Goal: Task Accomplishment & Management: Manage account settings

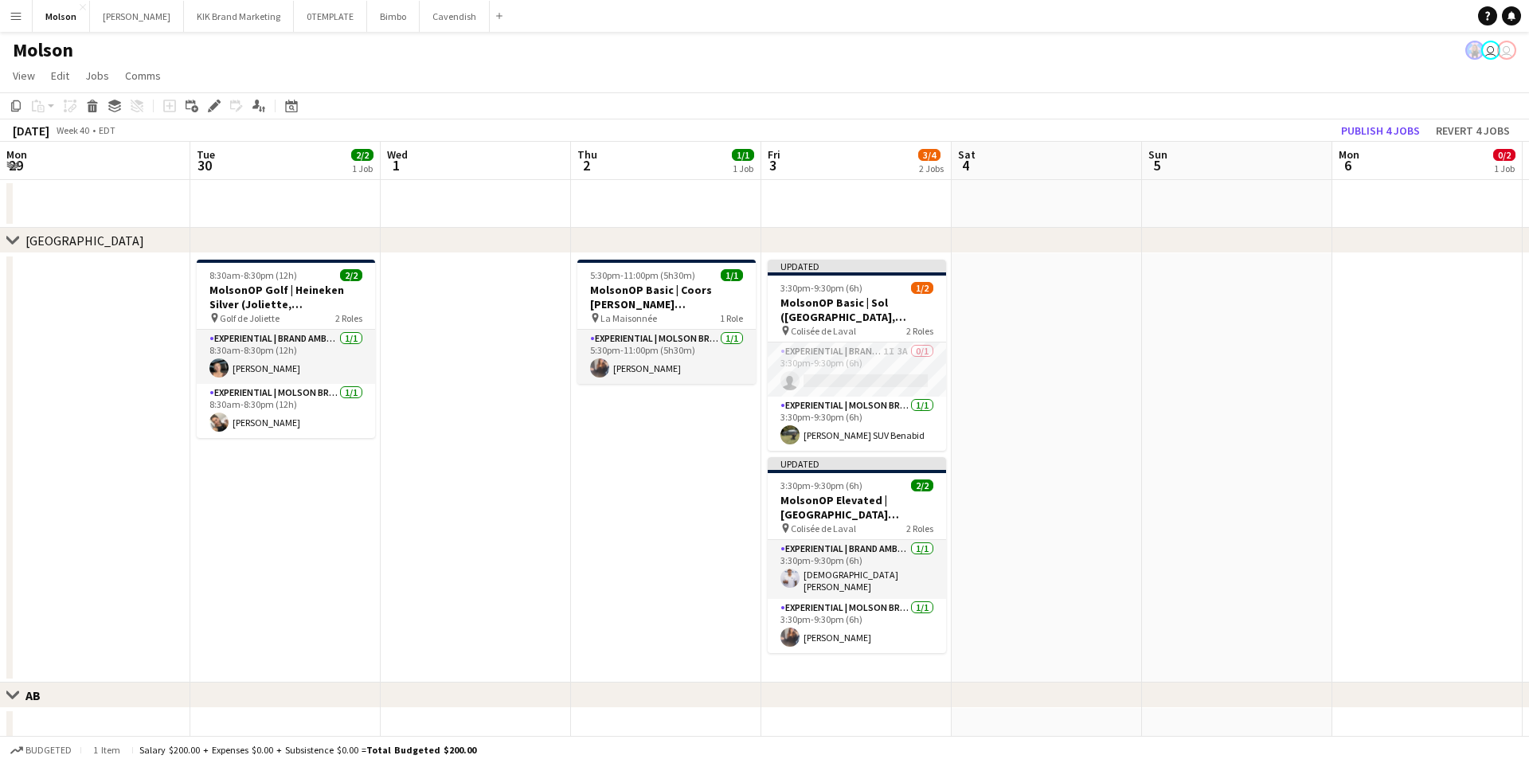
scroll to position [0, 441]
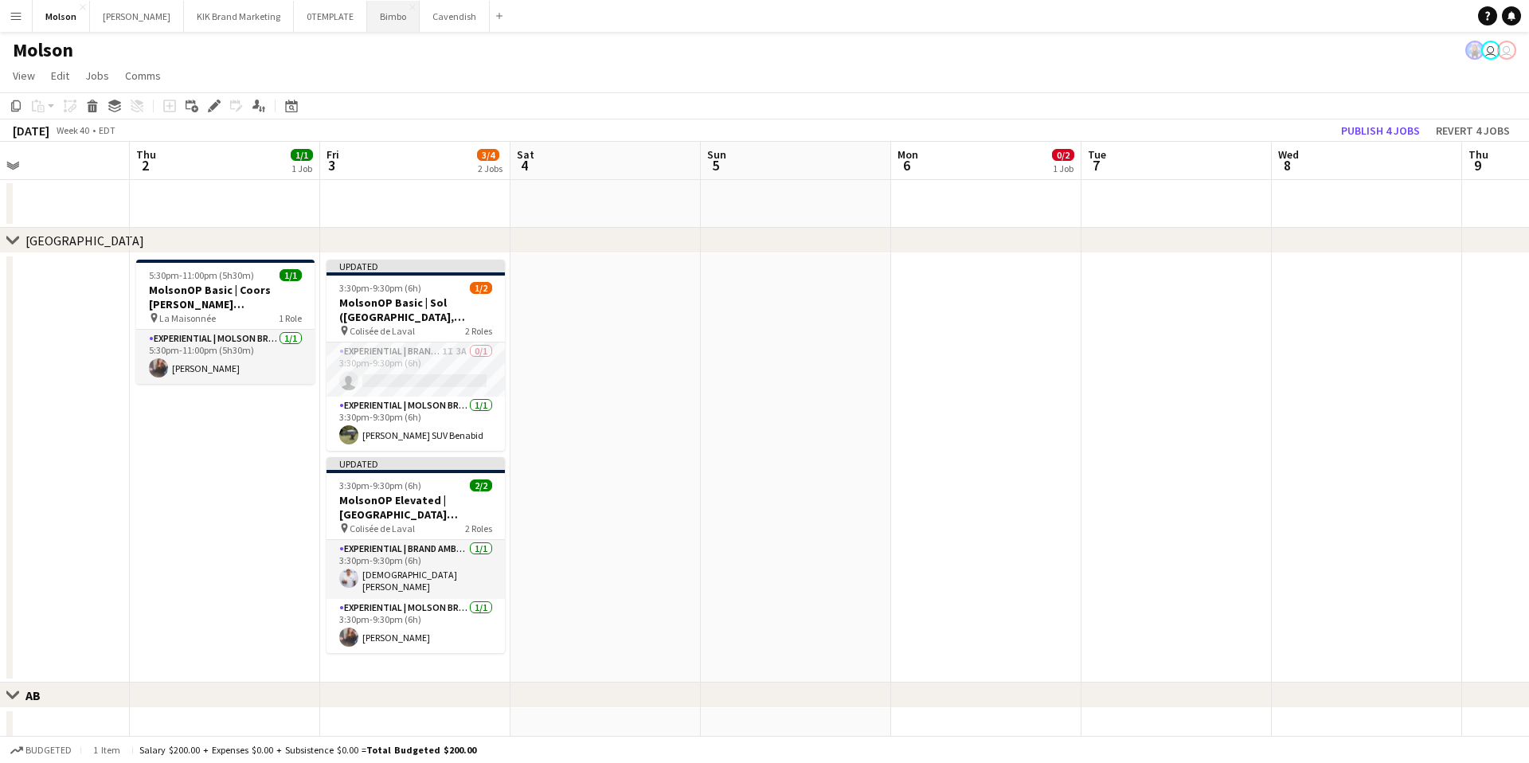
click at [372, 15] on button "Bimbo Close" at bounding box center [393, 16] width 53 height 31
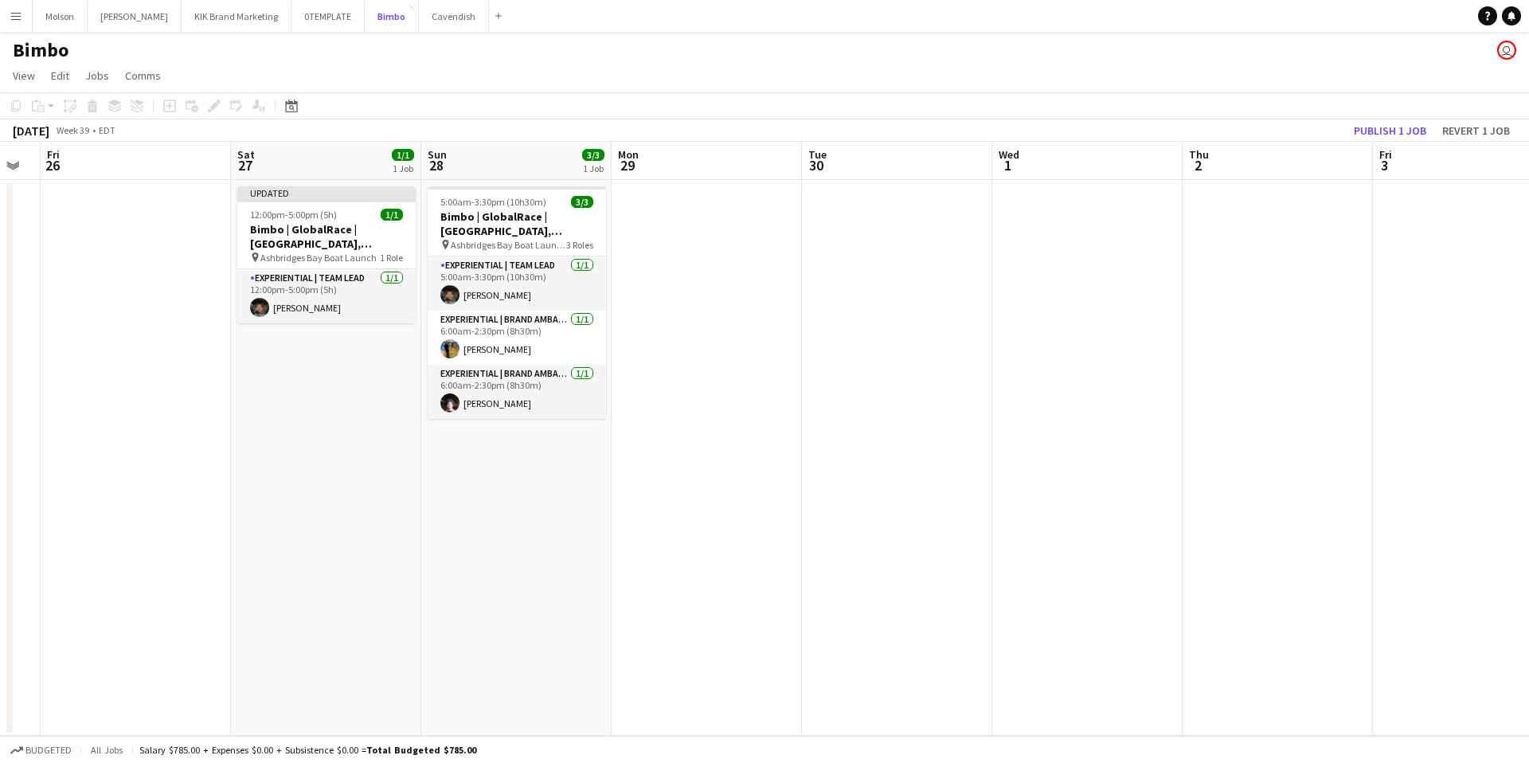
scroll to position [0, 528]
click at [1399, 127] on button "Publish 1 job" at bounding box center [1390, 130] width 85 height 21
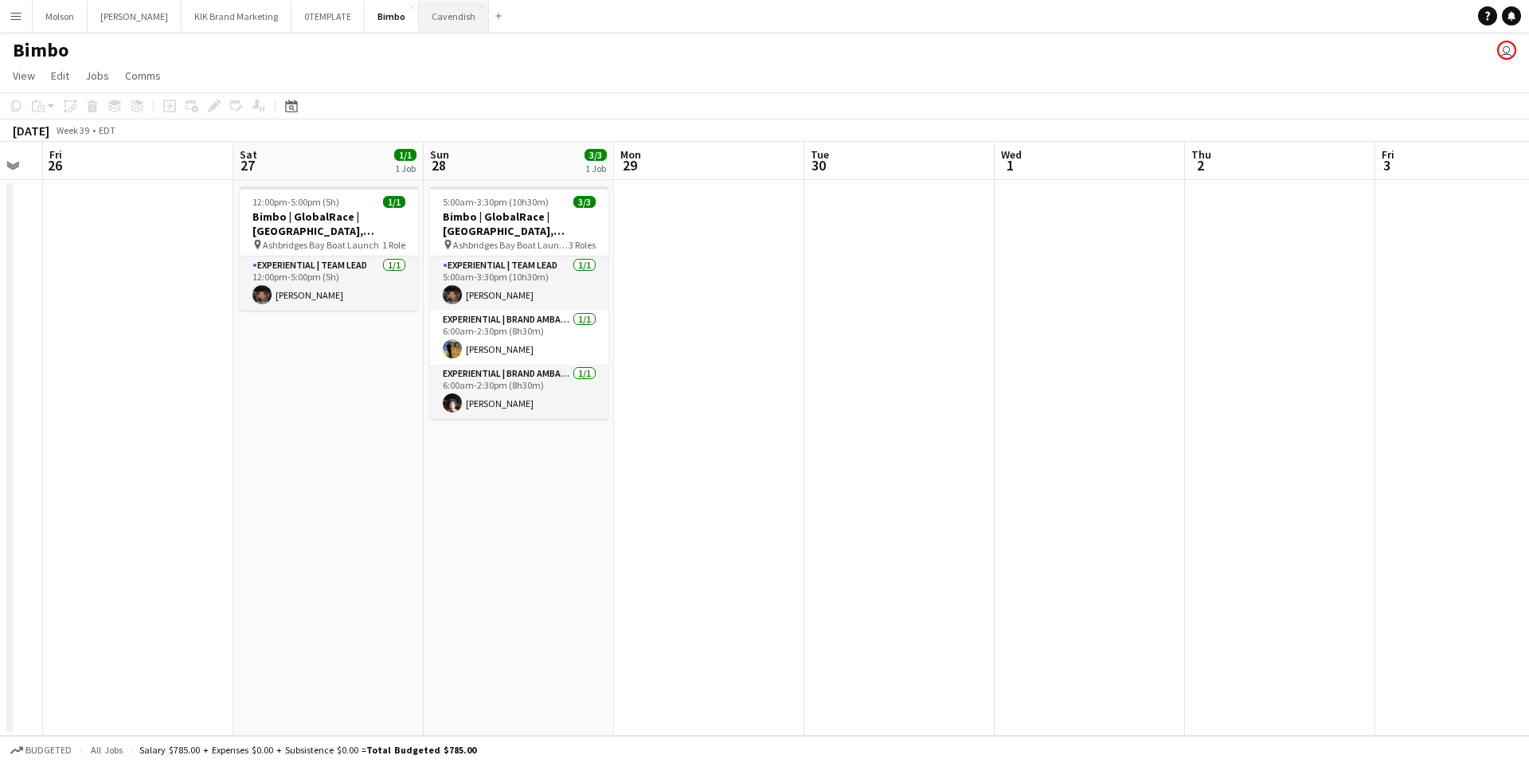
click at [427, 17] on button "Cavendish Close" at bounding box center [454, 16] width 70 height 31
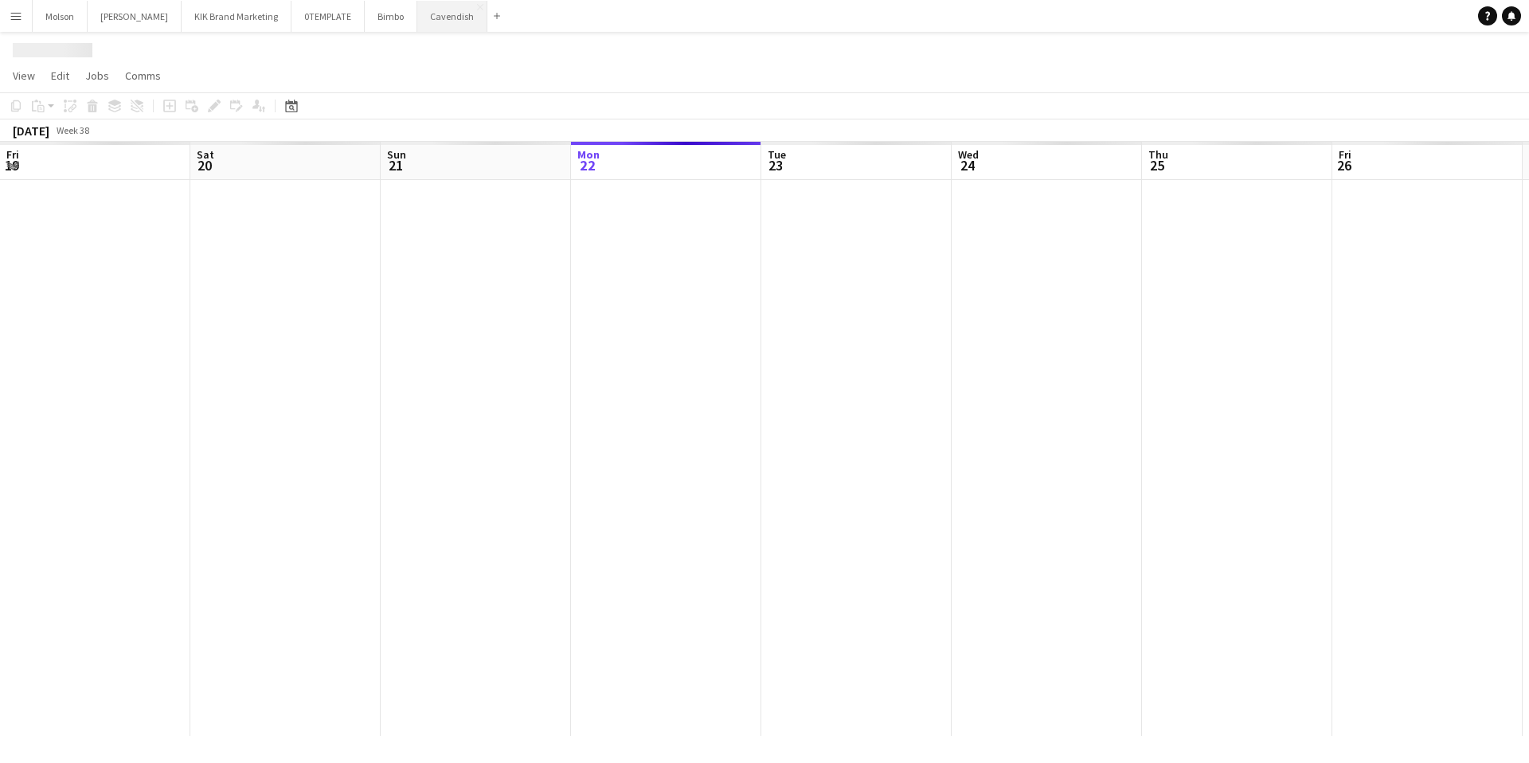
scroll to position [0, 381]
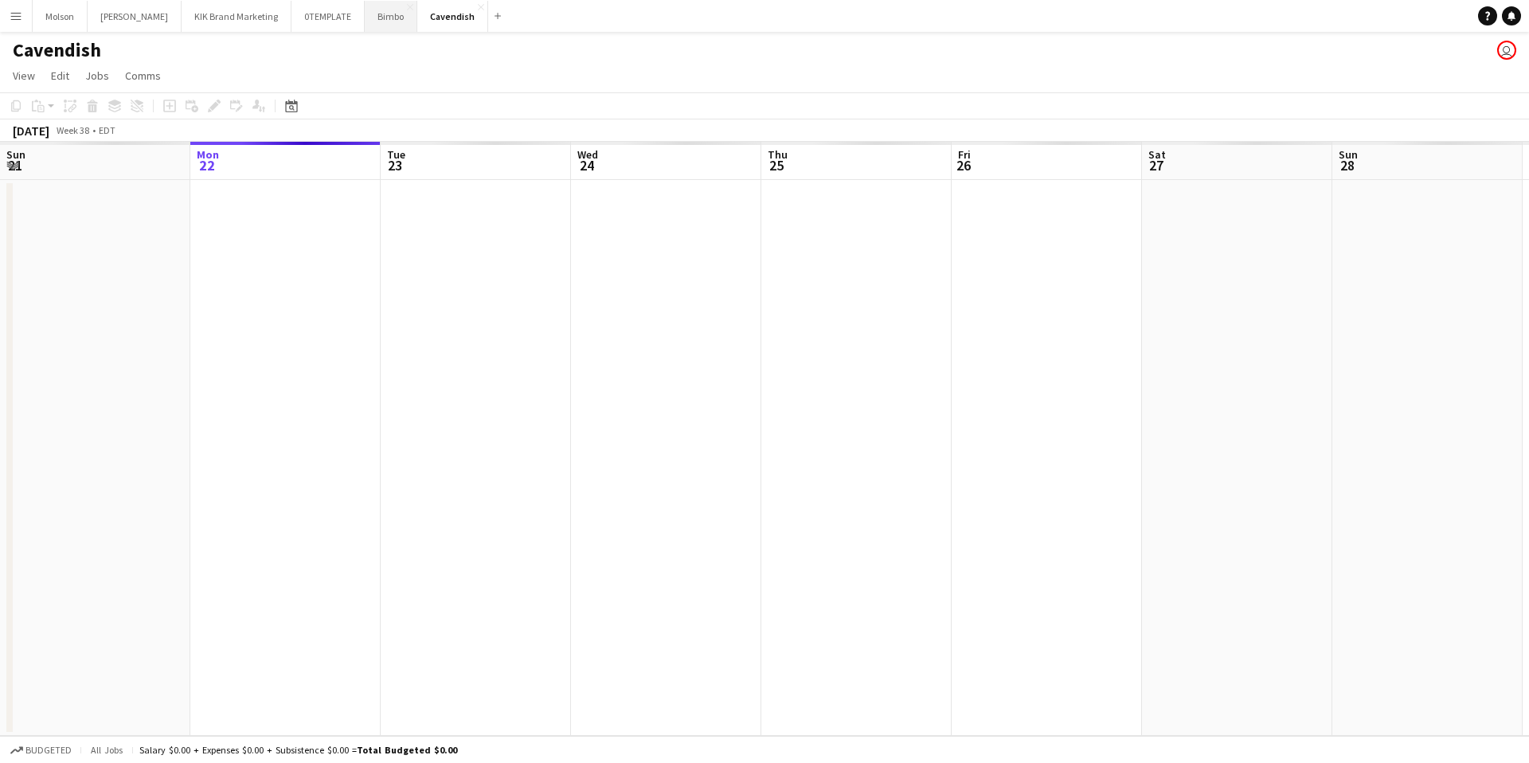
click at [365, 21] on button "Bimbo Close" at bounding box center [391, 16] width 53 height 31
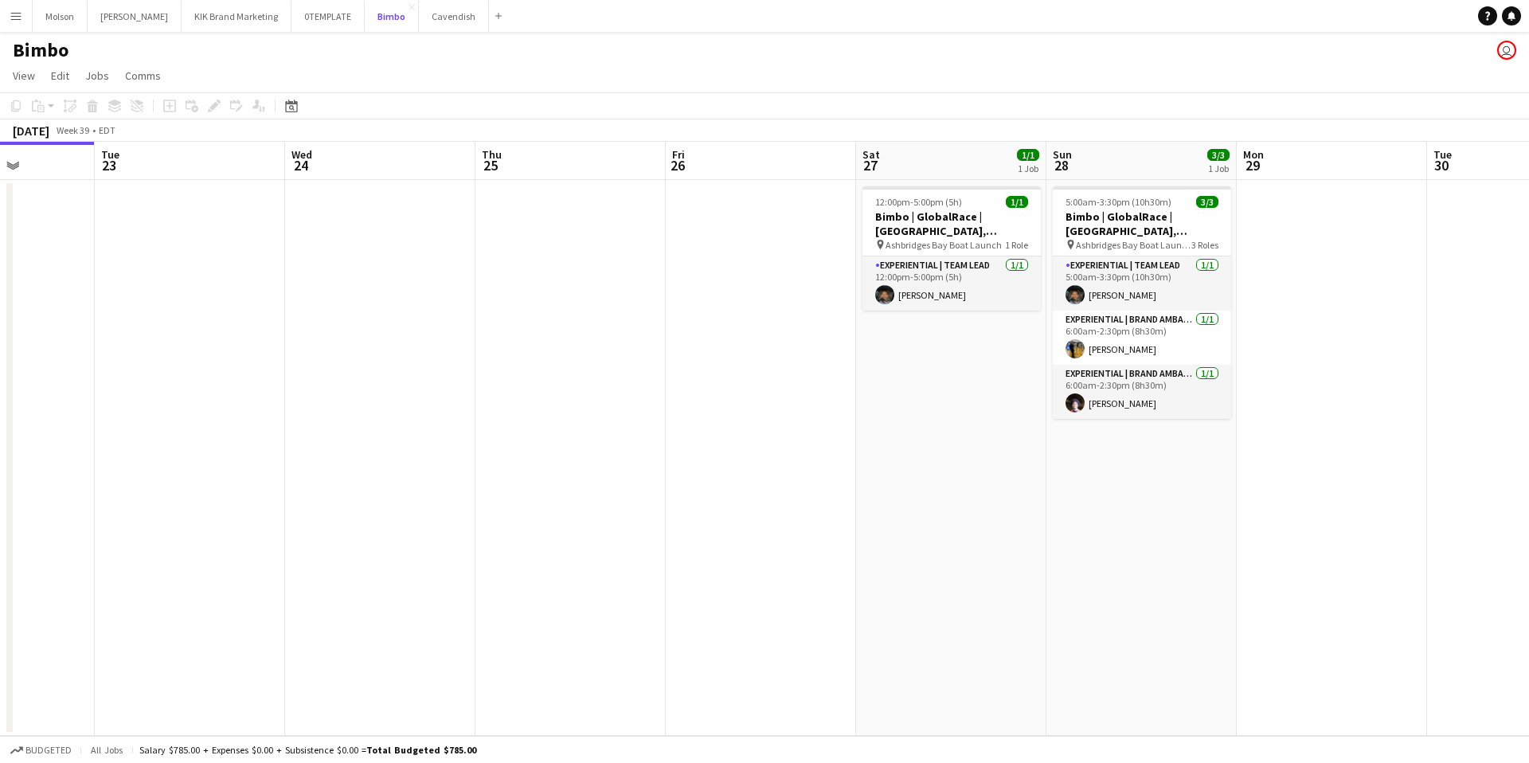
scroll to position [0, 748]
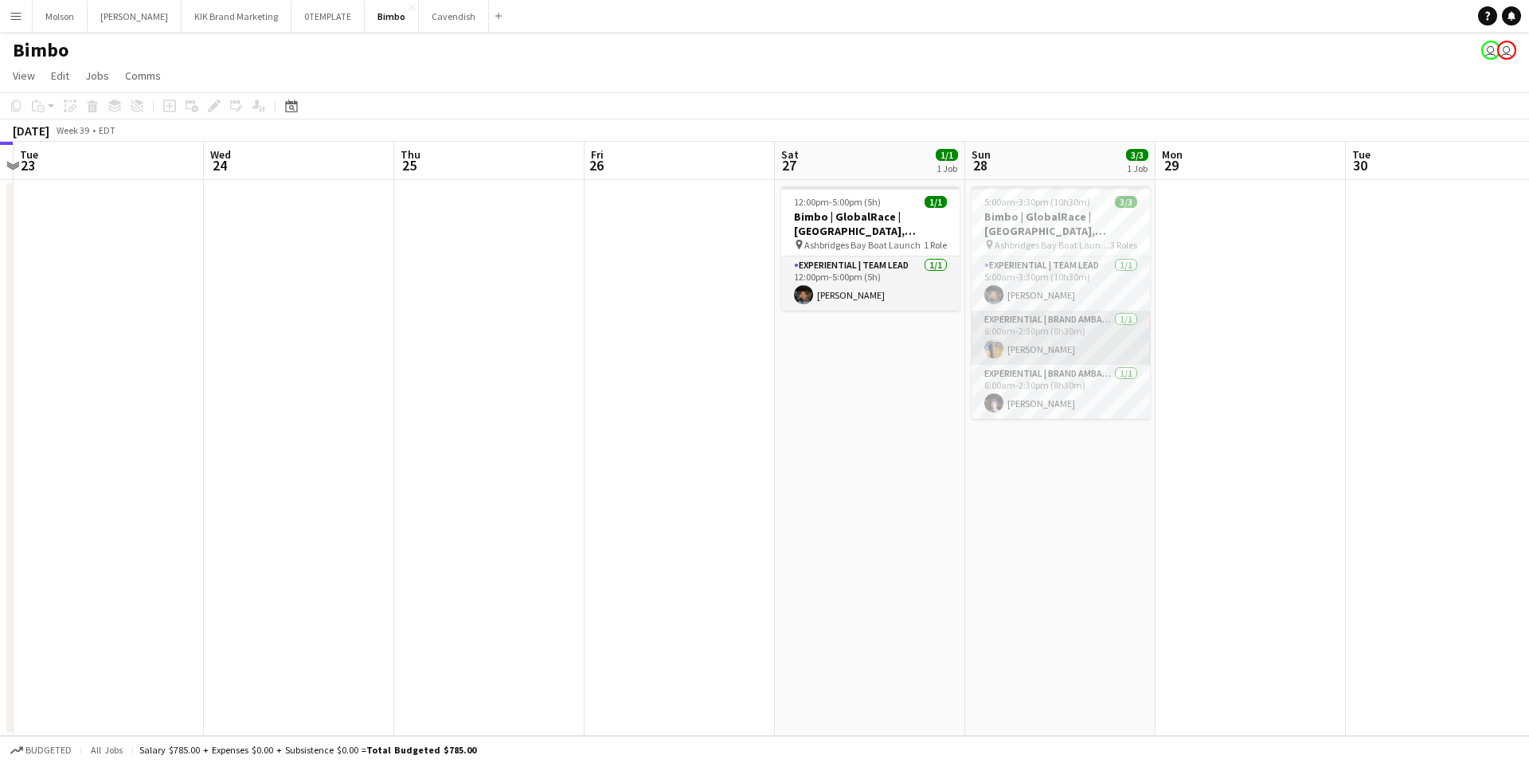
click at [1051, 330] on app-card-role "Experiential | Brand Ambassador 1/1 6:00am-2:30pm (8h30m) Sarah Oppedisano" at bounding box center [1061, 338] width 178 height 54
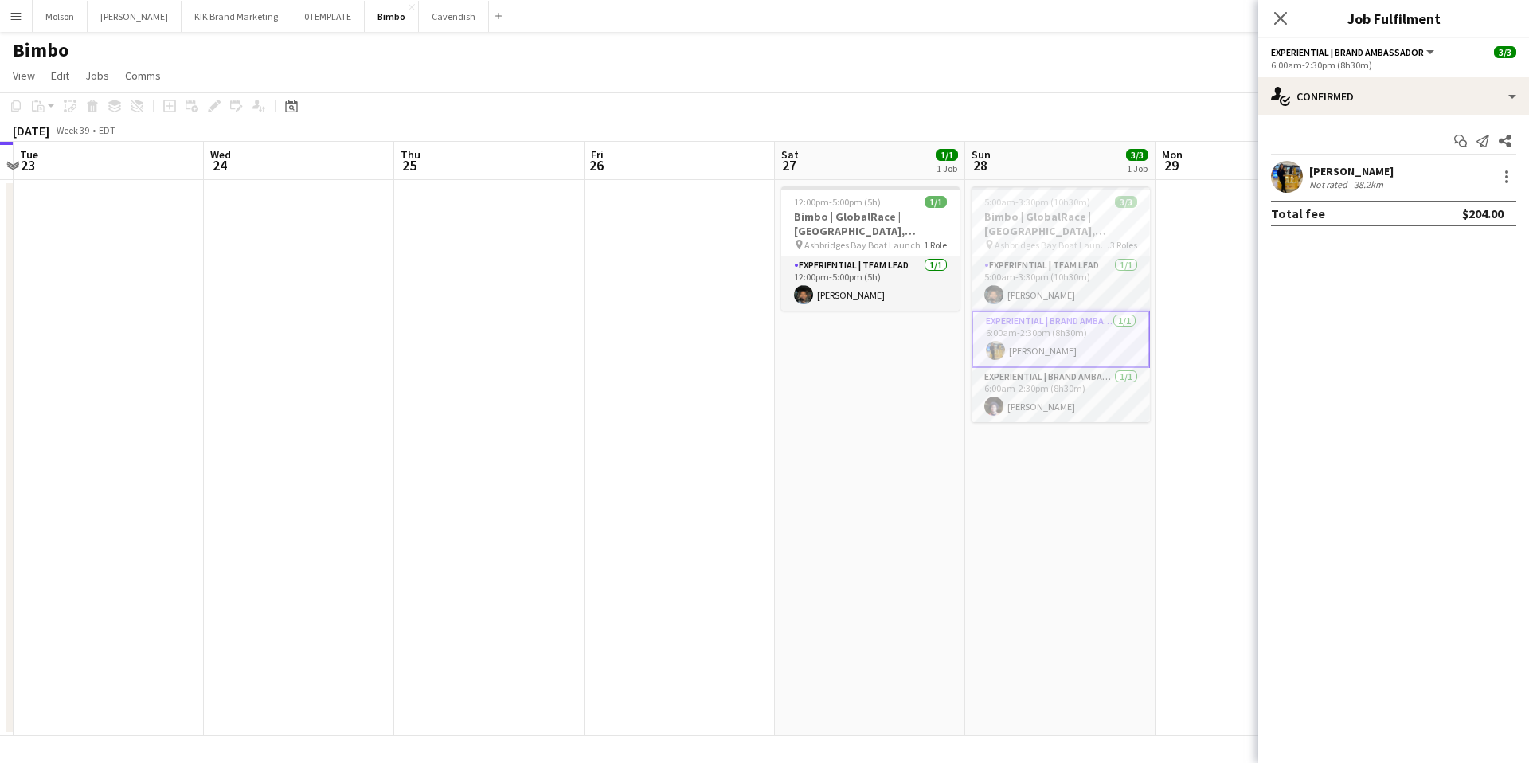
click at [1437, 54] on div "Experiential | Brand Ambassador All roles Experiential | Brand Ambassador 3/3" at bounding box center [1393, 52] width 245 height 14
click at [1428, 50] on button "Experiential | Brand Ambassador" at bounding box center [1354, 52] width 166 height 12
click at [1270, 17] on div "Close pop-in" at bounding box center [1280, 18] width 45 height 37
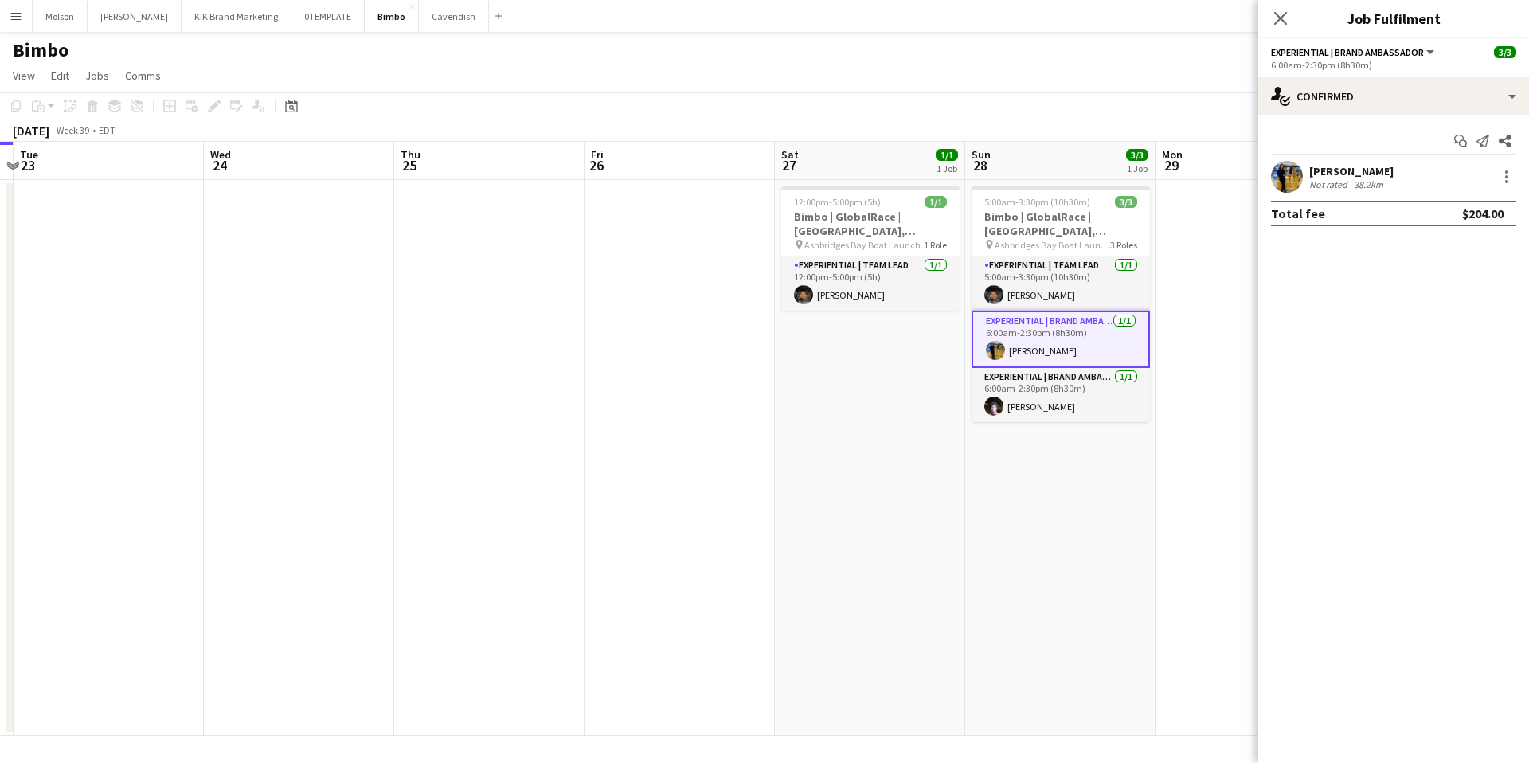
click at [1156, 334] on app-date-cell at bounding box center [1251, 458] width 190 height 556
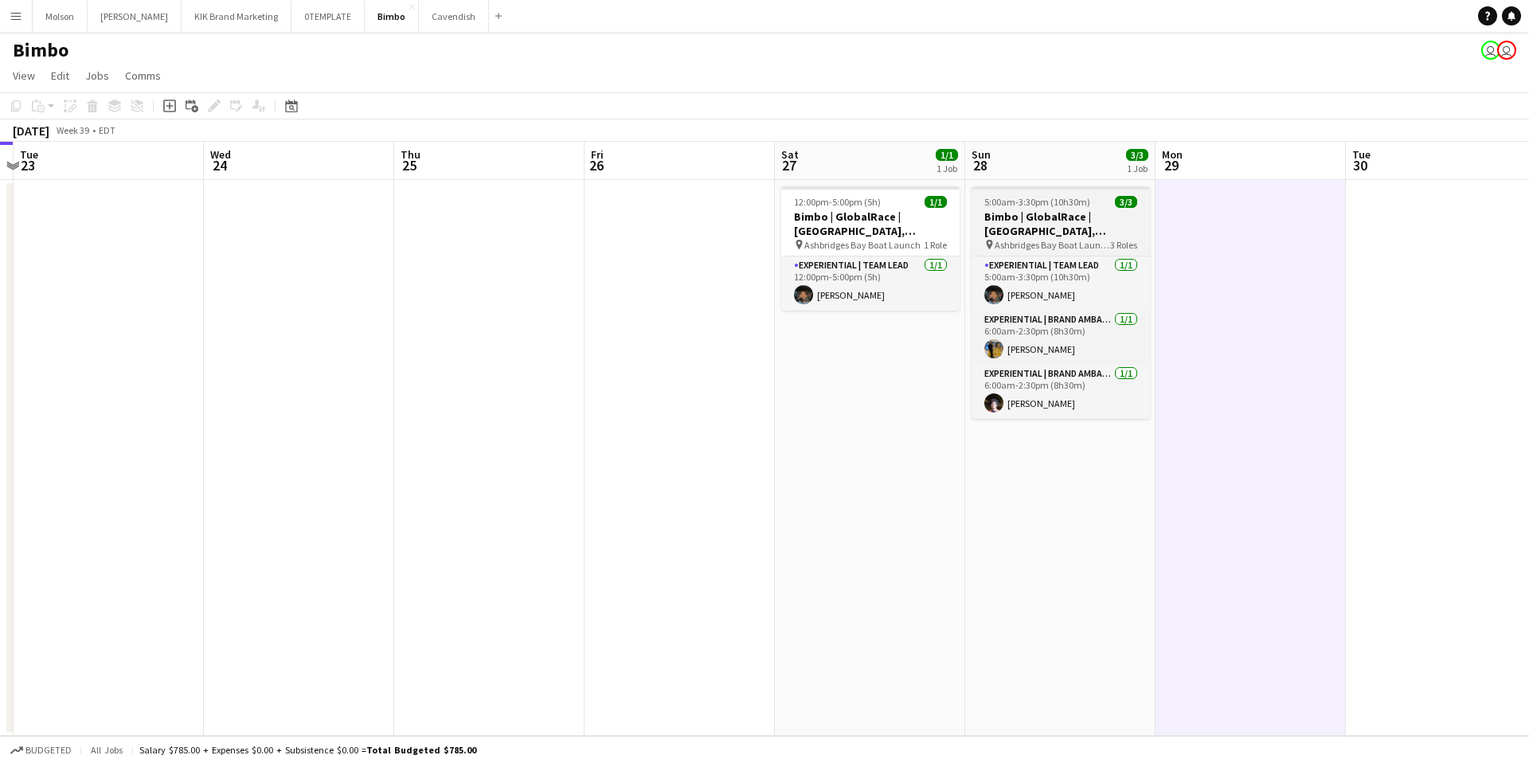
click at [1019, 229] on h3 "Bimbo | GlobalRace | Toronto, ON" at bounding box center [1061, 223] width 178 height 29
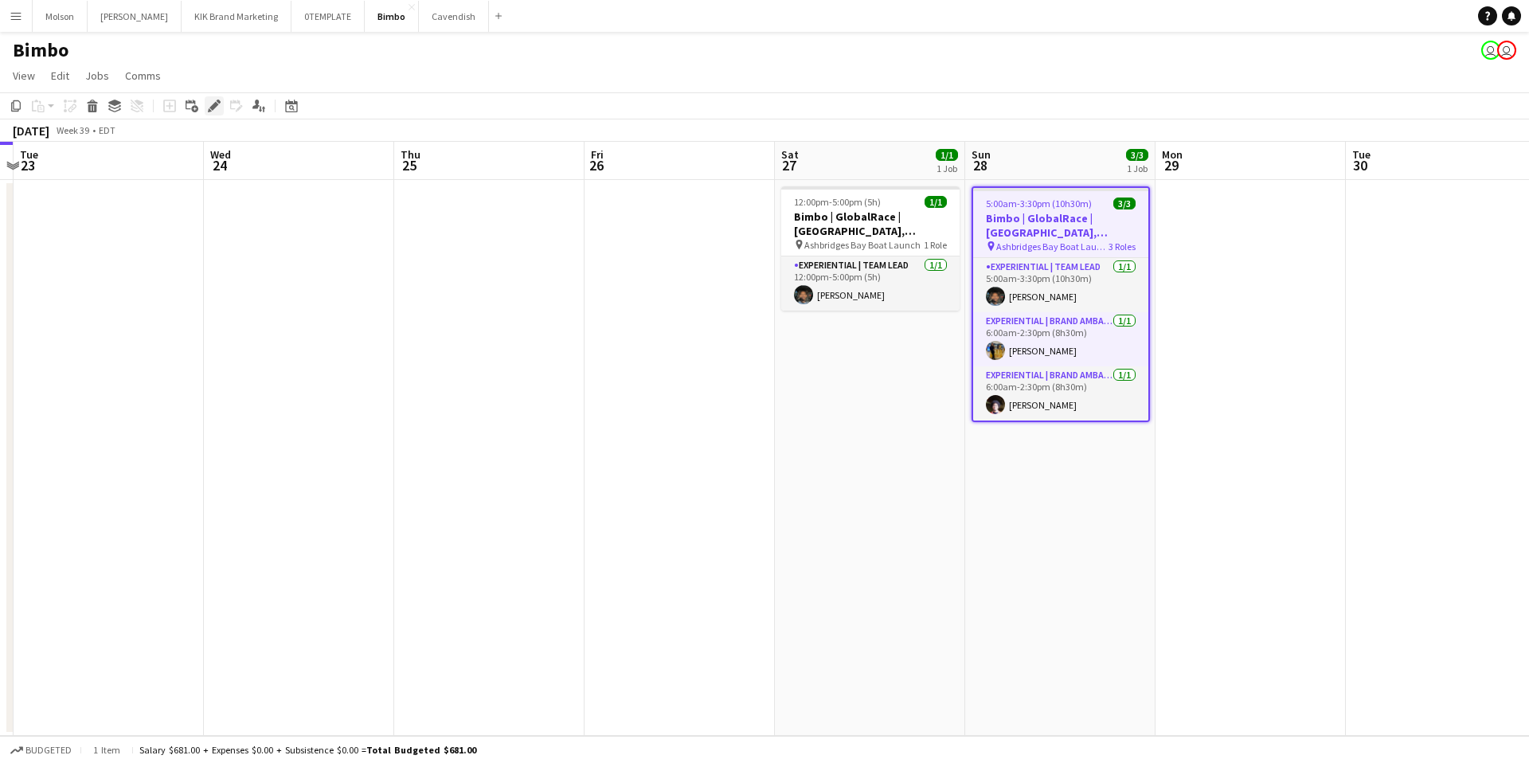
click at [215, 105] on icon at bounding box center [213, 106] width 9 height 9
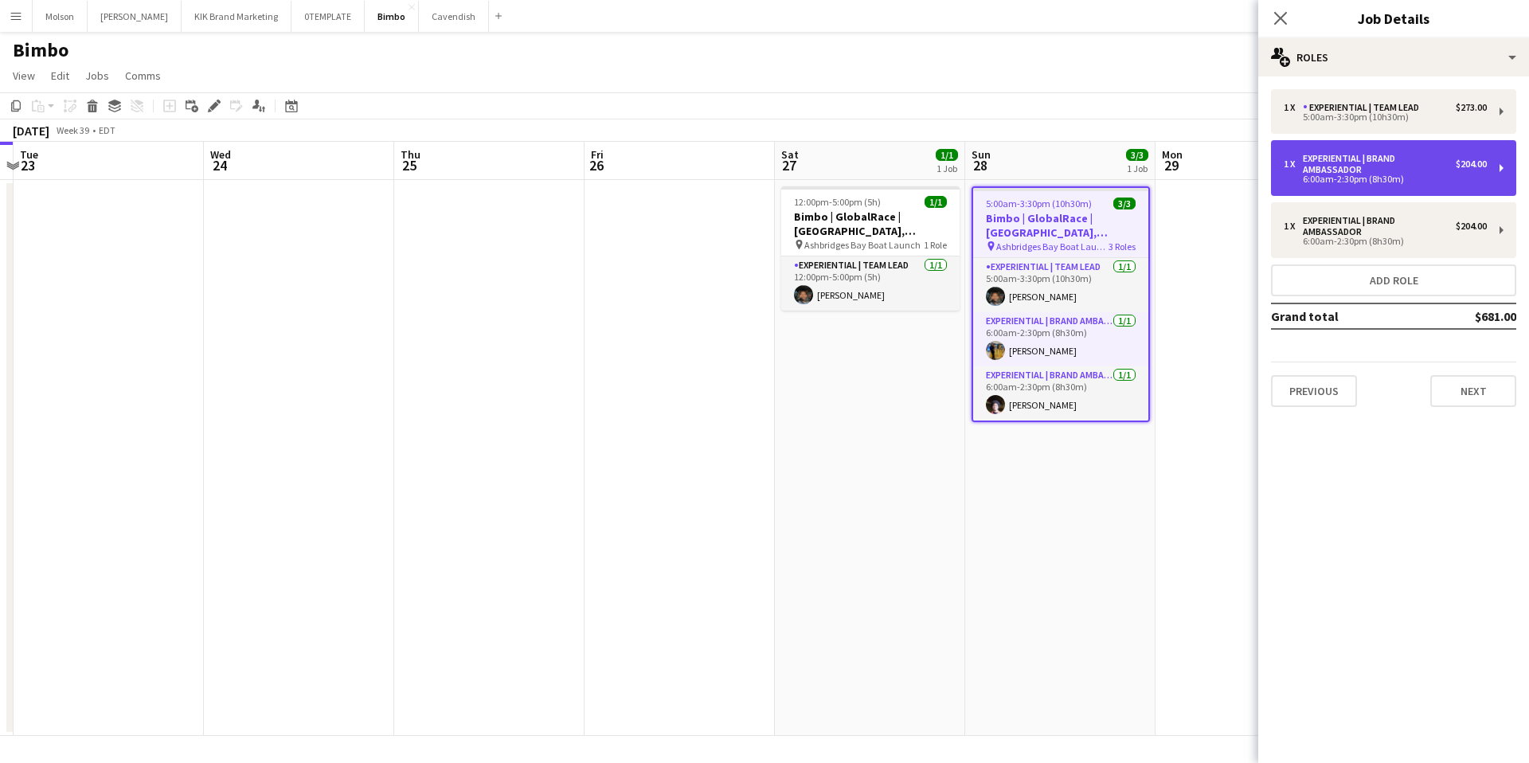
click at [1481, 167] on div "$204.00" at bounding box center [1471, 163] width 31 height 11
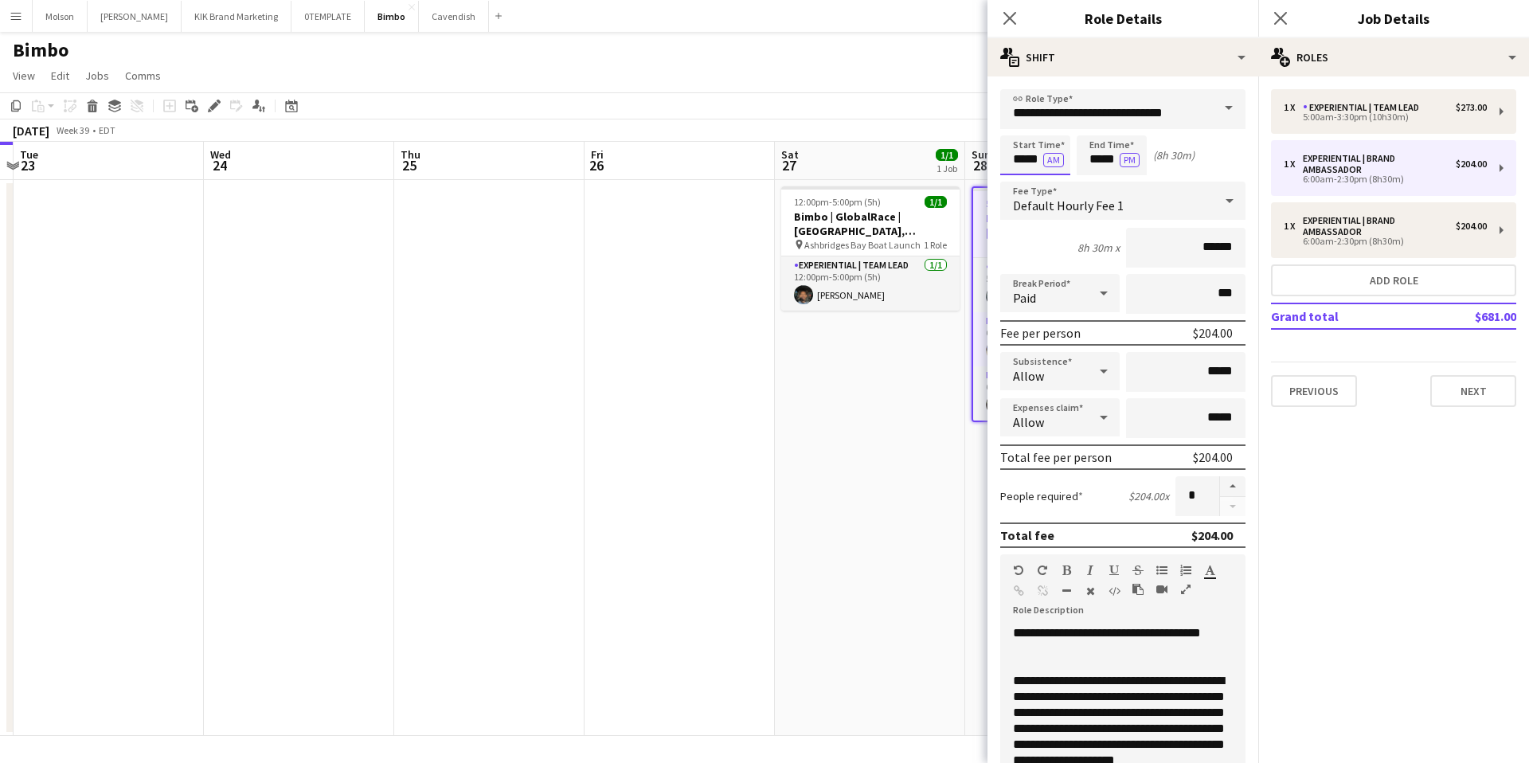
click at [1030, 164] on input "*****" at bounding box center [1035, 155] width 70 height 40
click at [1024, 180] on div at bounding box center [1020, 183] width 32 height 16
click at [1051, 124] on div at bounding box center [1051, 127] width 32 height 16
click at [1371, 496] on mat-expansion-panel "pencil3 General details 1 x Experiential | Team Lead $273.00 5:00am-3:30pm (10h…" at bounding box center [1393, 419] width 271 height 687
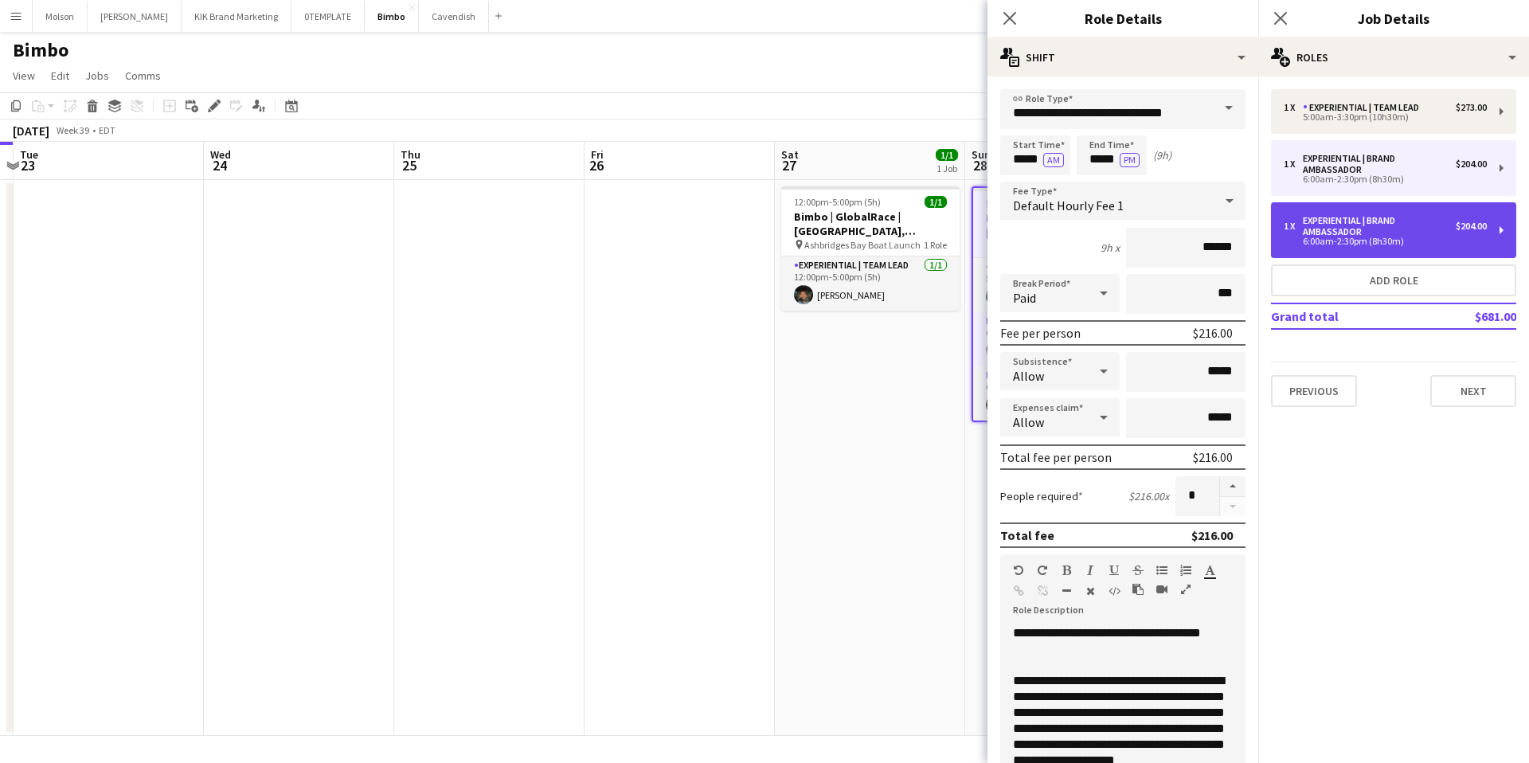
click at [1347, 225] on div "Experiential | Brand Ambassador" at bounding box center [1379, 226] width 153 height 22
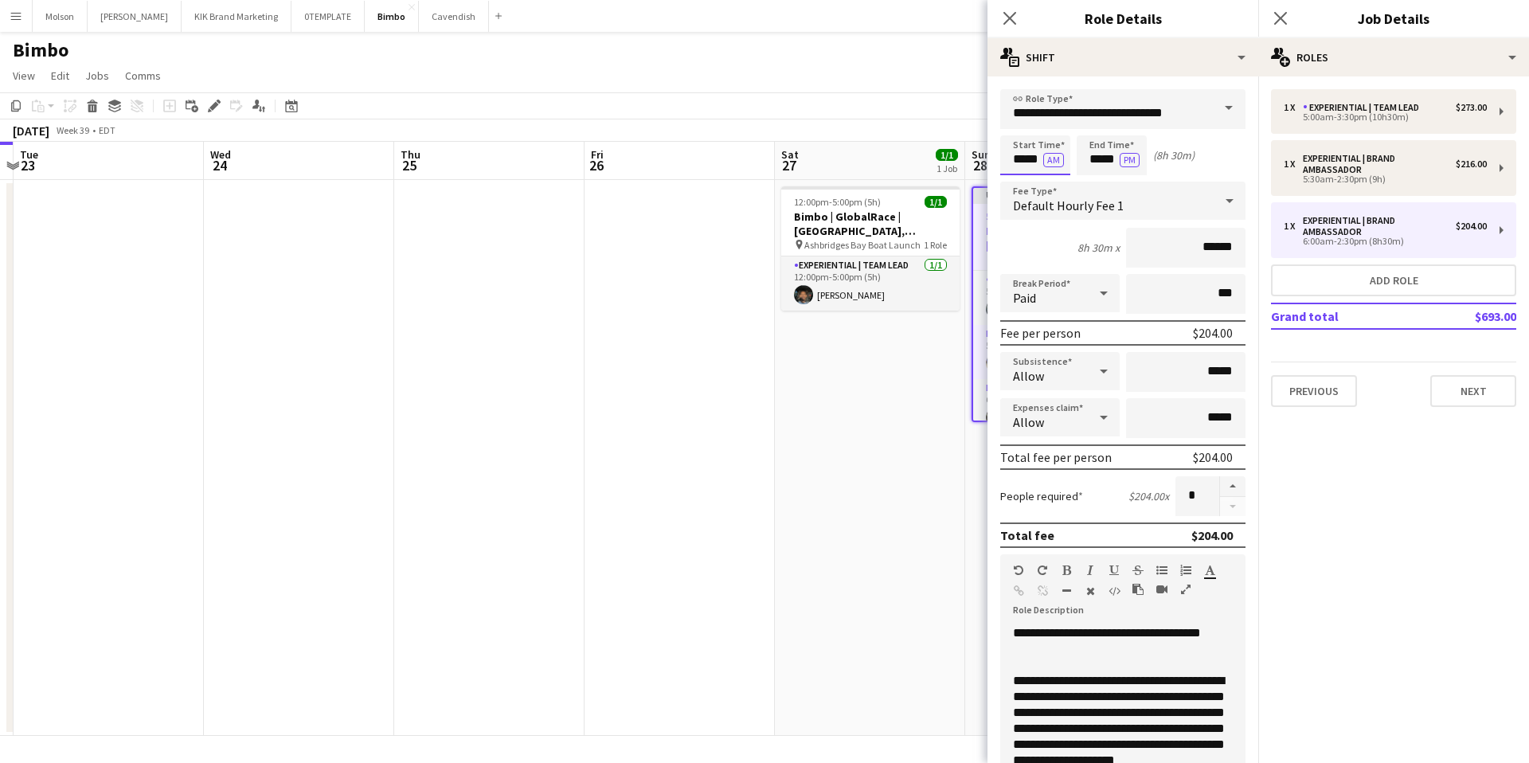
click at [1031, 158] on input "*****" at bounding box center [1035, 155] width 70 height 40
click at [1023, 184] on div at bounding box center [1020, 183] width 32 height 16
click at [1049, 122] on div at bounding box center [1051, 127] width 32 height 16
type input "*****"
click at [1049, 122] on div at bounding box center [1051, 127] width 32 height 16
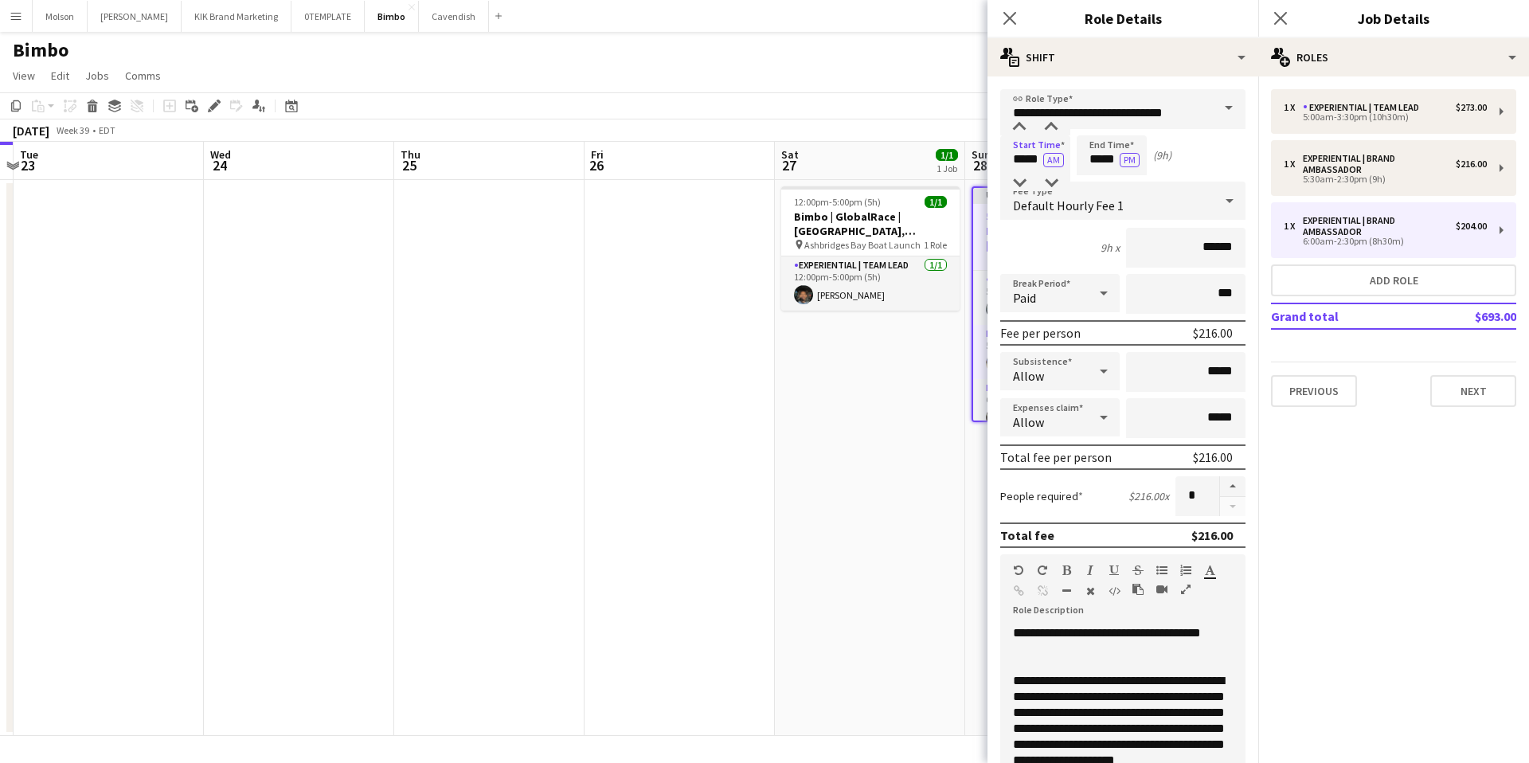
click at [1422, 517] on mat-expansion-panel "pencil3 General details 1 x Experiential | Team Lead $273.00 5:00am-3:30pm (10h…" at bounding box center [1393, 419] width 271 height 687
click at [1007, 15] on icon at bounding box center [1009, 17] width 15 height 15
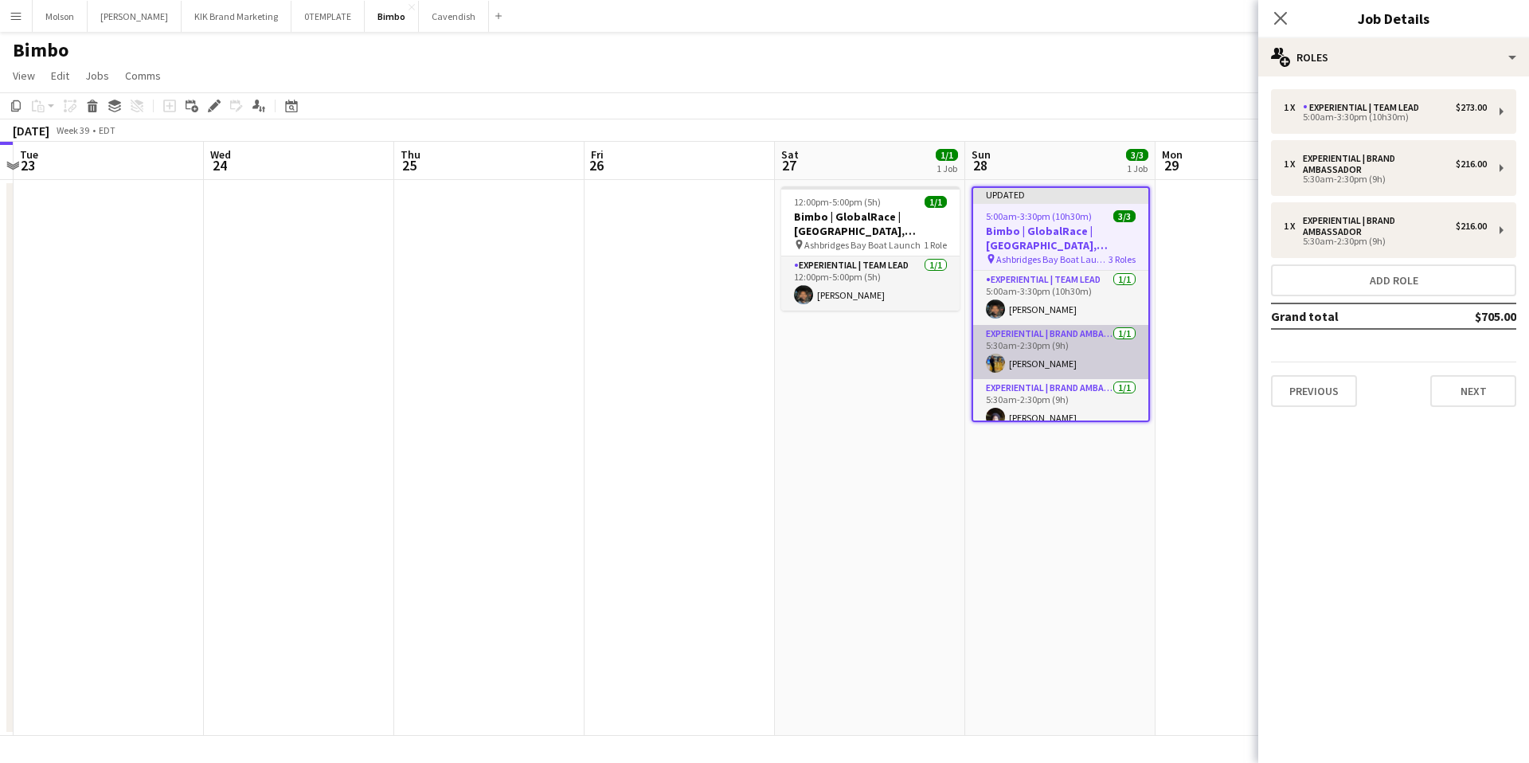
scroll to position [13, 0]
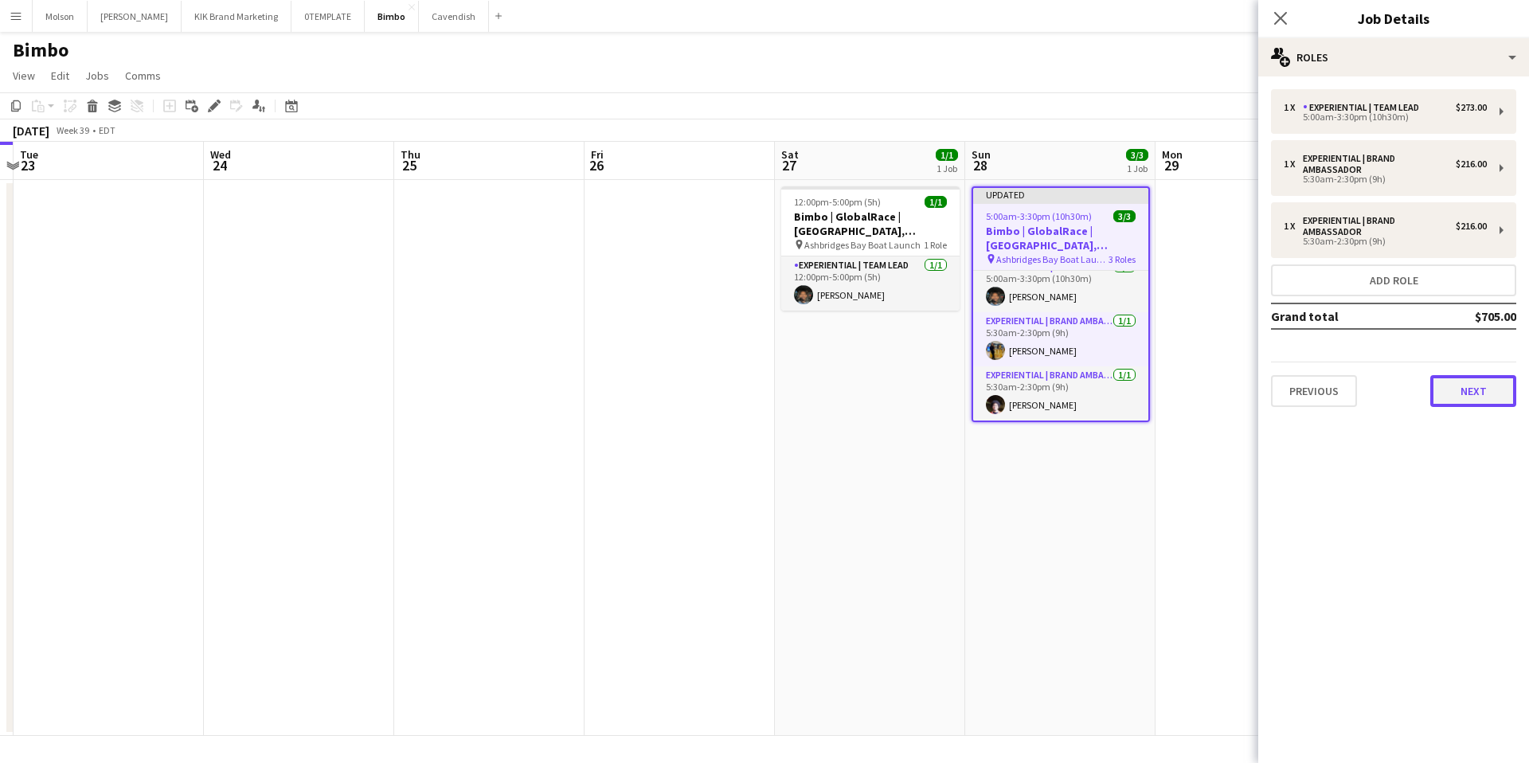
click at [1460, 395] on button "Next" at bounding box center [1473, 391] width 86 height 32
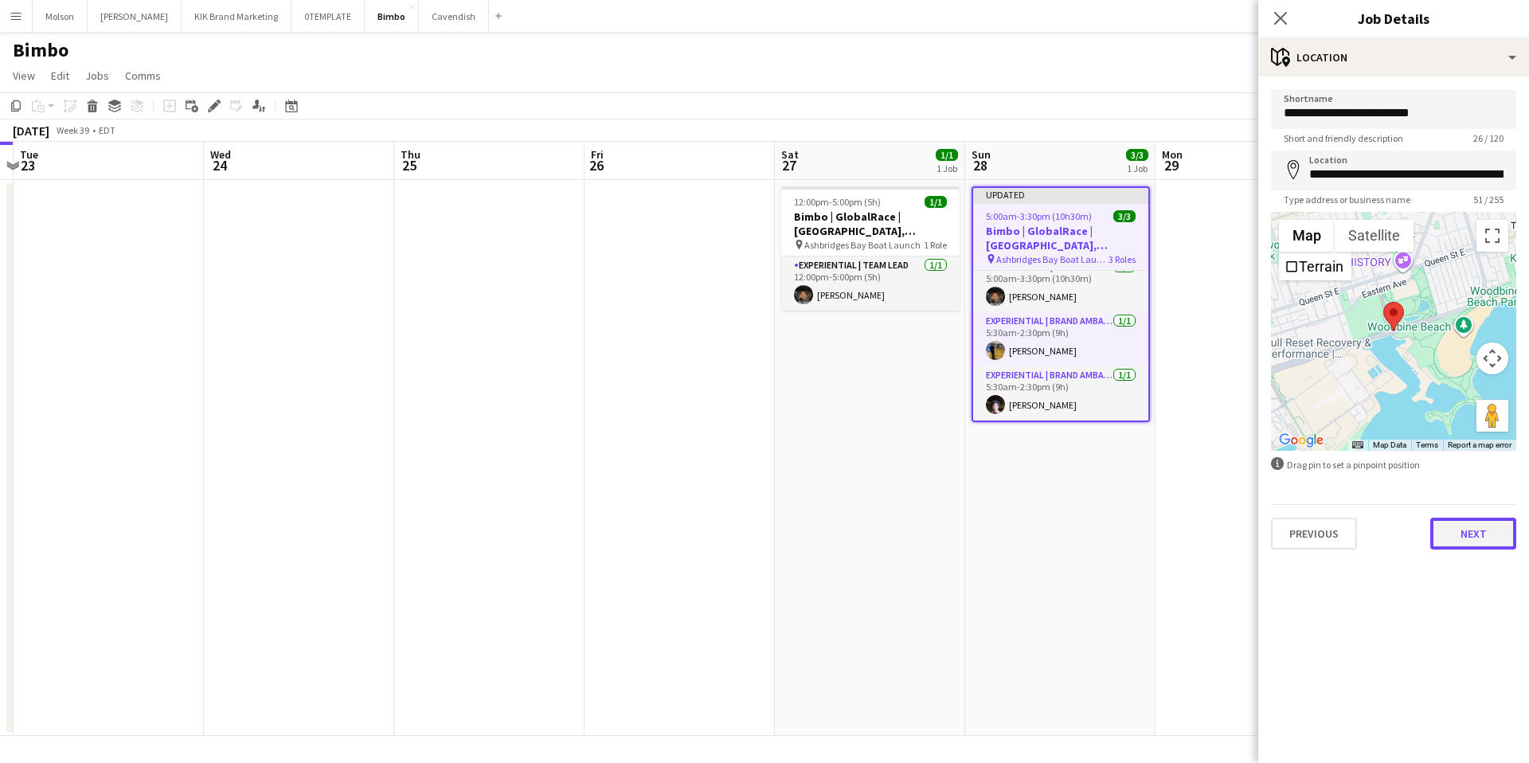
click at [1479, 548] on button "Next" at bounding box center [1473, 534] width 86 height 32
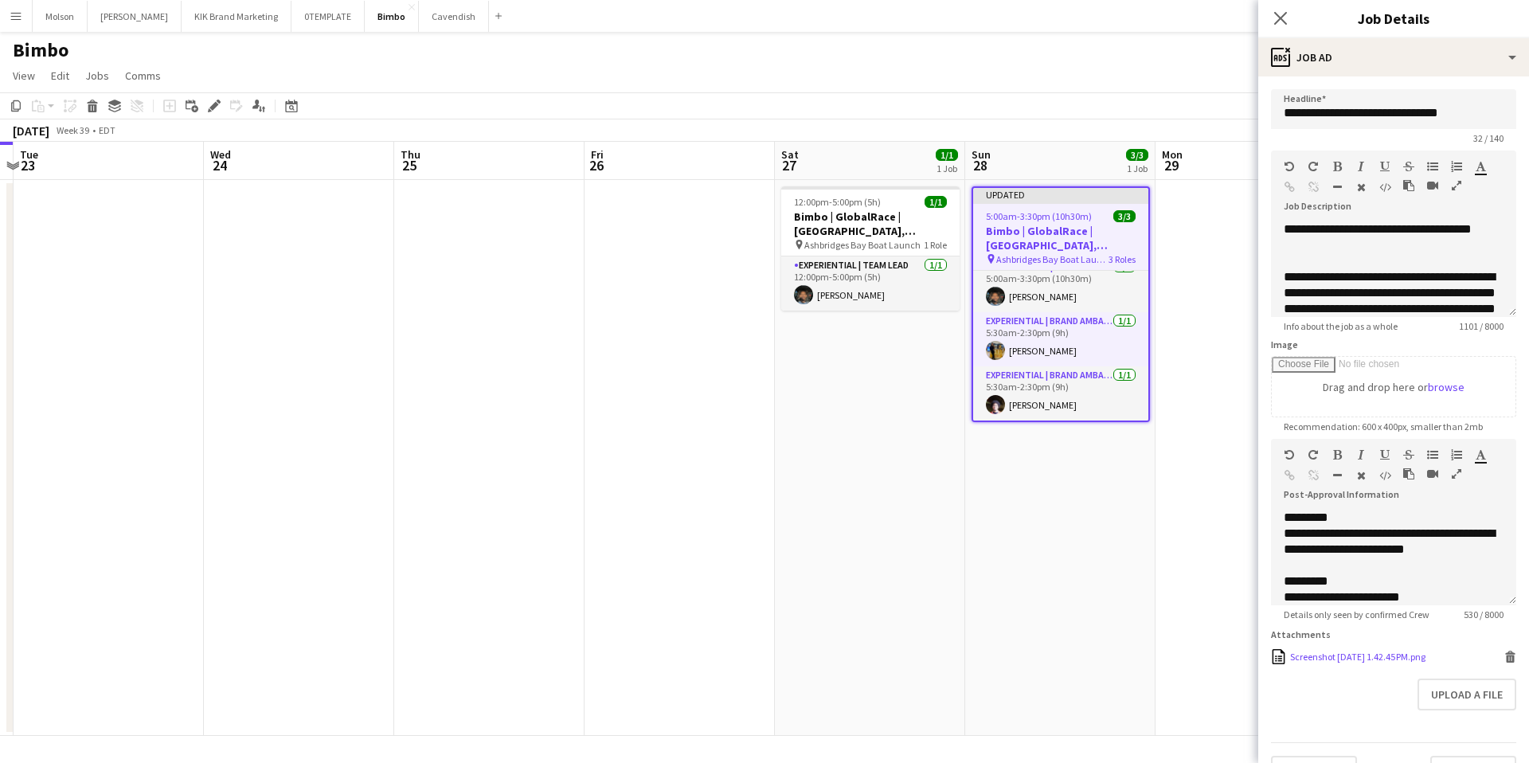
scroll to position [37, 0]
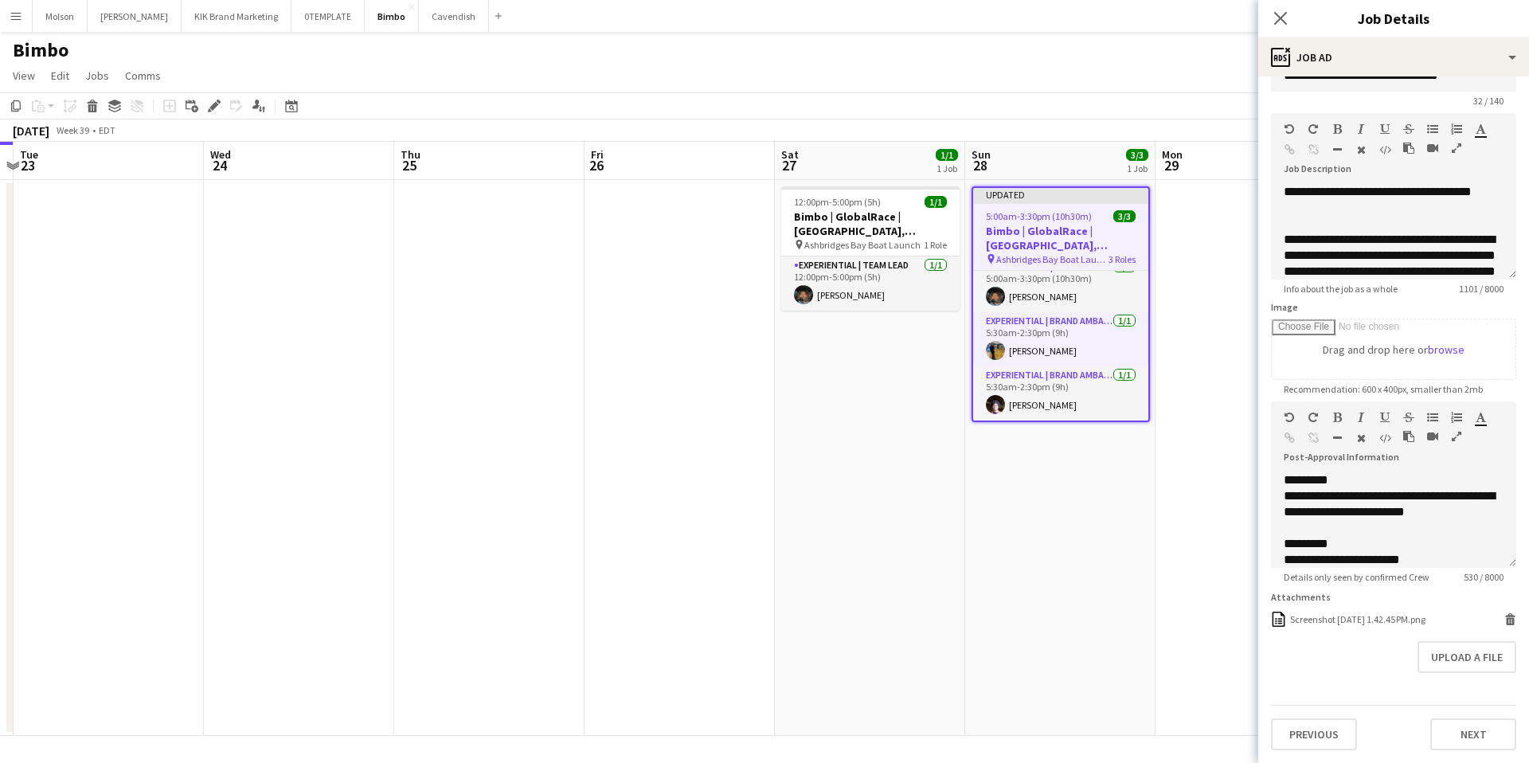
click at [1490, 713] on div "Previous Next" at bounding box center [1393, 727] width 245 height 45
click at [1489, 736] on button "Next" at bounding box center [1473, 734] width 86 height 32
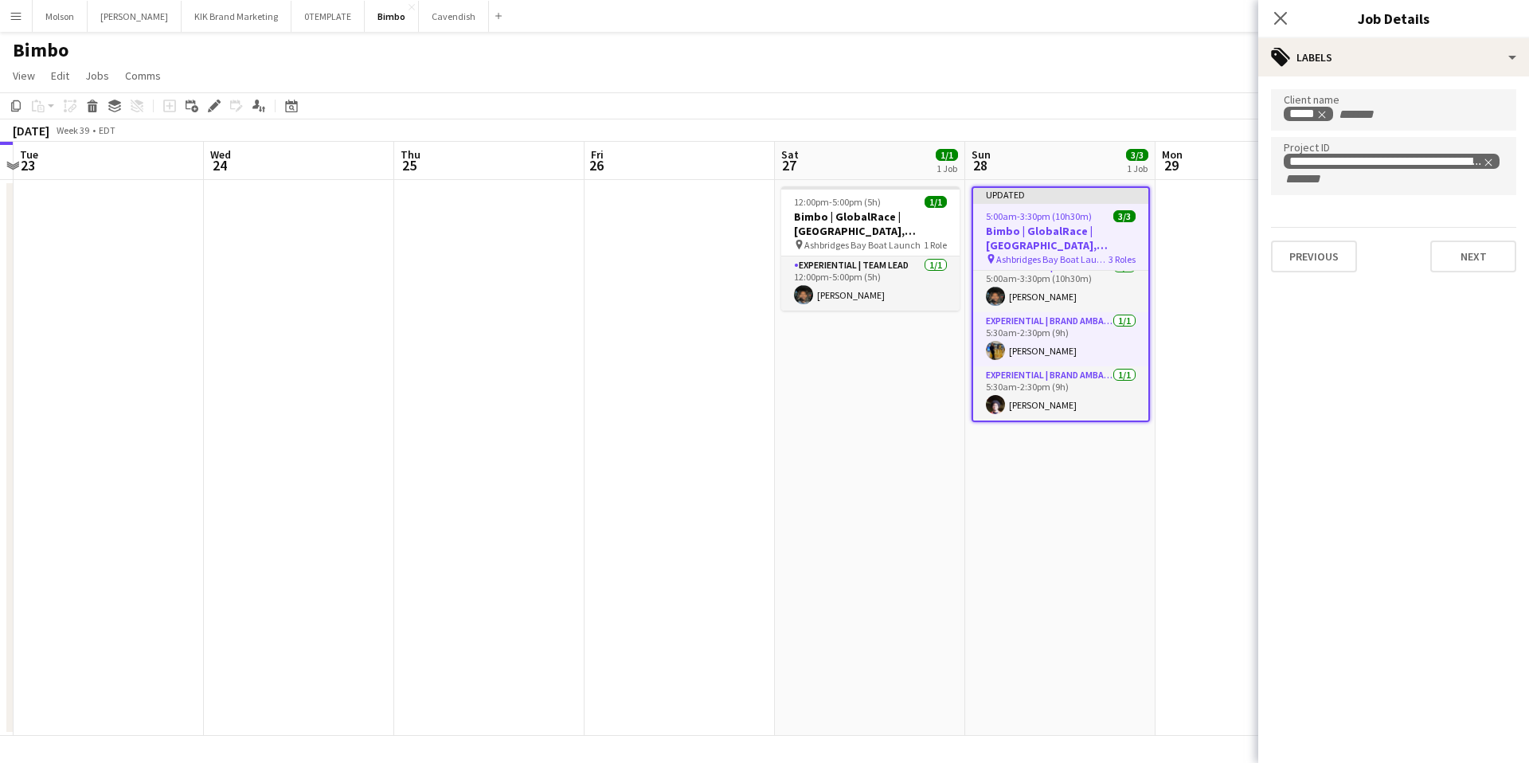
scroll to position [0, 0]
click at [1451, 262] on button "Next" at bounding box center [1473, 257] width 86 height 32
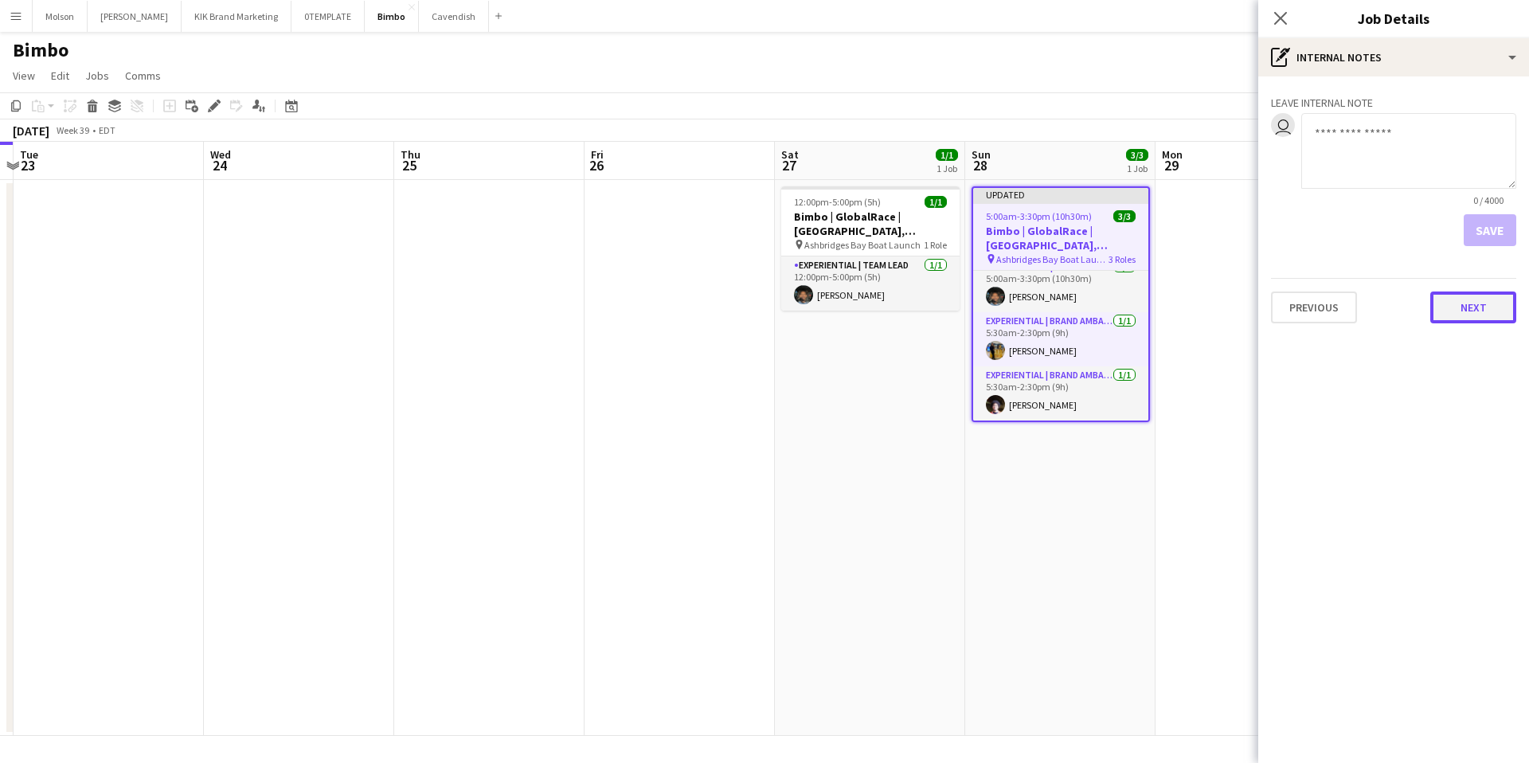
click at [1460, 307] on button "Next" at bounding box center [1473, 308] width 86 height 32
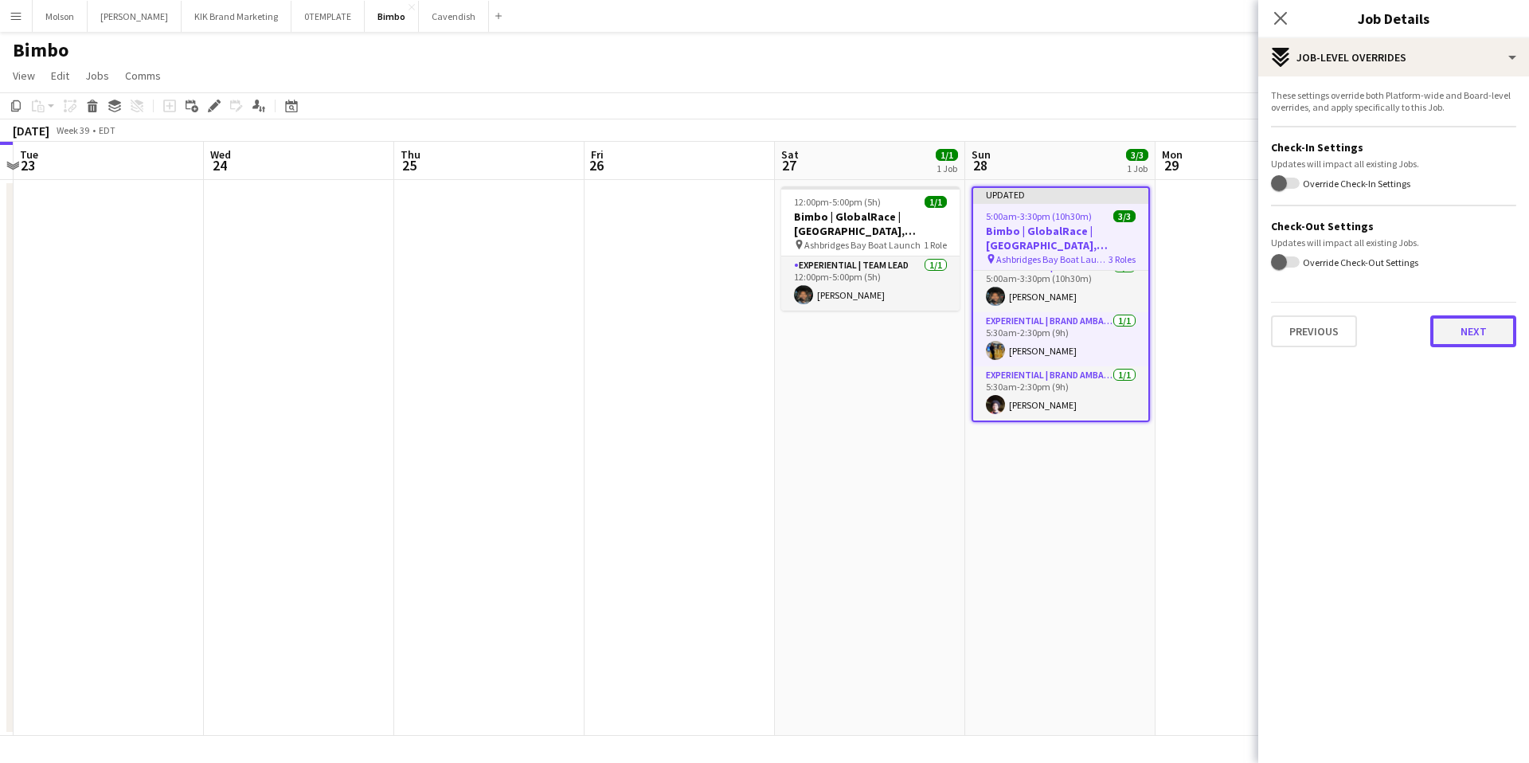
click at [1475, 333] on button "Next" at bounding box center [1473, 331] width 86 height 32
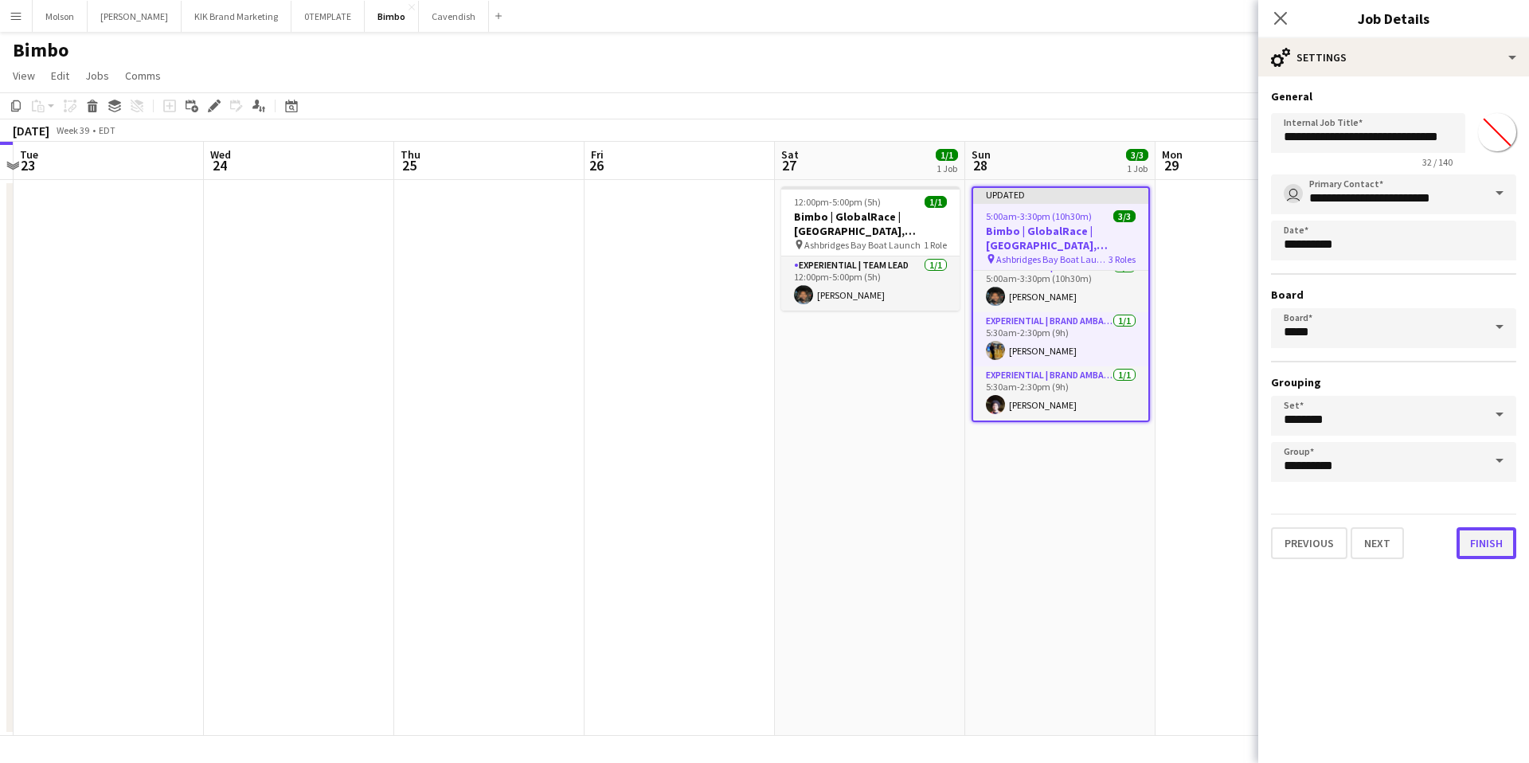
click at [1491, 544] on button "Finish" at bounding box center [1487, 543] width 60 height 32
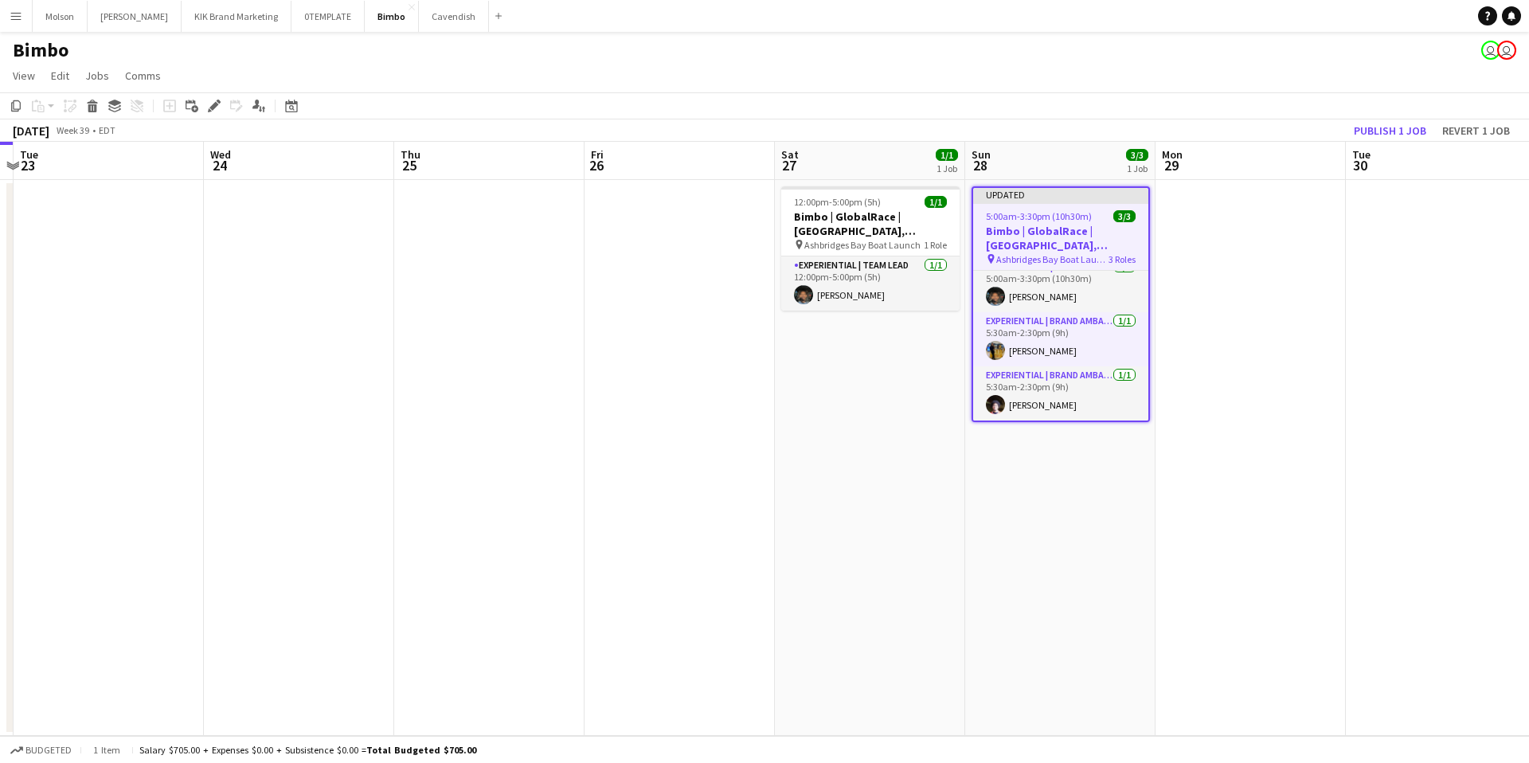
click at [1234, 413] on app-date-cell at bounding box center [1251, 458] width 190 height 556
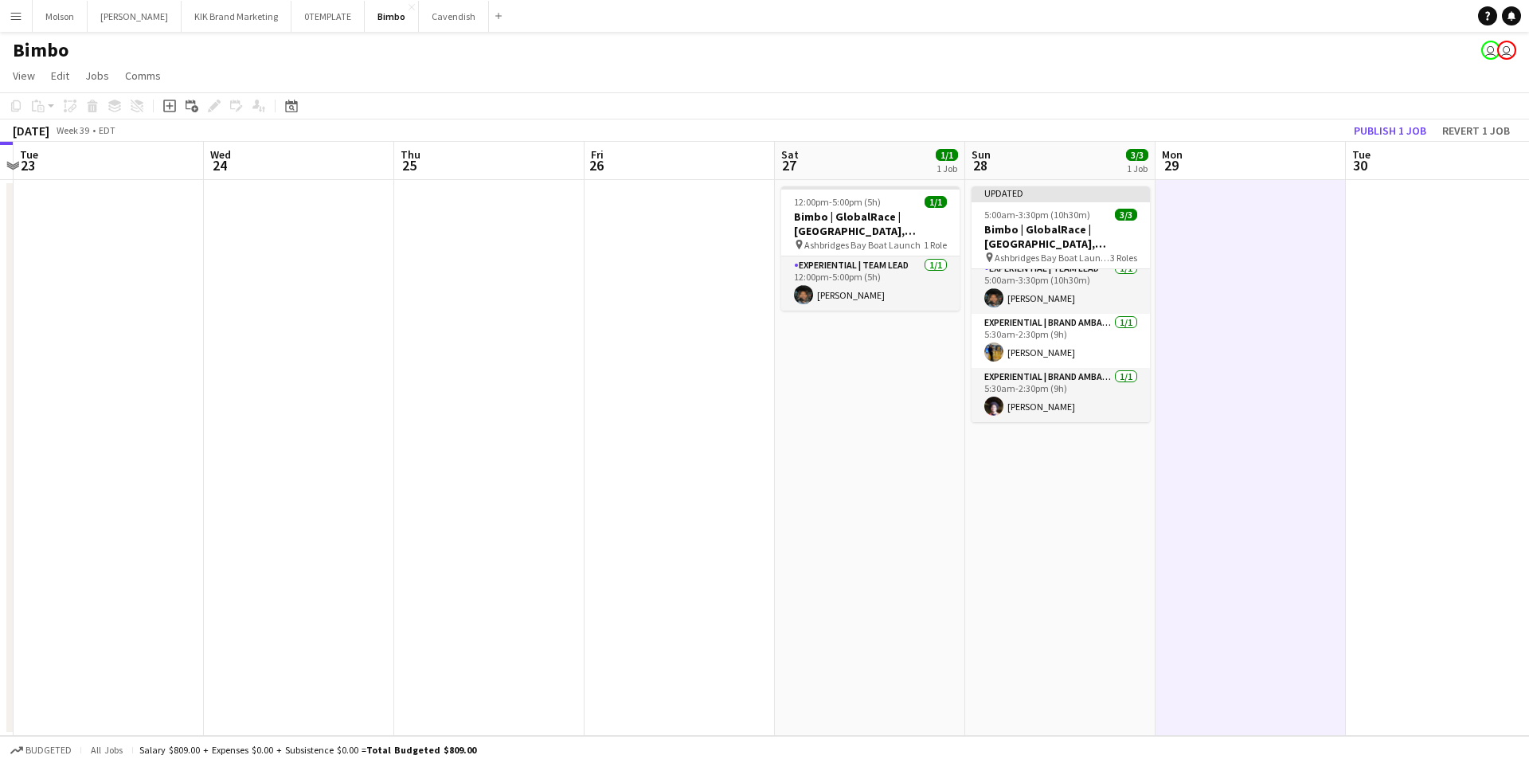
scroll to position [10, 0]
click at [1033, 529] on app-date-cell "Updated 5:00am-3:30pm (10h30m) 3/3 Bimbo | GlobalRace | Toronto, ON pin Ashbrid…" at bounding box center [1060, 458] width 190 height 556
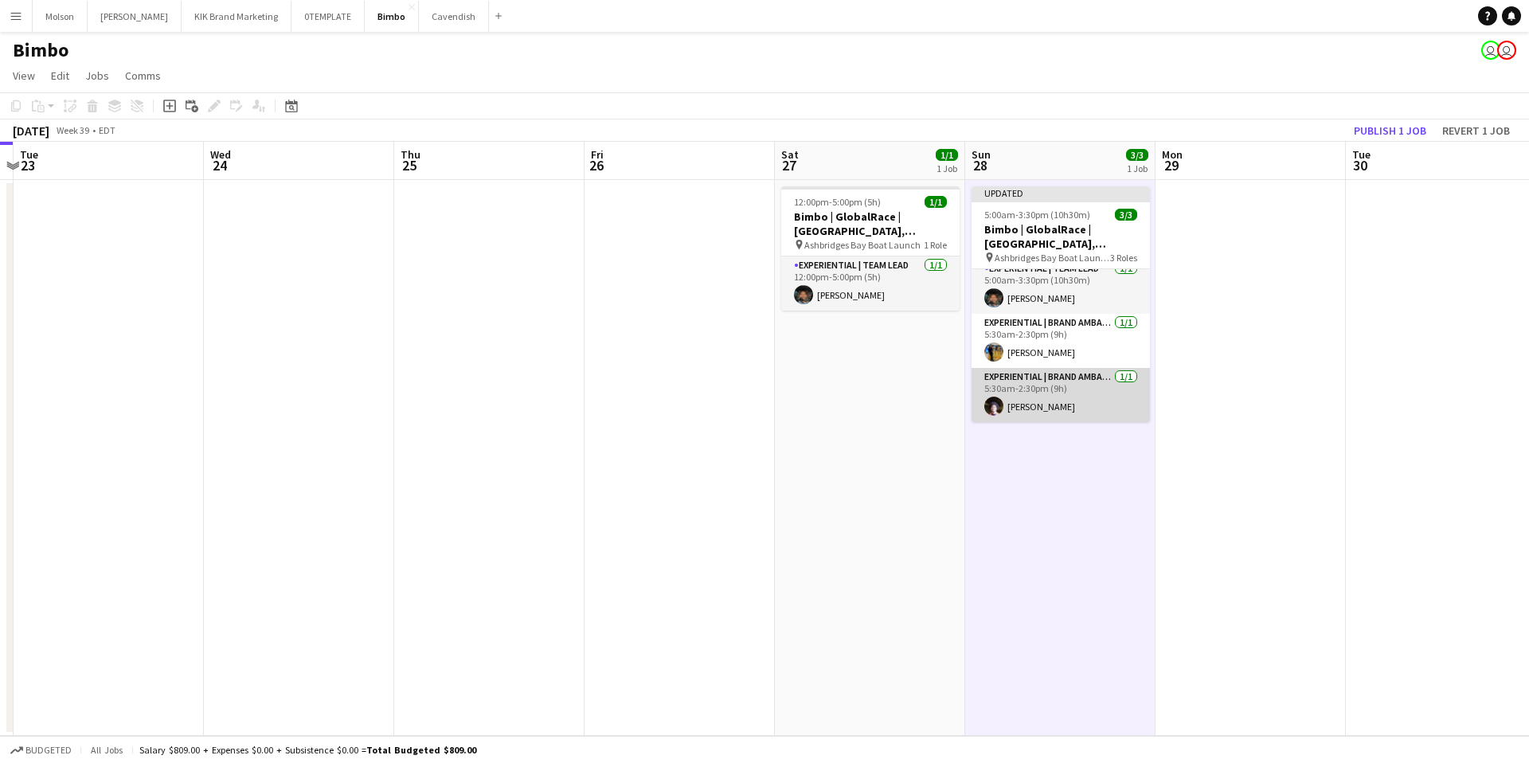
scroll to position [0, 0]
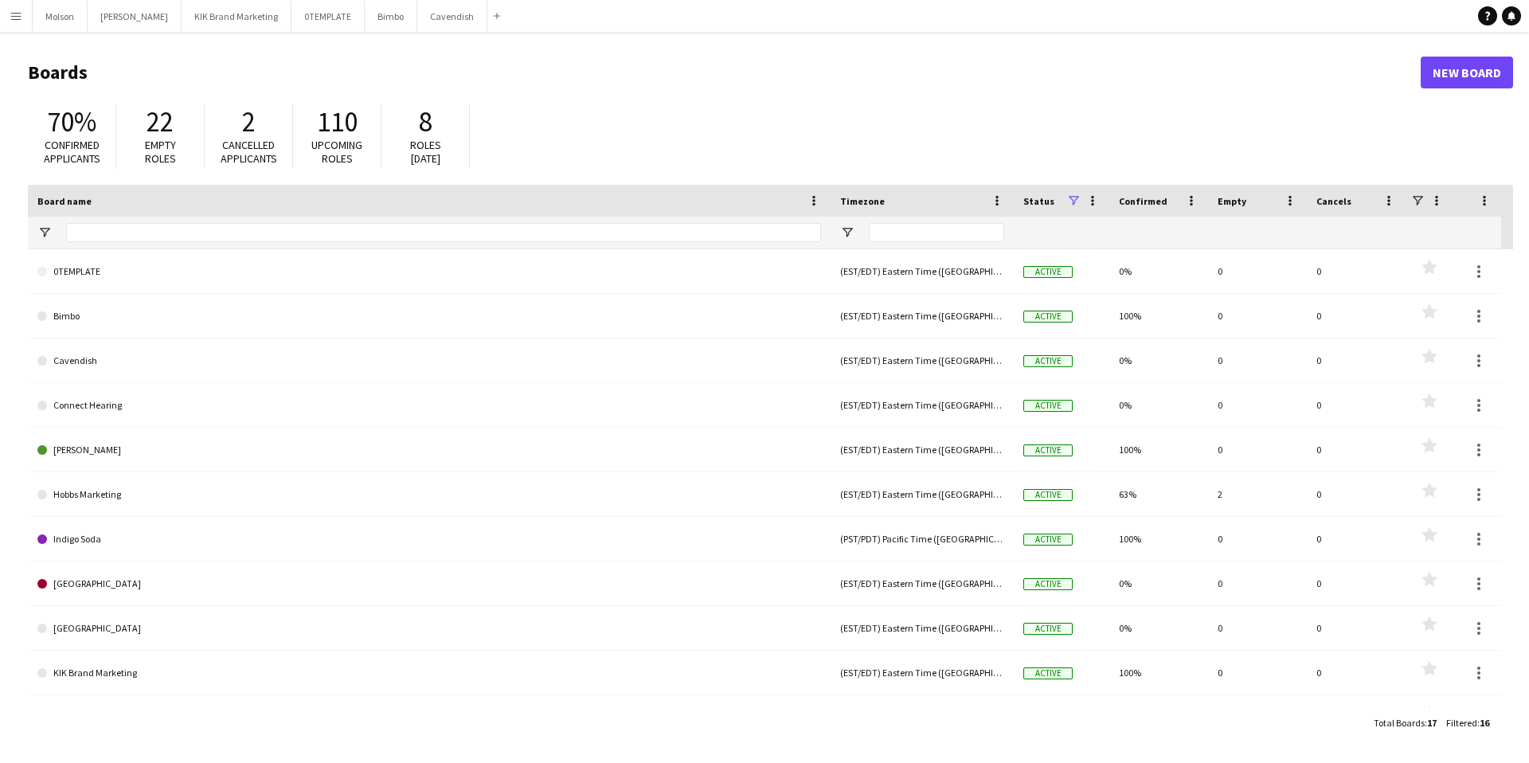
click at [10, 14] on app-icon "Menu" at bounding box center [16, 16] width 13 height 13
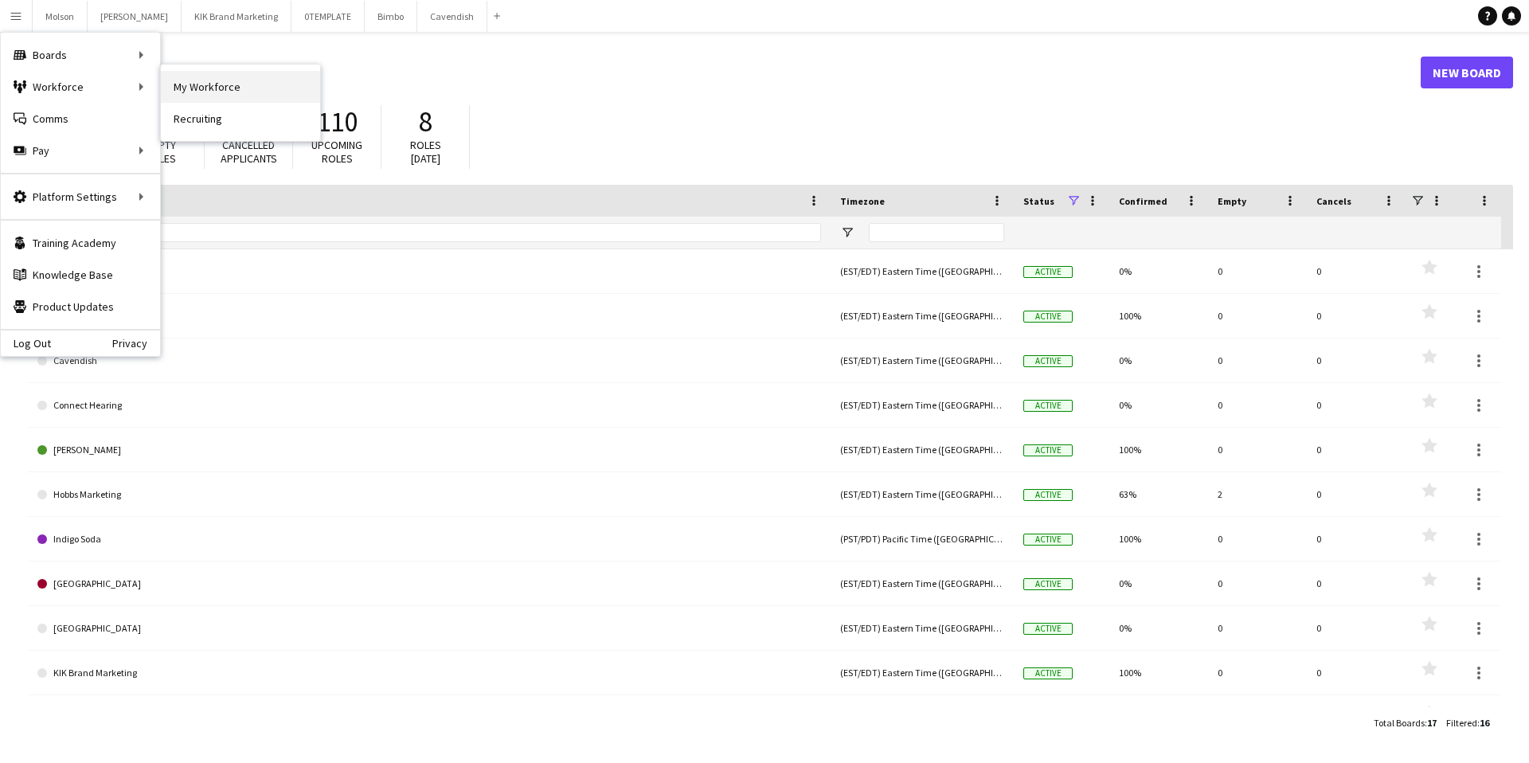
click at [202, 86] on link "My Workforce" at bounding box center [240, 87] width 159 height 32
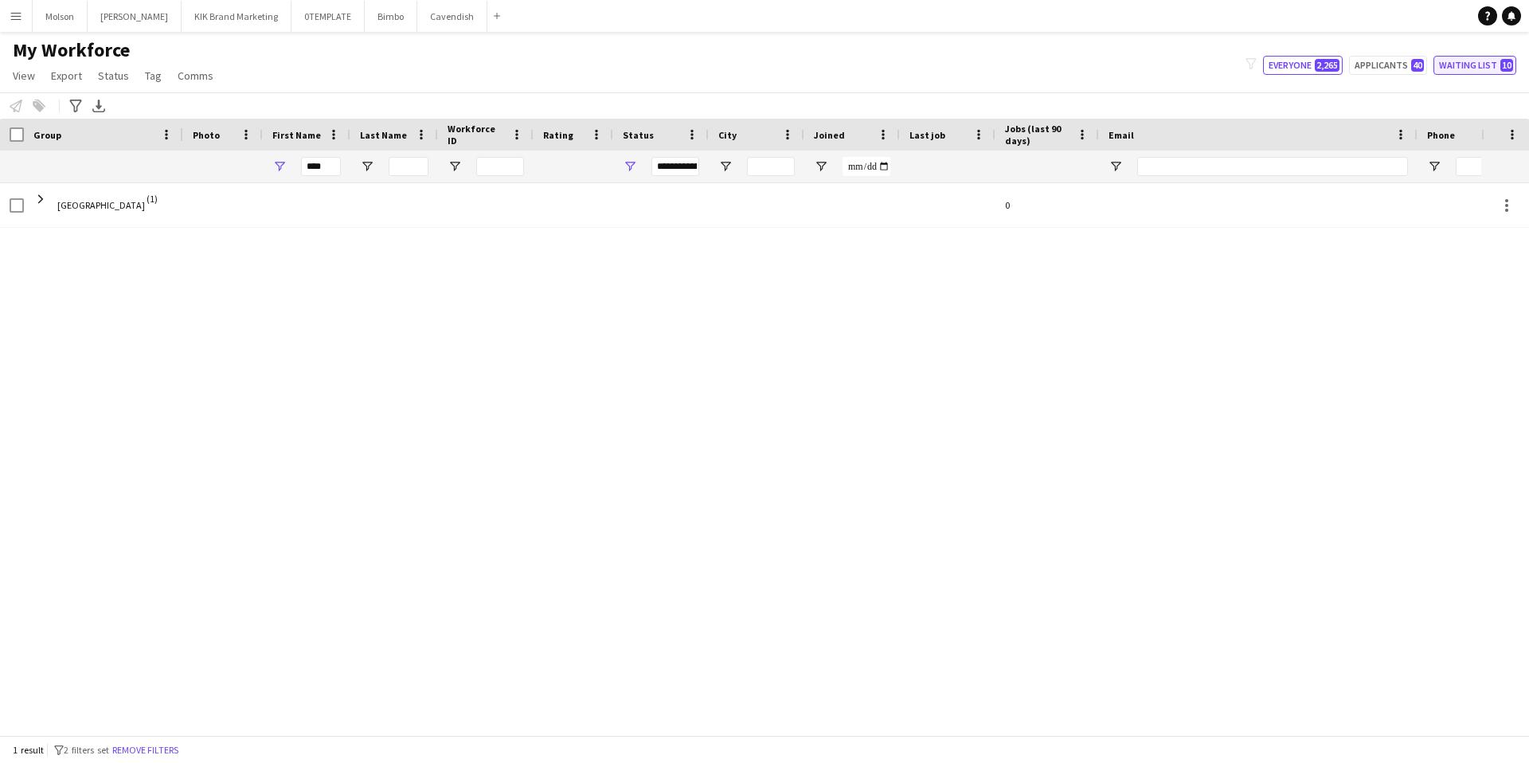
click at [1501, 62] on span "10" at bounding box center [1507, 65] width 13 height 13
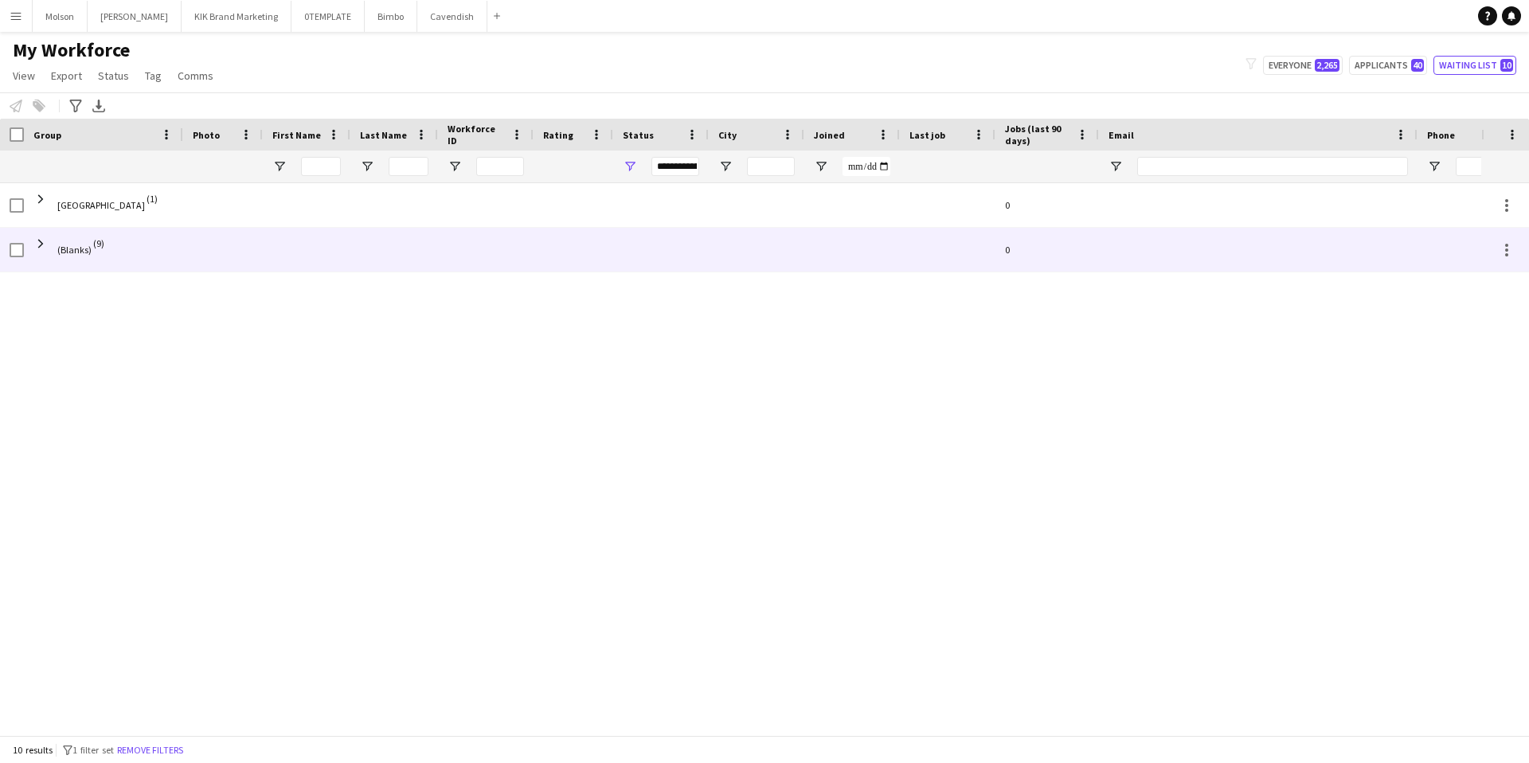
click at [69, 245] on span "(Blanks)" at bounding box center [74, 250] width 34 height 45
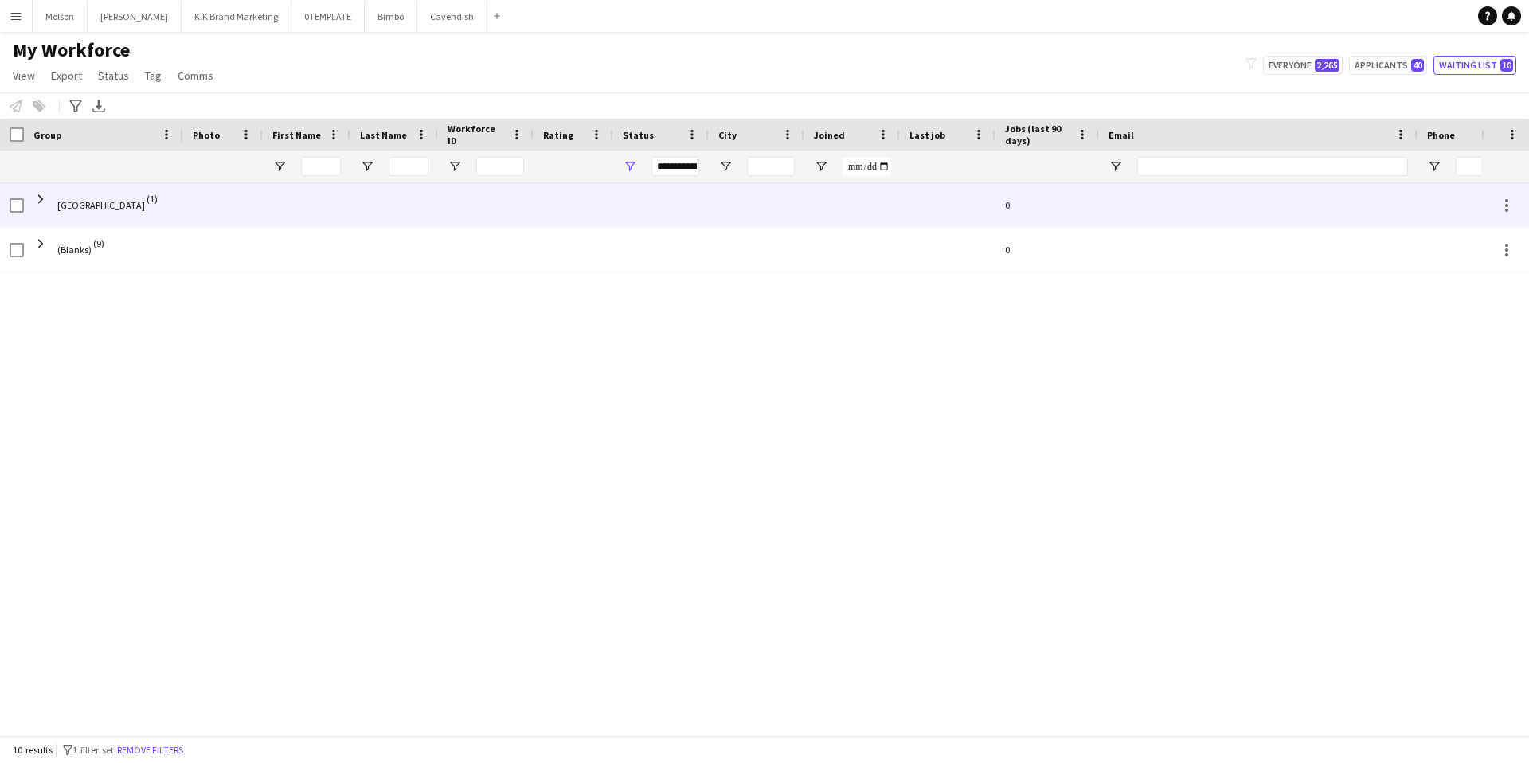
click at [63, 203] on span "[GEOGRAPHIC_DATA]" at bounding box center [101, 205] width 88 height 45
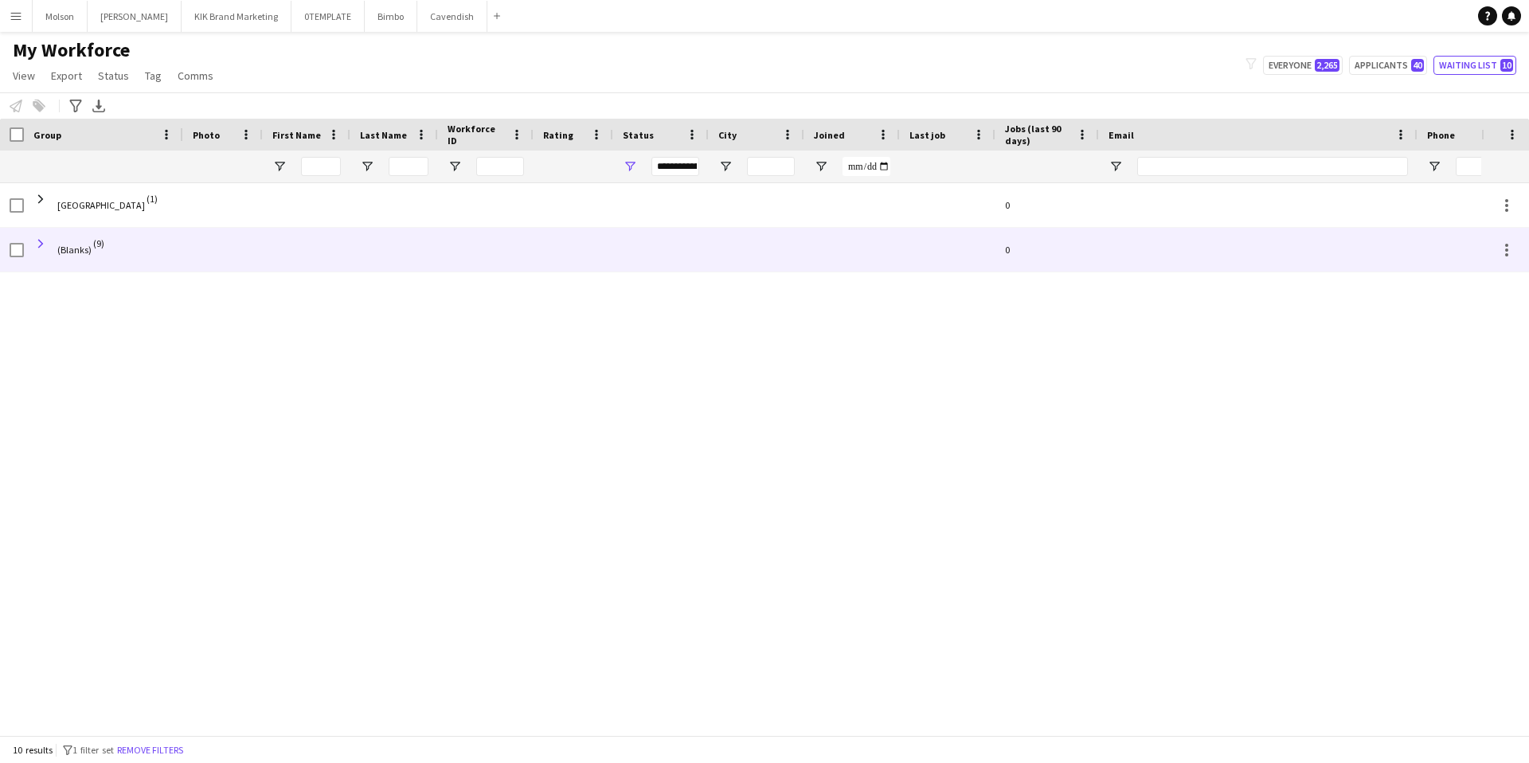
click at [39, 249] on span at bounding box center [40, 244] width 14 height 14
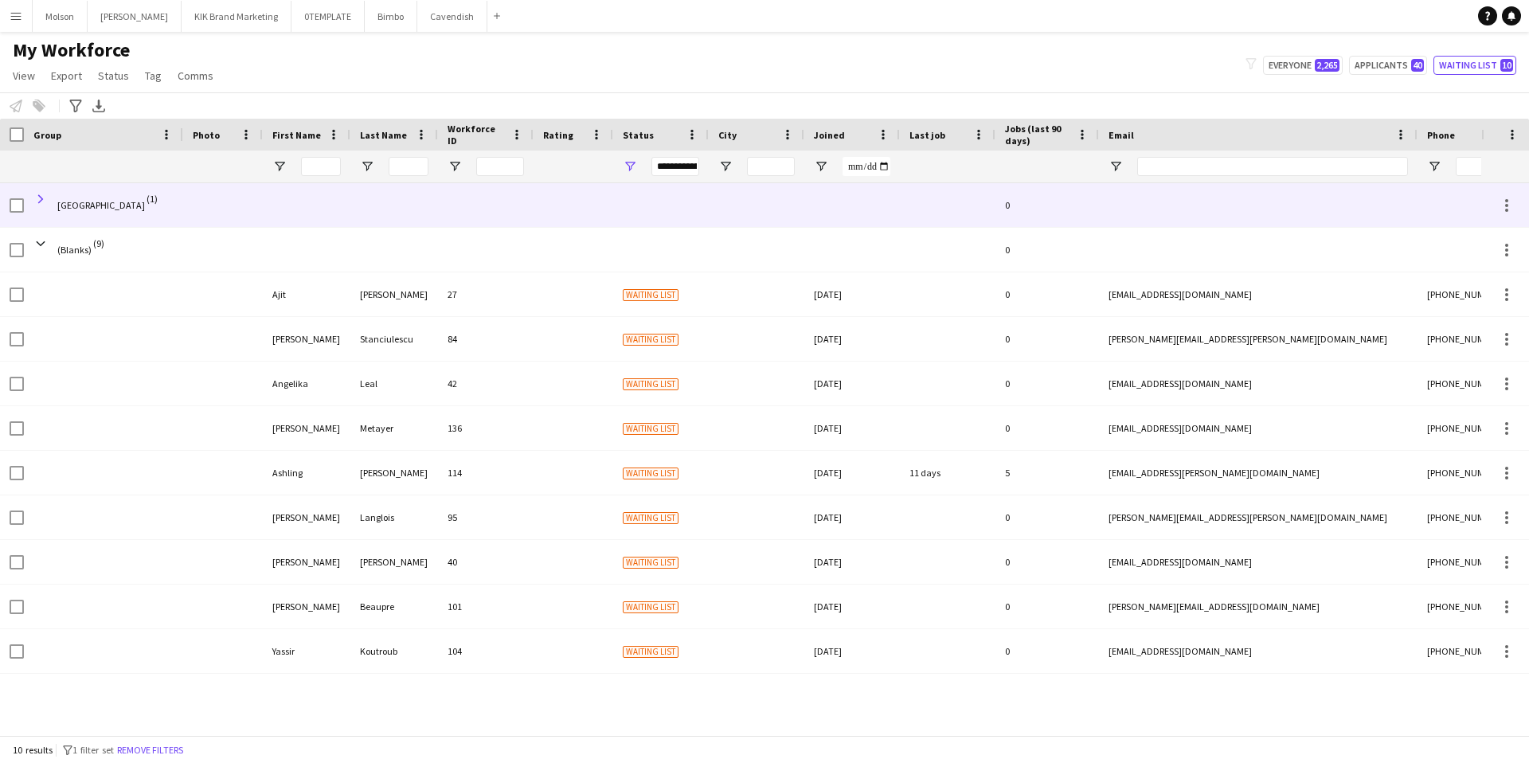
click at [40, 193] on span at bounding box center [40, 199] width 14 height 14
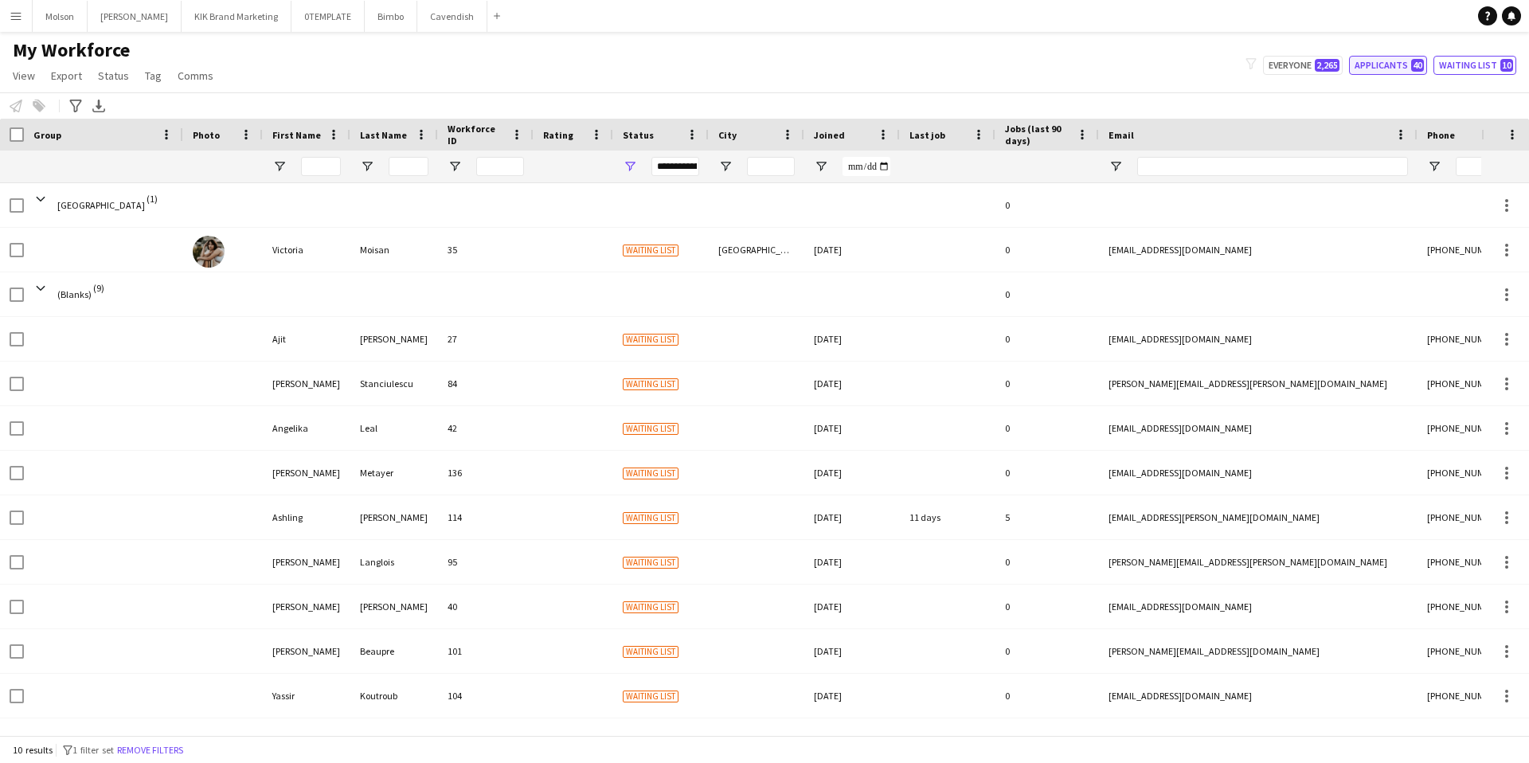
click at [1375, 68] on button "Applicants 40" at bounding box center [1388, 65] width 78 height 19
type input "**********"
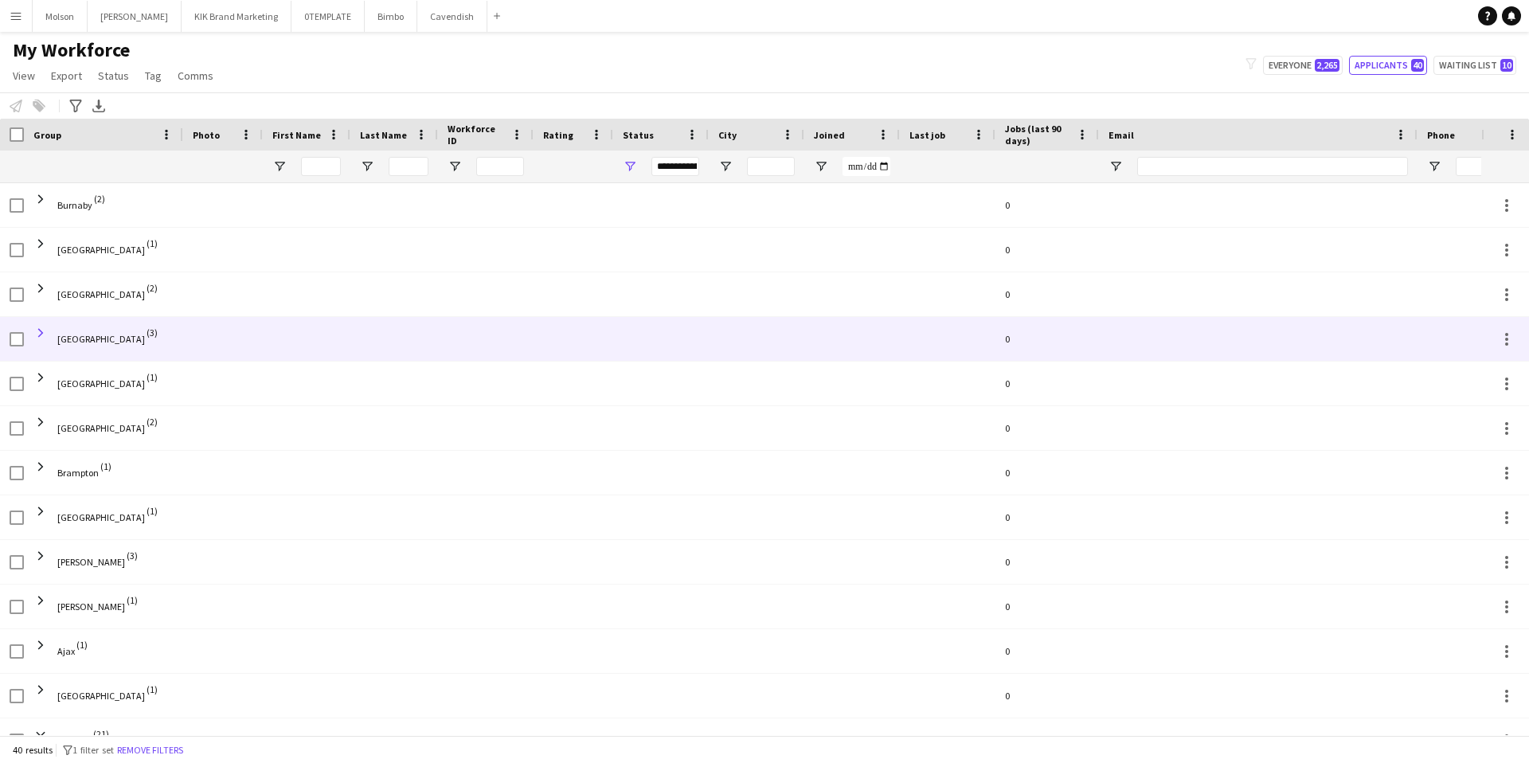
click at [46, 332] on span at bounding box center [40, 333] width 14 height 14
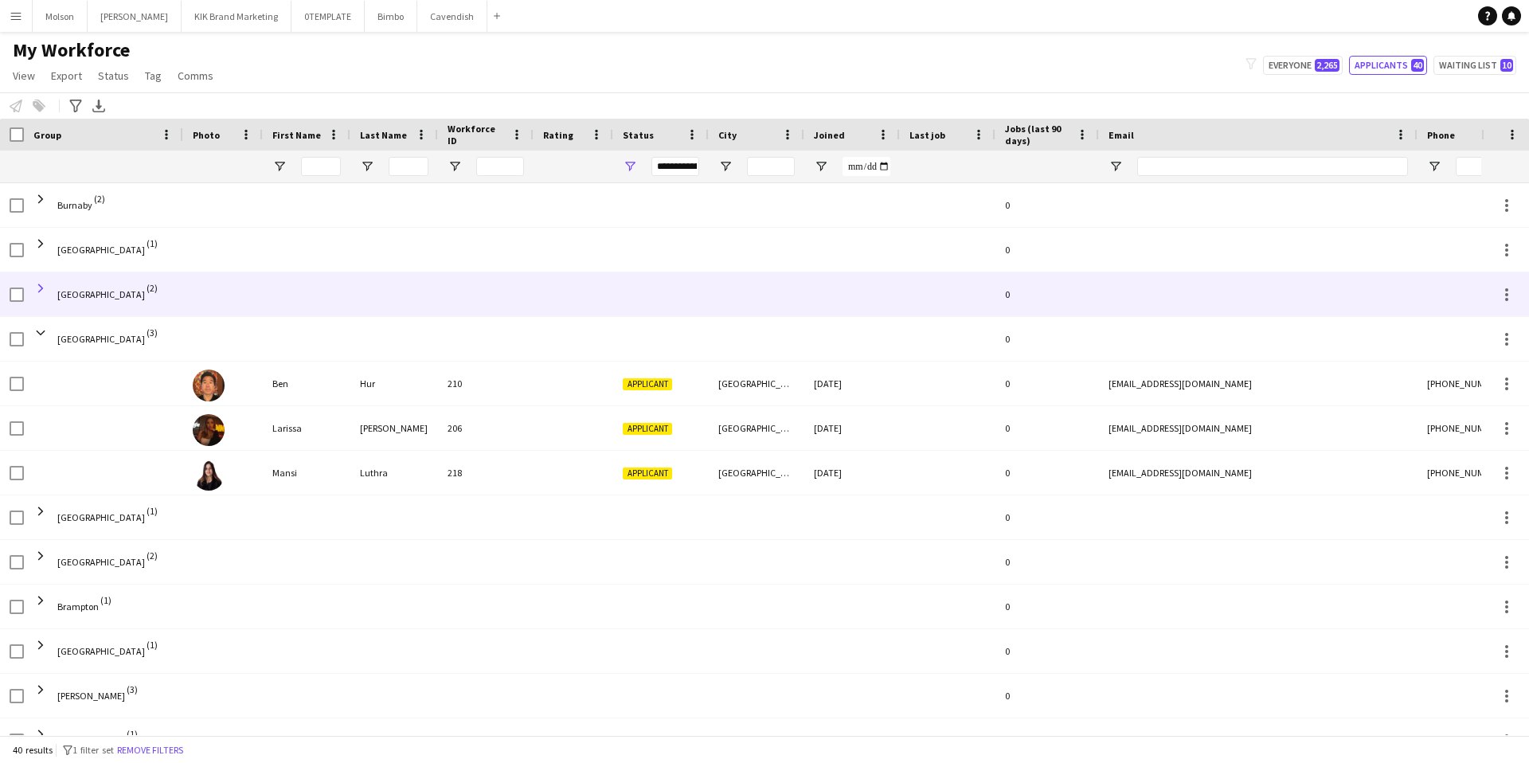
click at [38, 295] on span at bounding box center [40, 288] width 14 height 14
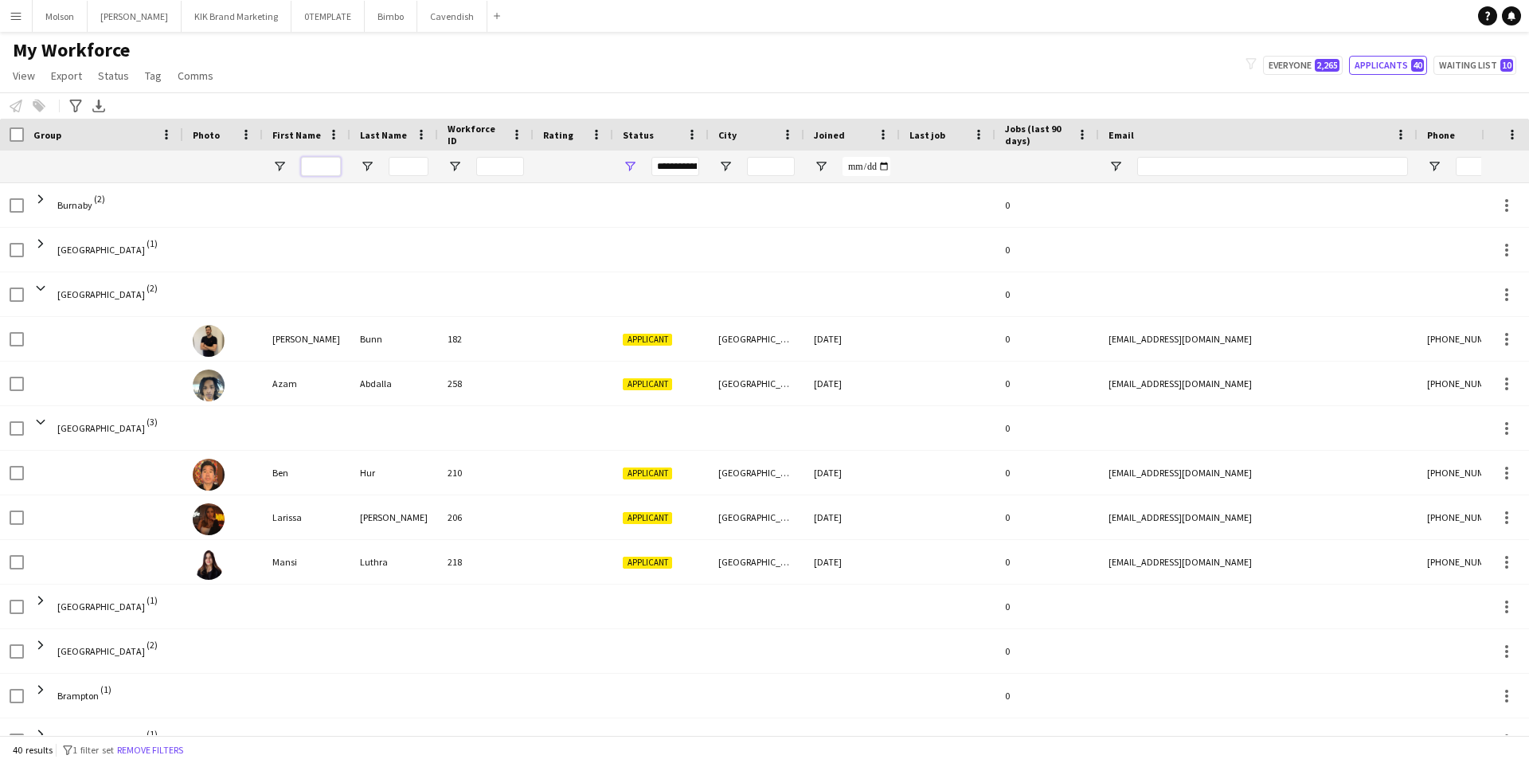
click at [314, 165] on input "First Name Filter Input" at bounding box center [321, 166] width 40 height 19
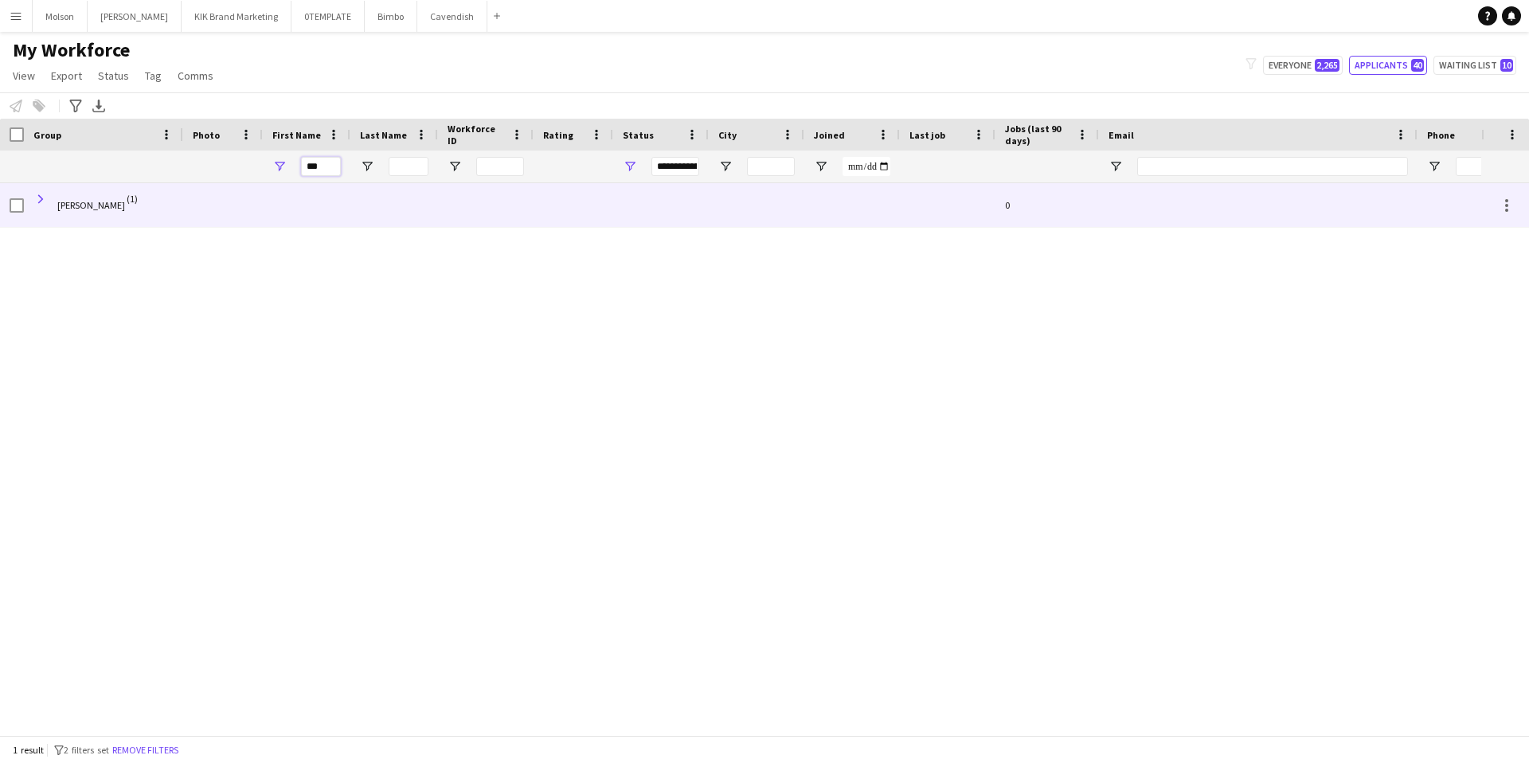
type input "***"
click at [46, 200] on span at bounding box center [40, 199] width 14 height 14
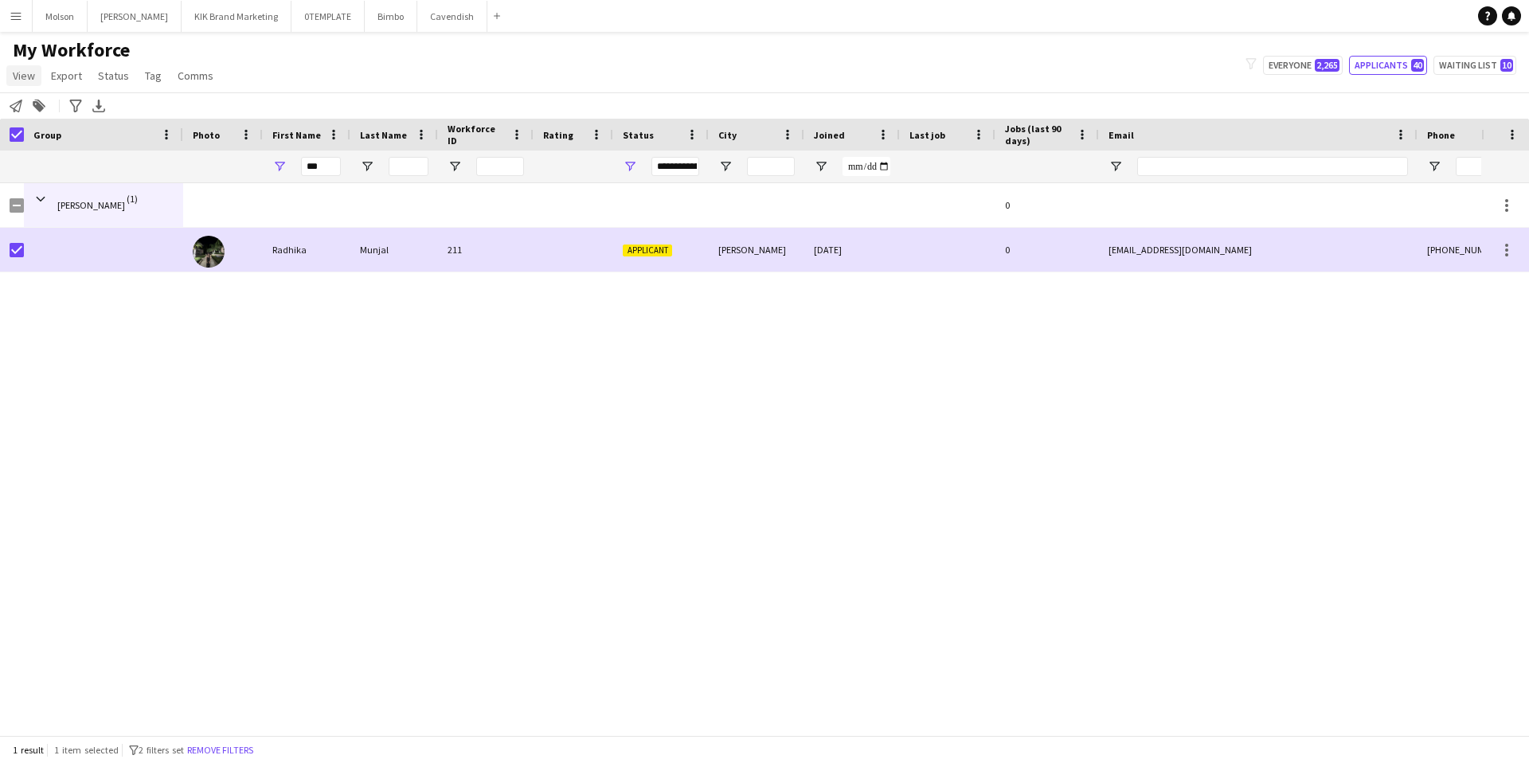
click at [33, 79] on span "View" at bounding box center [24, 75] width 22 height 14
click at [33, 75] on span "View" at bounding box center [24, 75] width 22 height 14
click at [193, 76] on span "Comms" at bounding box center [196, 75] width 36 height 14
click at [233, 76] on div "My Workforce View Views Default view New view Update view Delete view Edit name…" at bounding box center [764, 65] width 1529 height 54
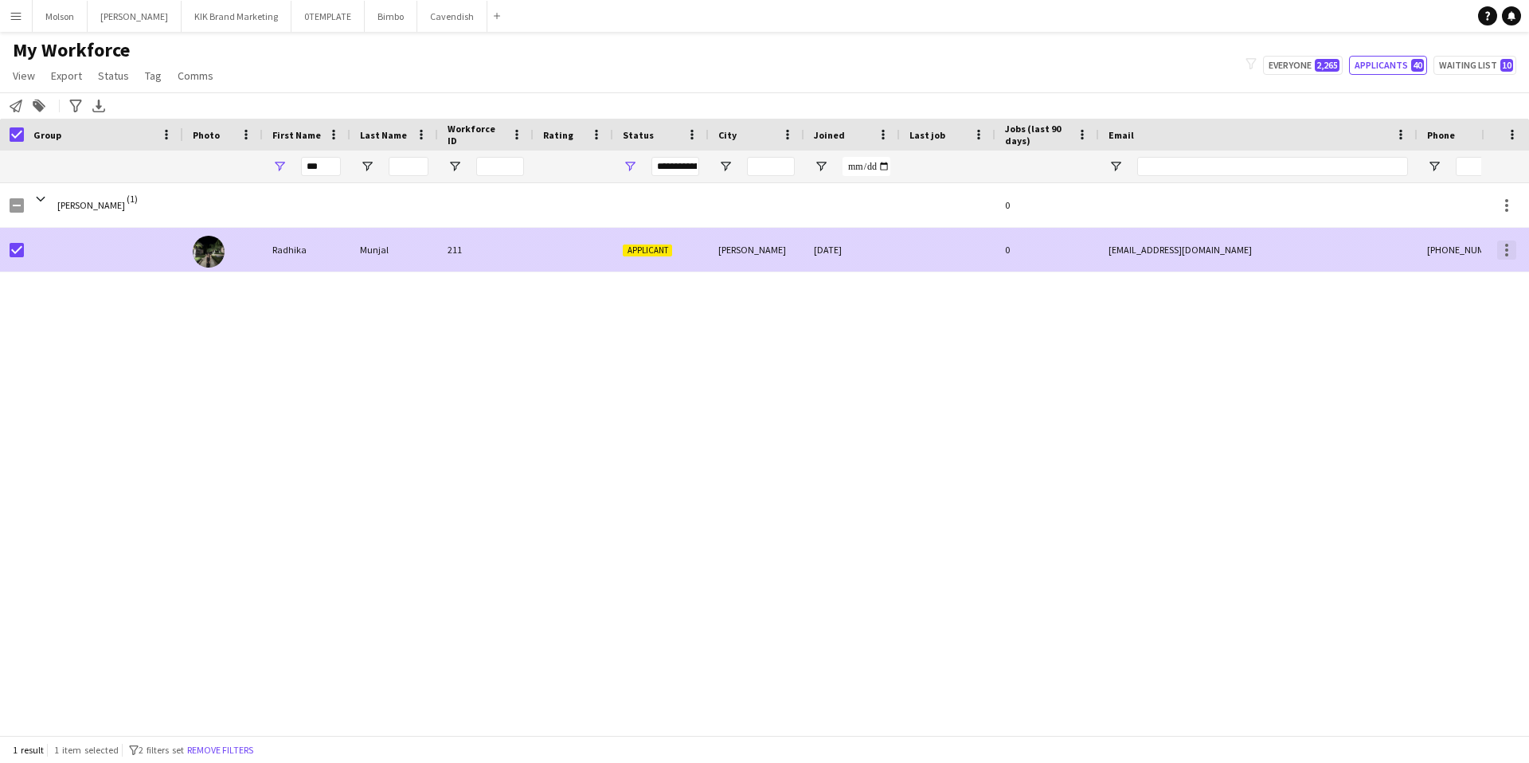
click at [1502, 248] on div at bounding box center [1506, 250] width 19 height 19
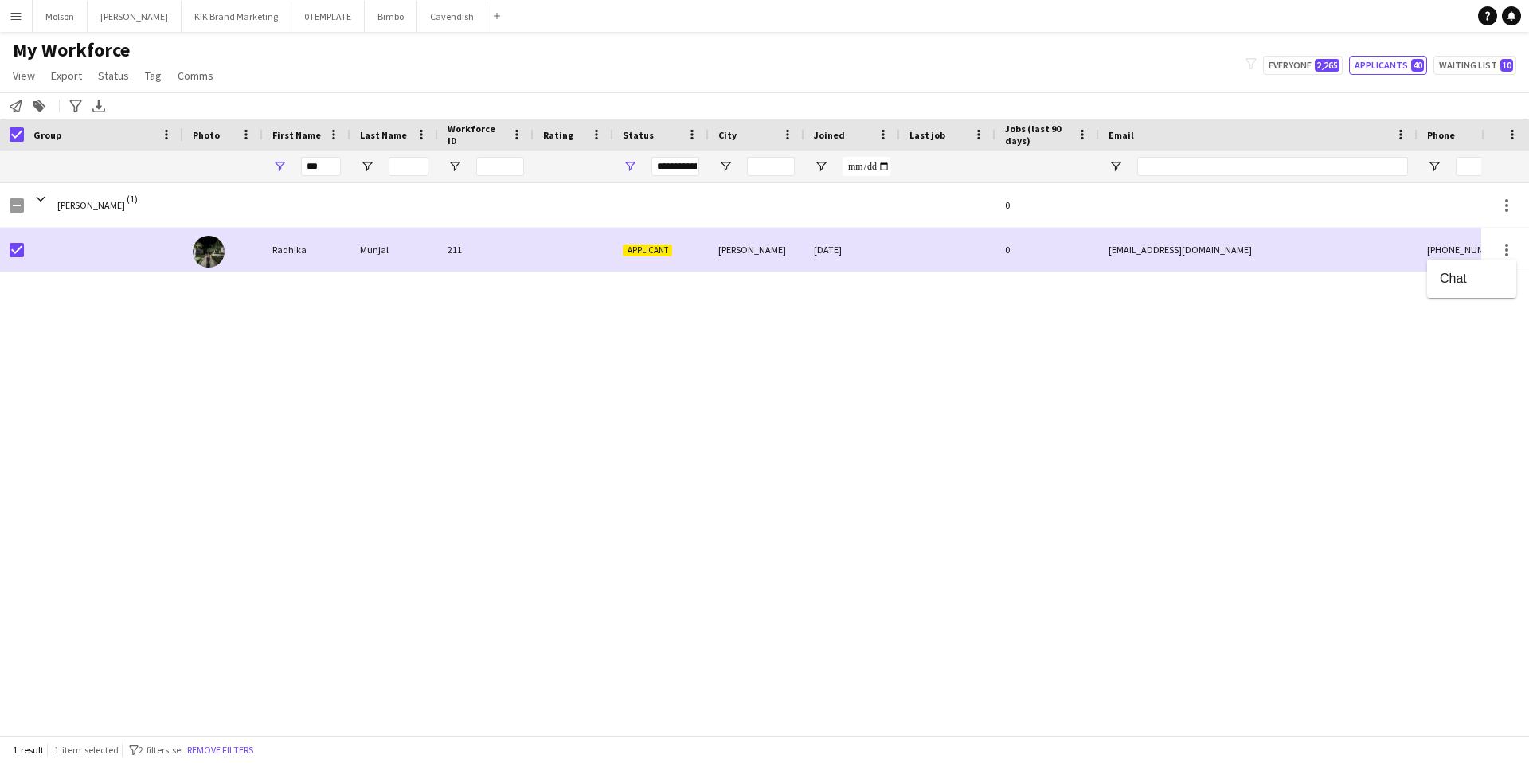
click at [1447, 344] on div at bounding box center [764, 381] width 1529 height 763
click at [18, 105] on icon "Notify workforce" at bounding box center [16, 106] width 13 height 13
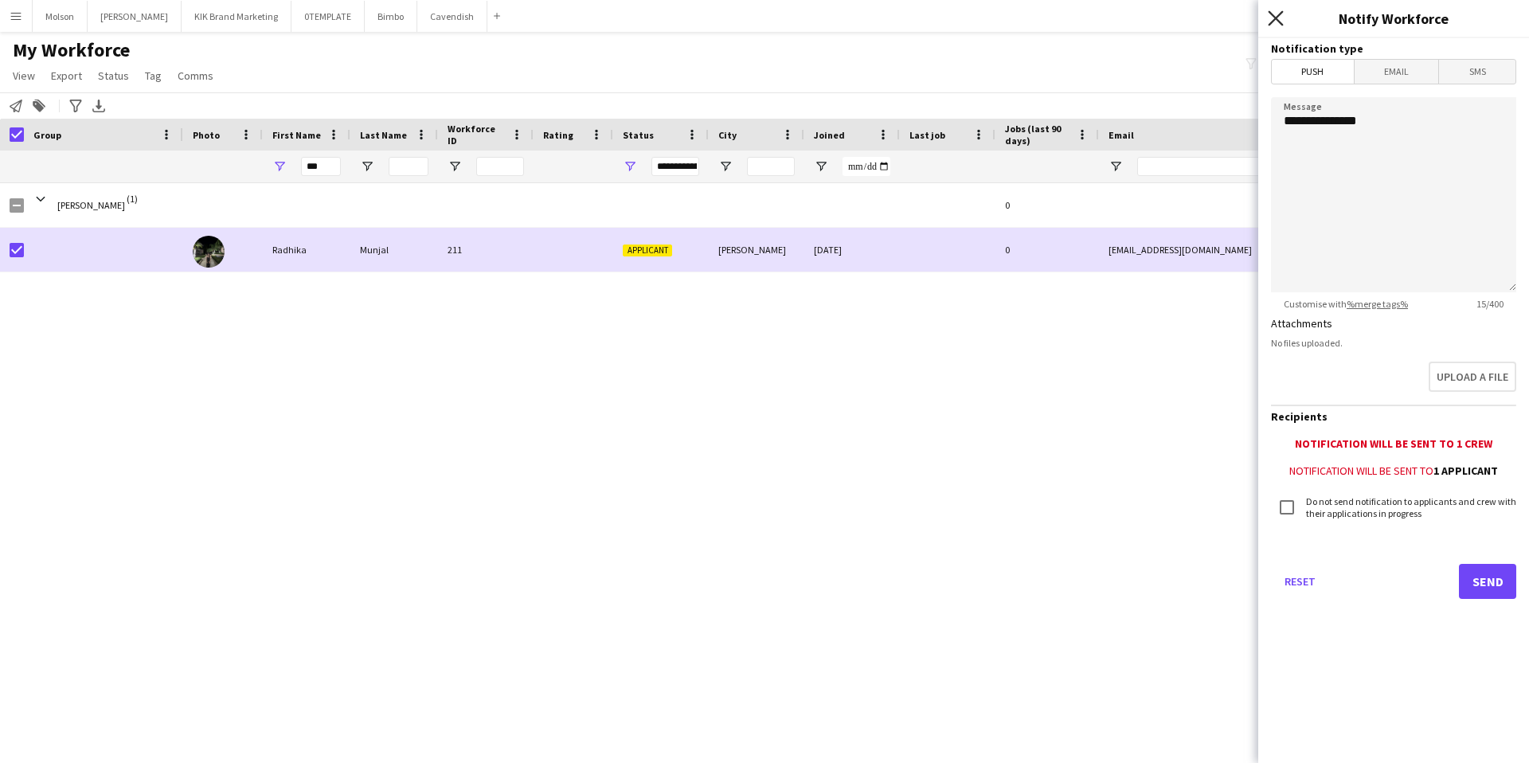
click at [1269, 14] on icon "Close pop-in" at bounding box center [1275, 17] width 15 height 15
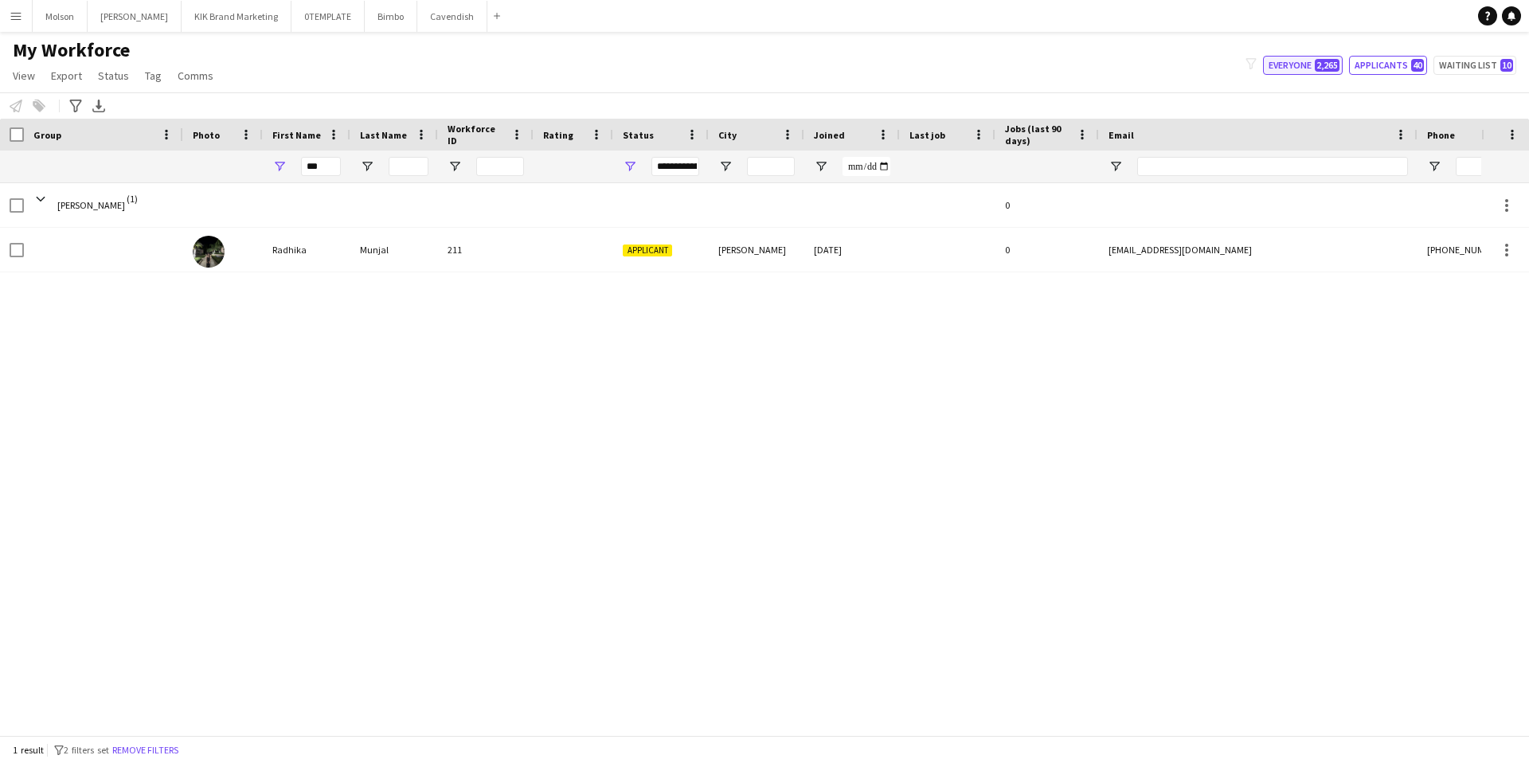
click at [1308, 67] on button "Everyone 2,265" at bounding box center [1303, 65] width 80 height 19
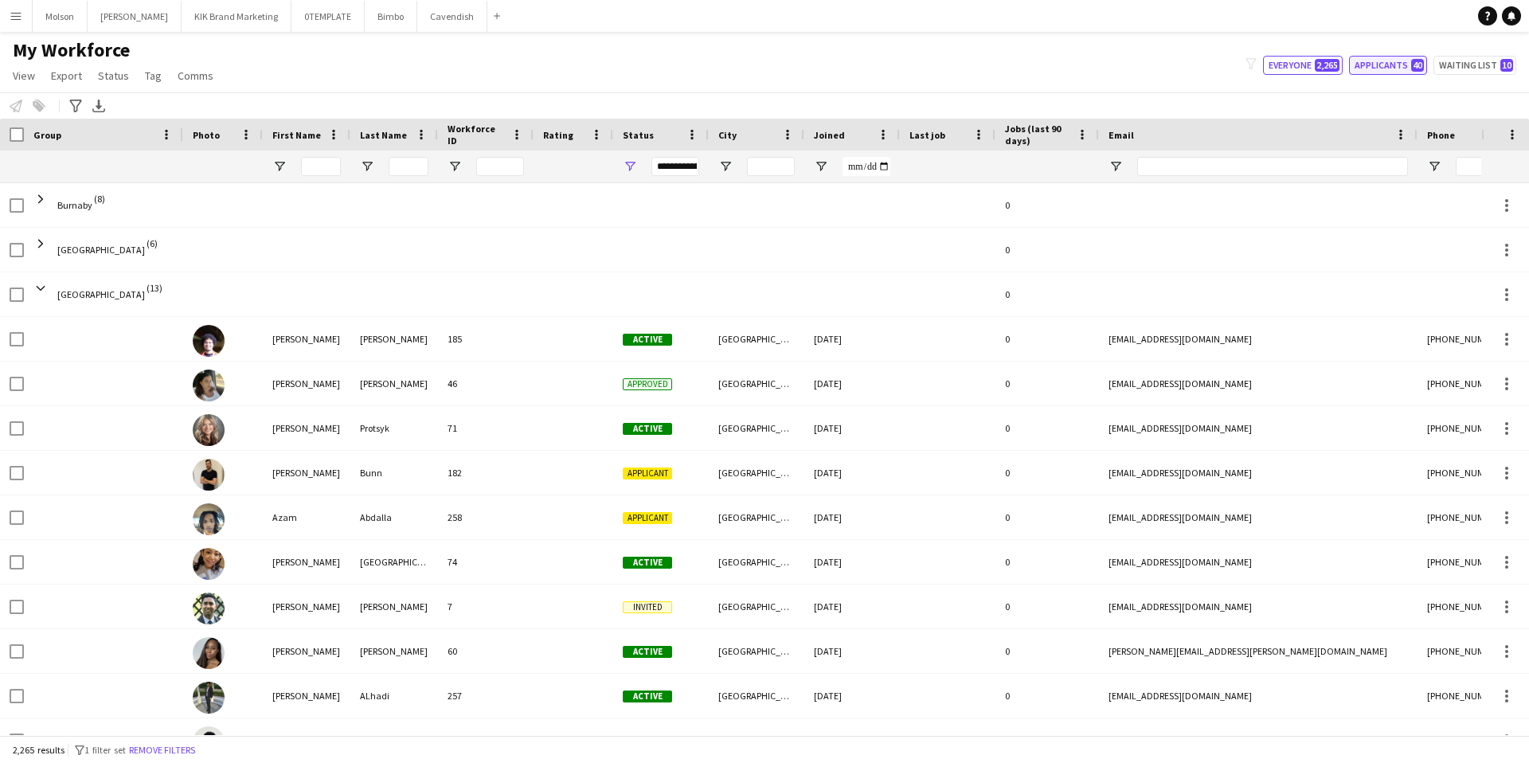
click at [1369, 72] on button "Applicants 40" at bounding box center [1388, 65] width 78 height 19
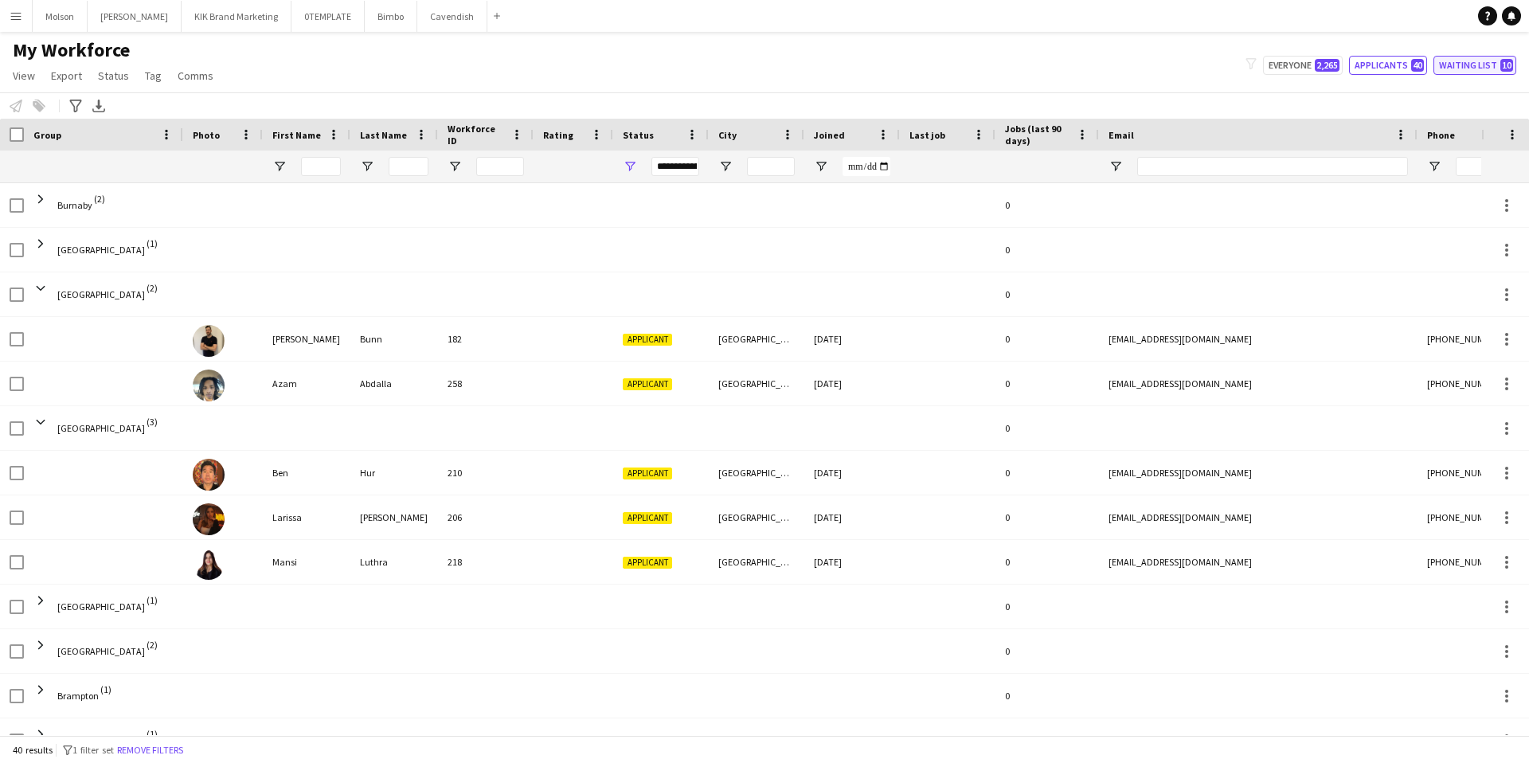
click at [1465, 73] on button "Waiting list 10" at bounding box center [1475, 65] width 83 height 19
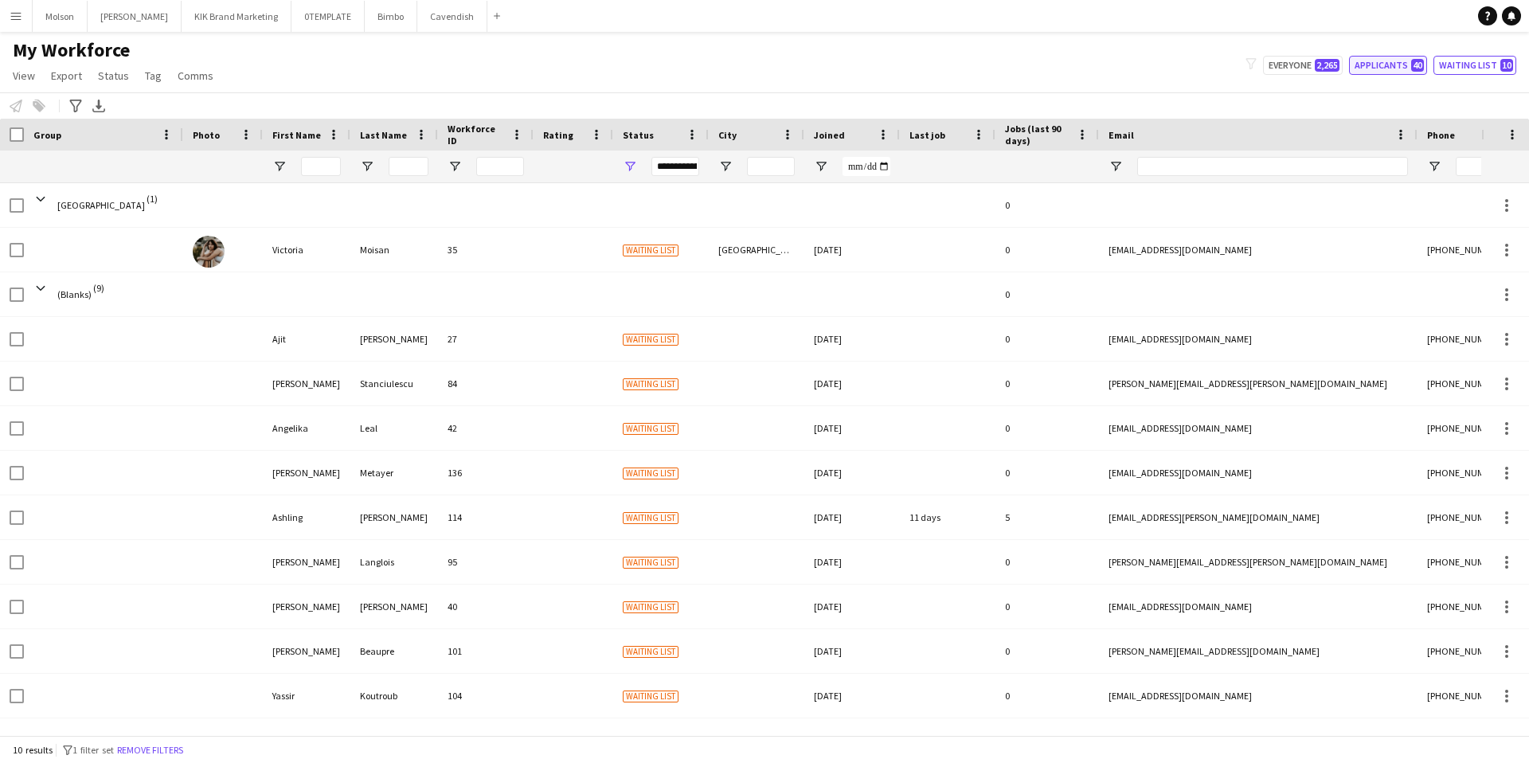
click at [1386, 71] on button "Applicants 40" at bounding box center [1388, 65] width 78 height 19
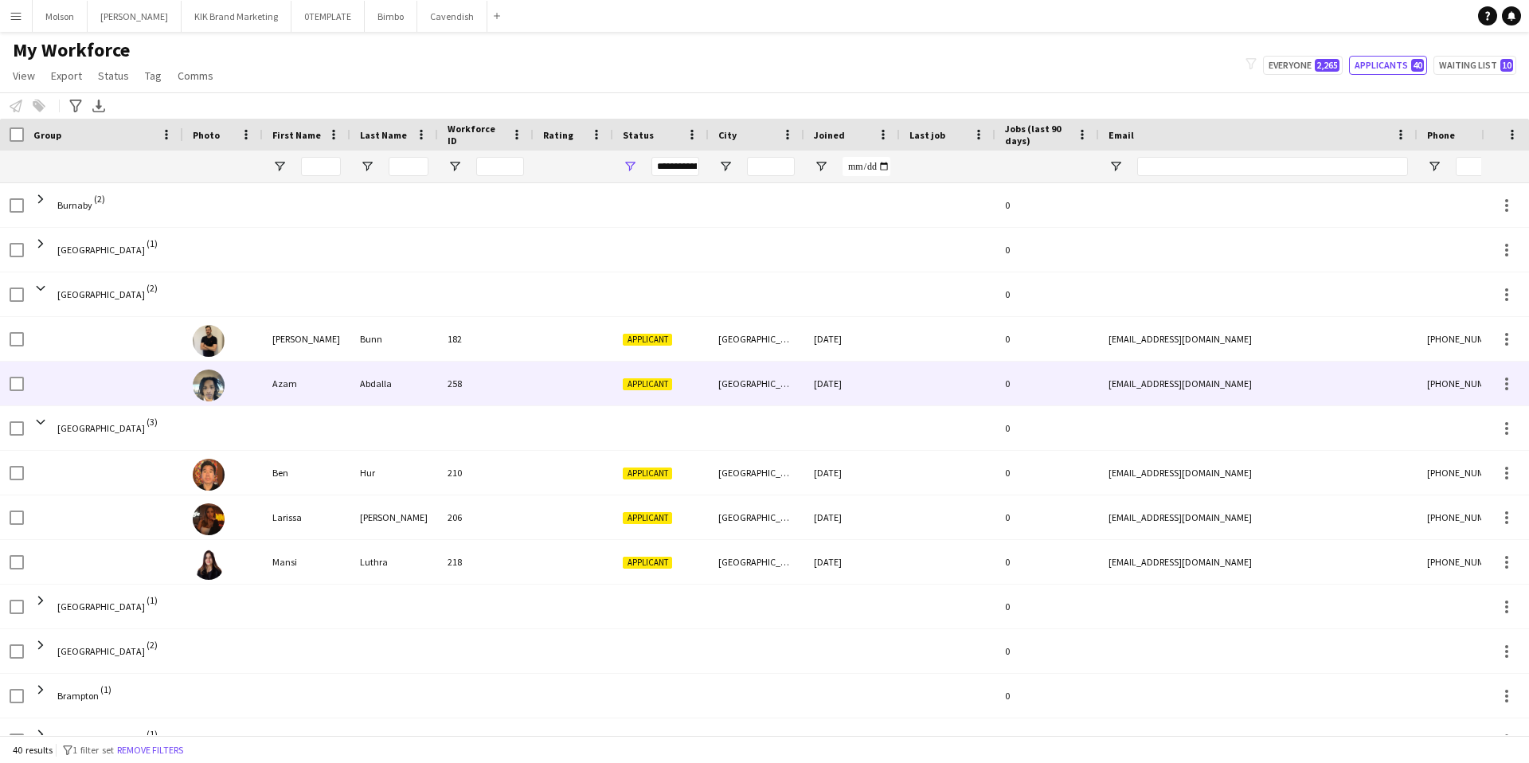
click at [205, 393] on img at bounding box center [209, 386] width 32 height 32
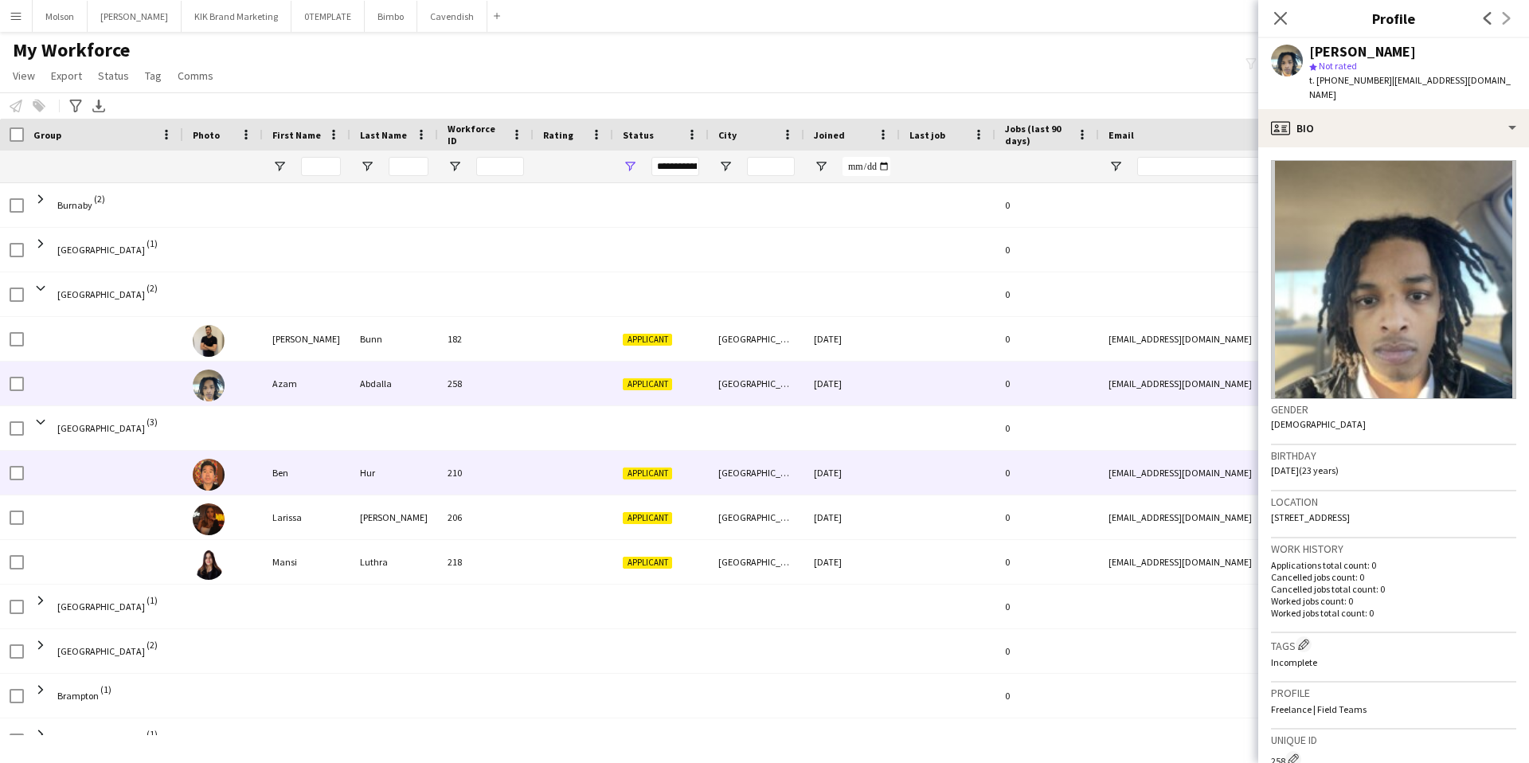
click at [212, 478] on img at bounding box center [209, 475] width 32 height 32
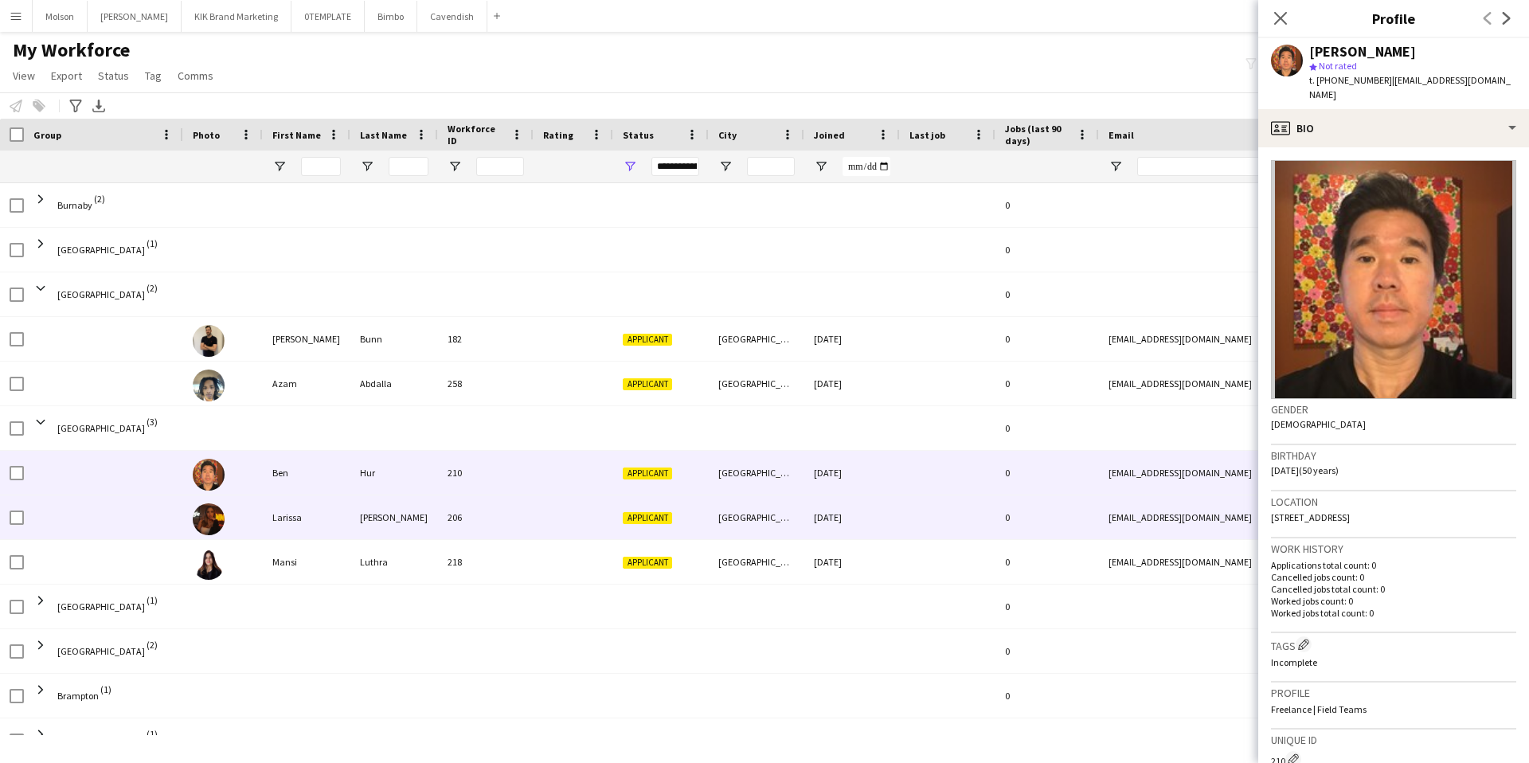
click at [208, 523] on img at bounding box center [209, 519] width 32 height 32
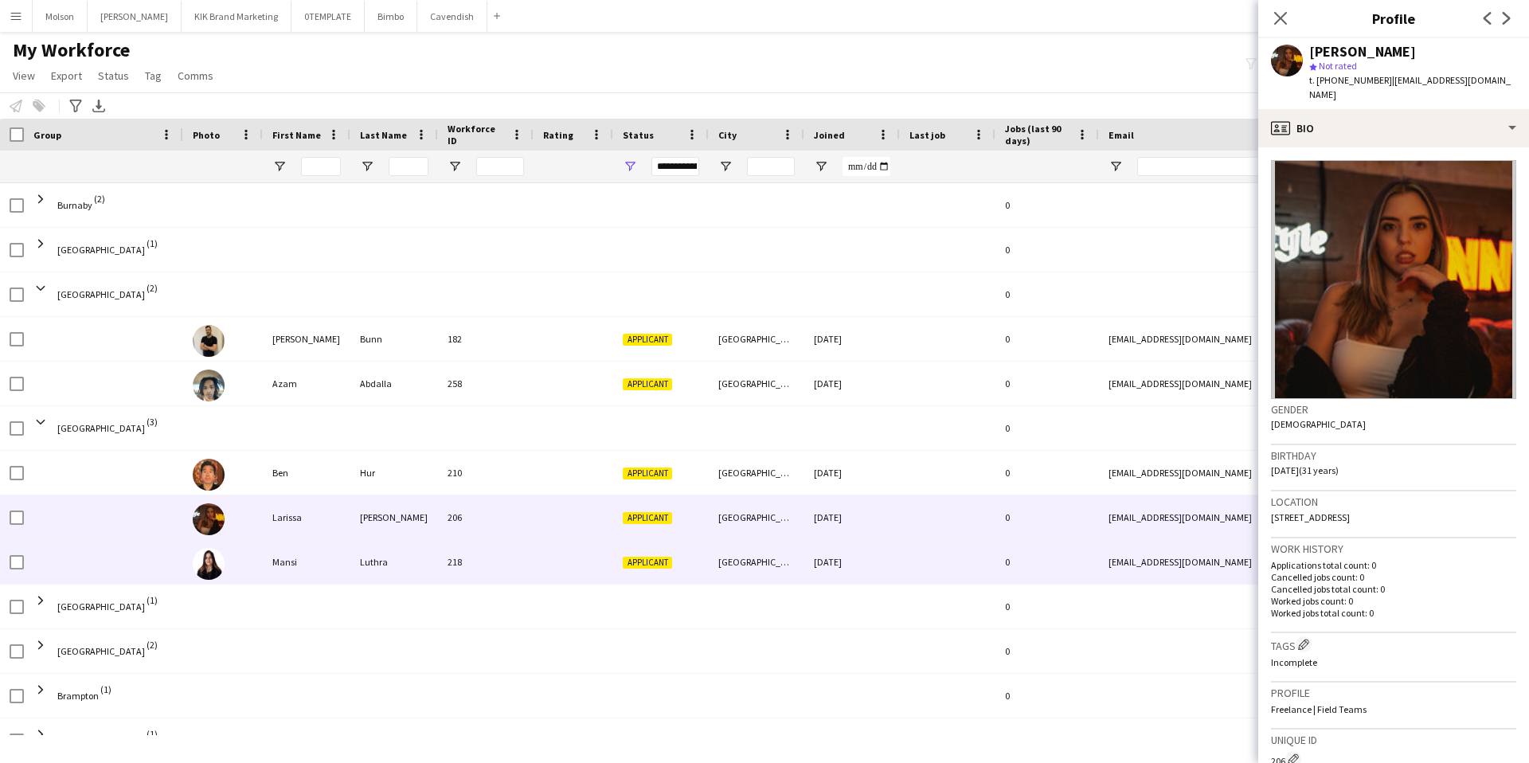
click at [214, 559] on img at bounding box center [209, 564] width 32 height 32
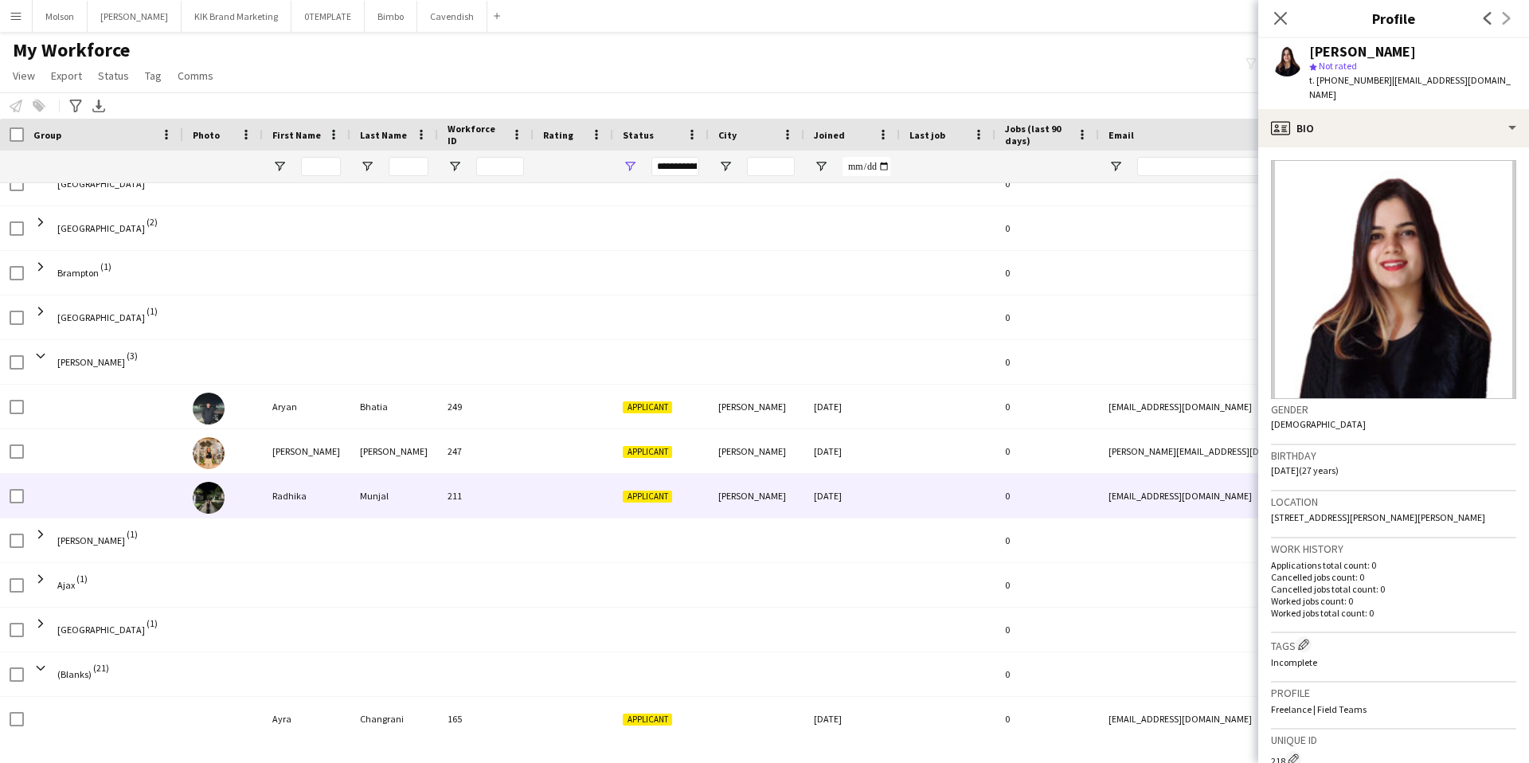
click at [220, 495] on img at bounding box center [209, 498] width 32 height 32
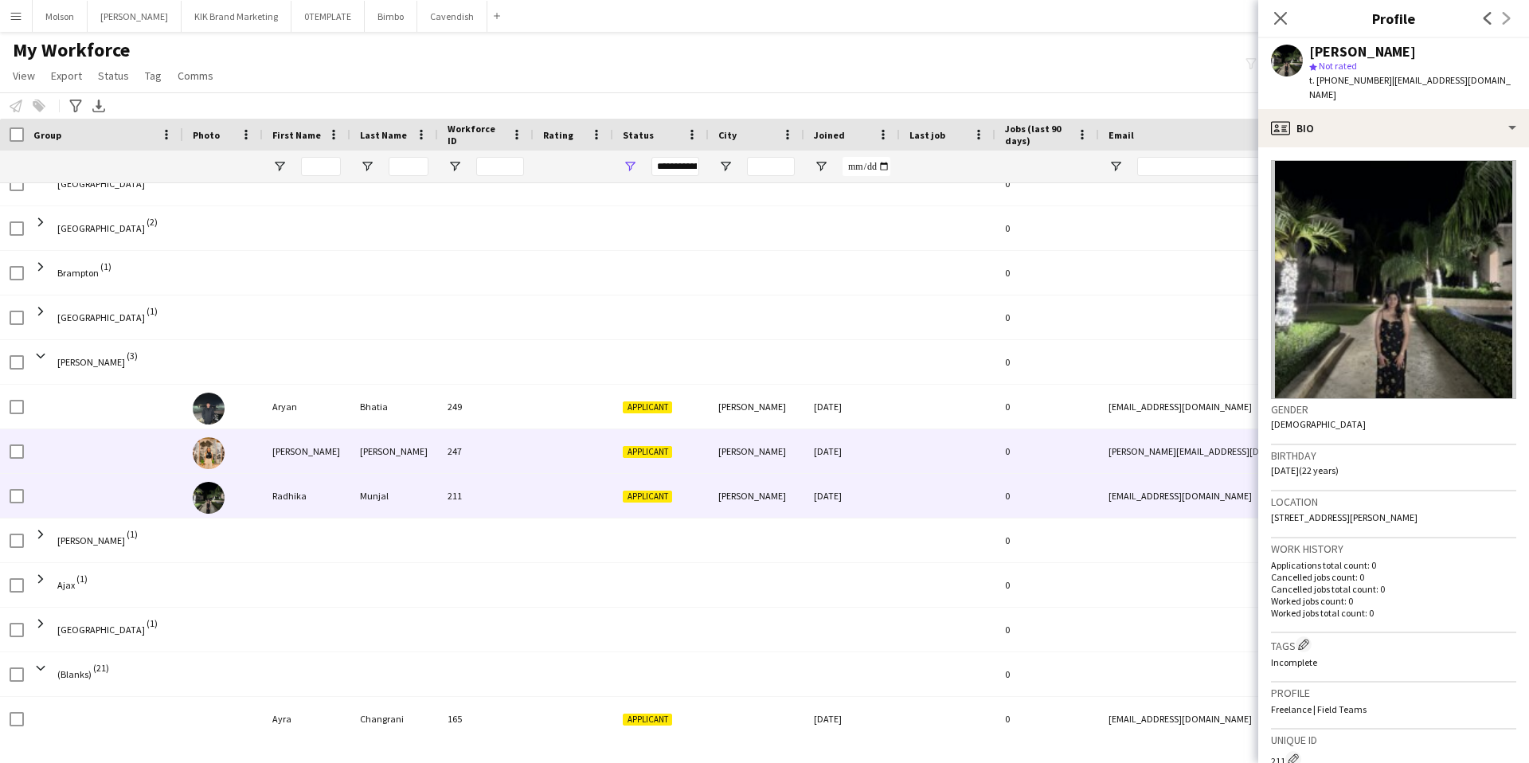
click at [206, 448] on img at bounding box center [209, 453] width 32 height 32
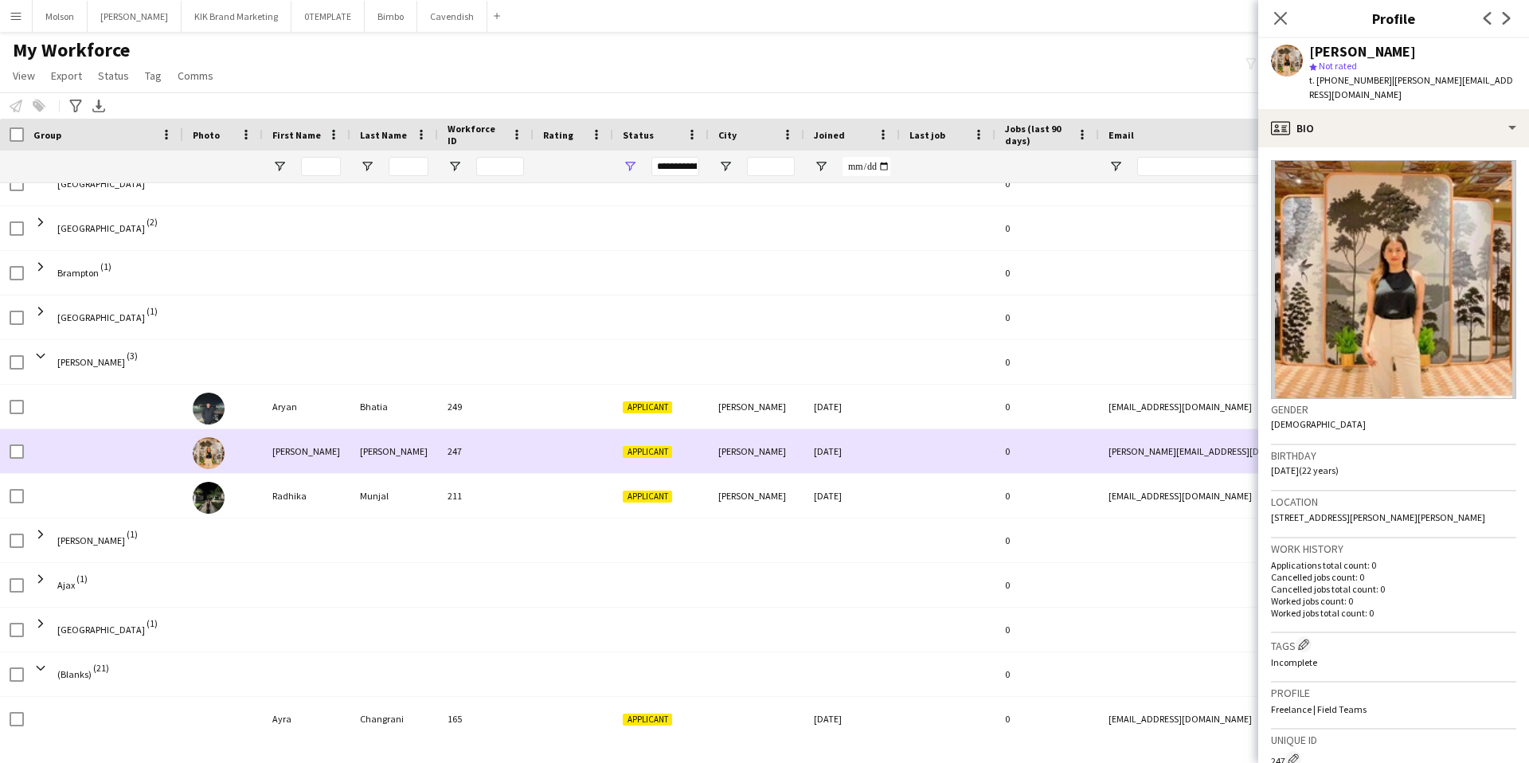
click at [213, 430] on div at bounding box center [209, 452] width 32 height 45
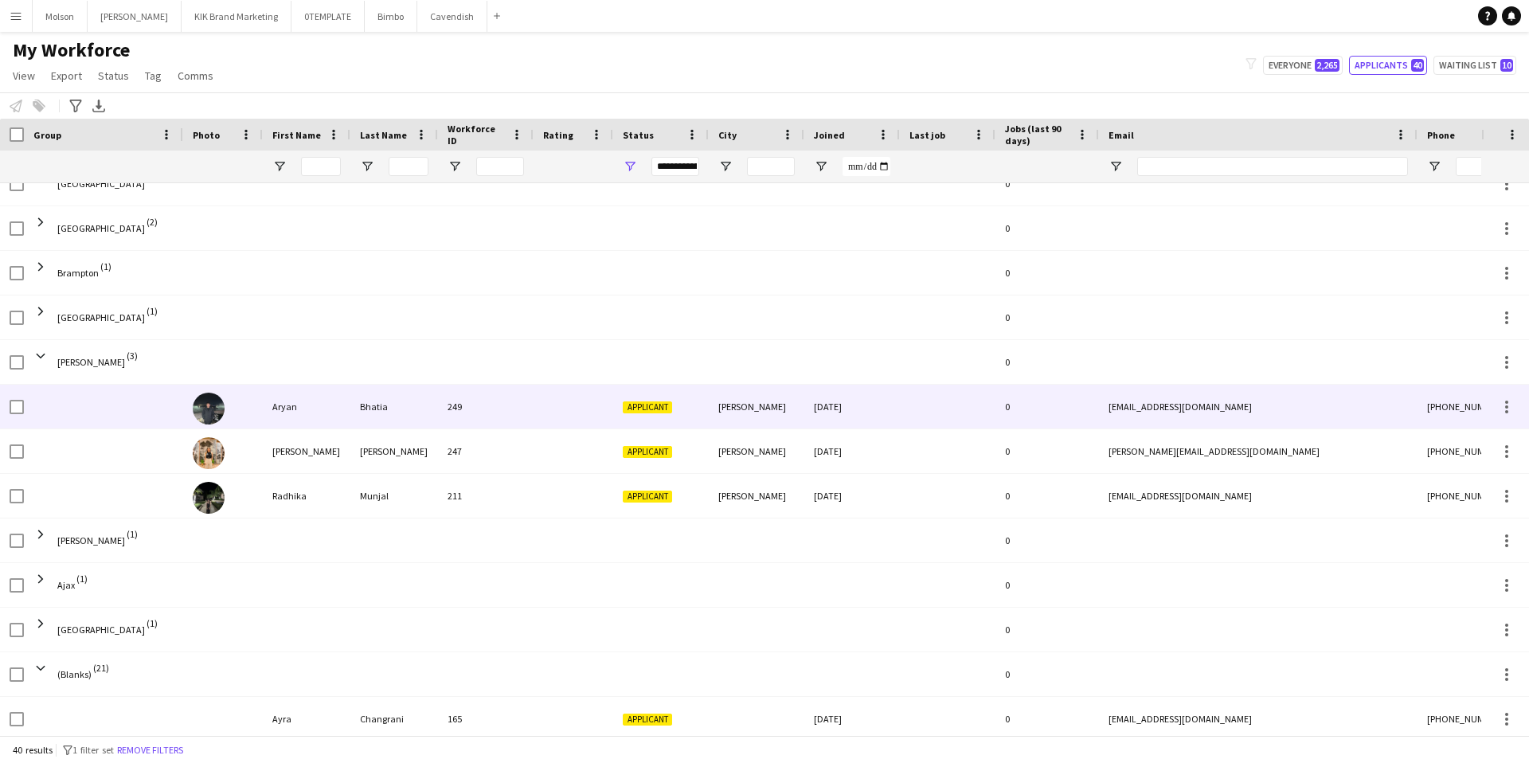
click at [217, 408] on img at bounding box center [209, 409] width 32 height 32
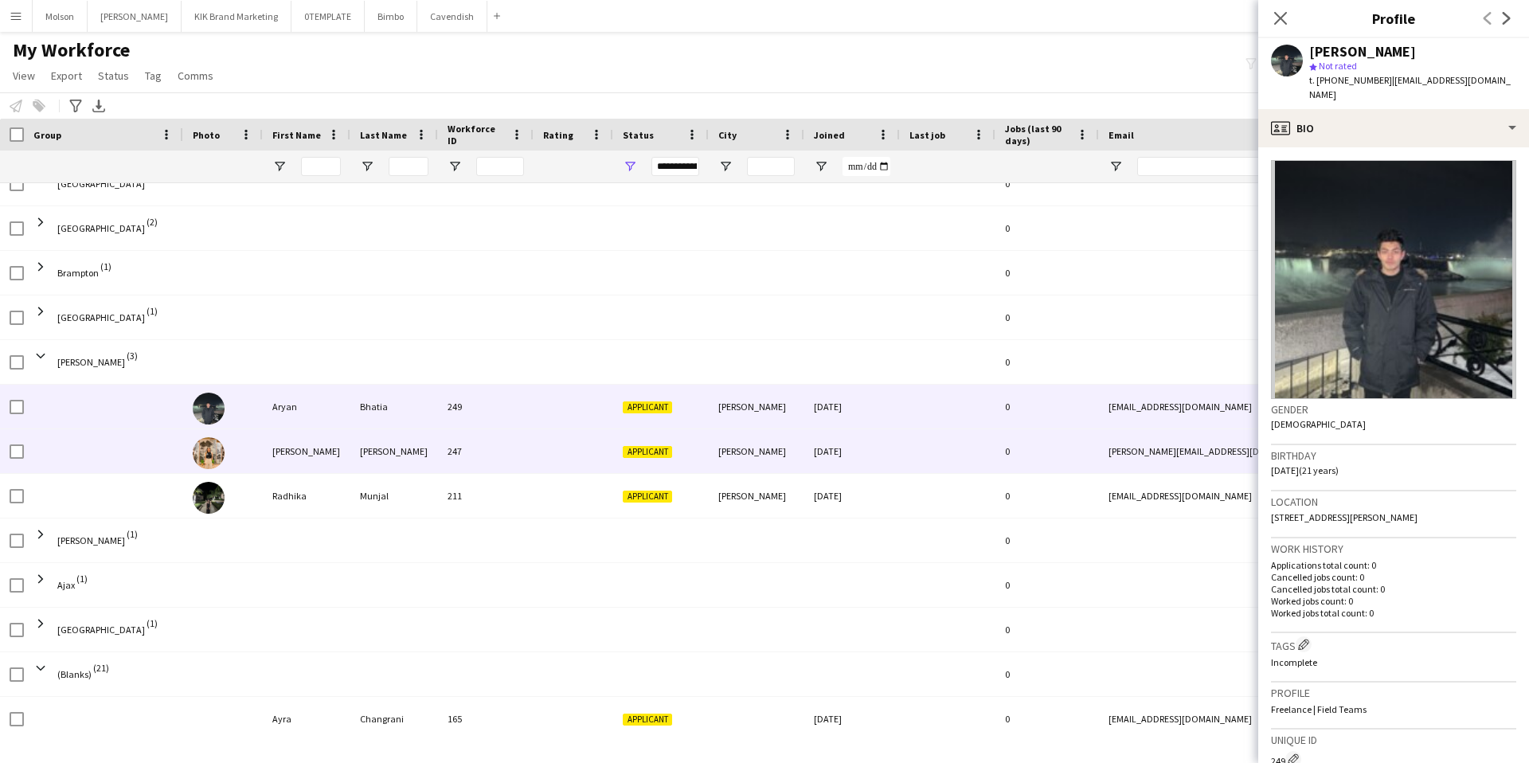
click at [217, 463] on img at bounding box center [209, 453] width 32 height 32
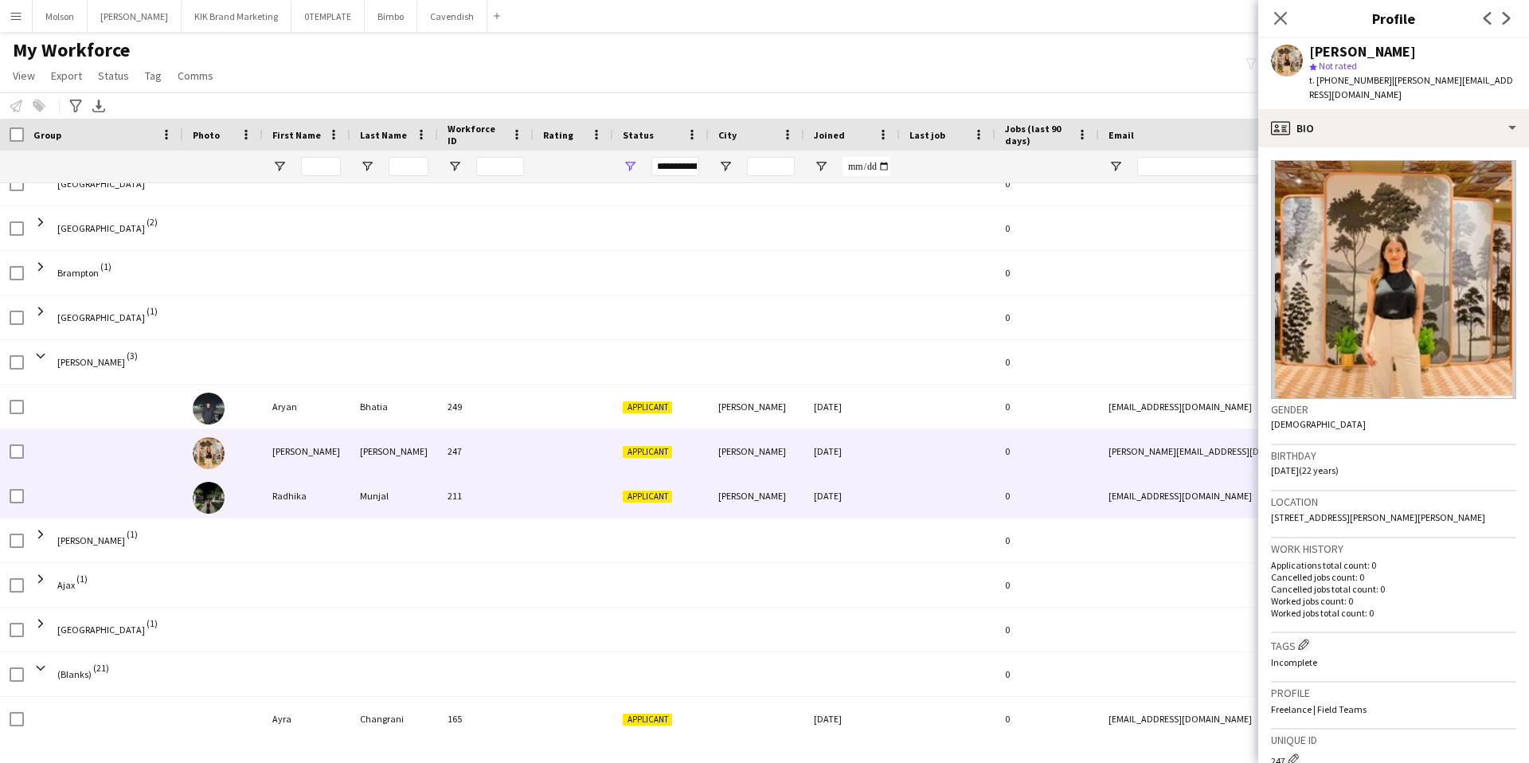
click at [217, 493] on img at bounding box center [209, 498] width 32 height 32
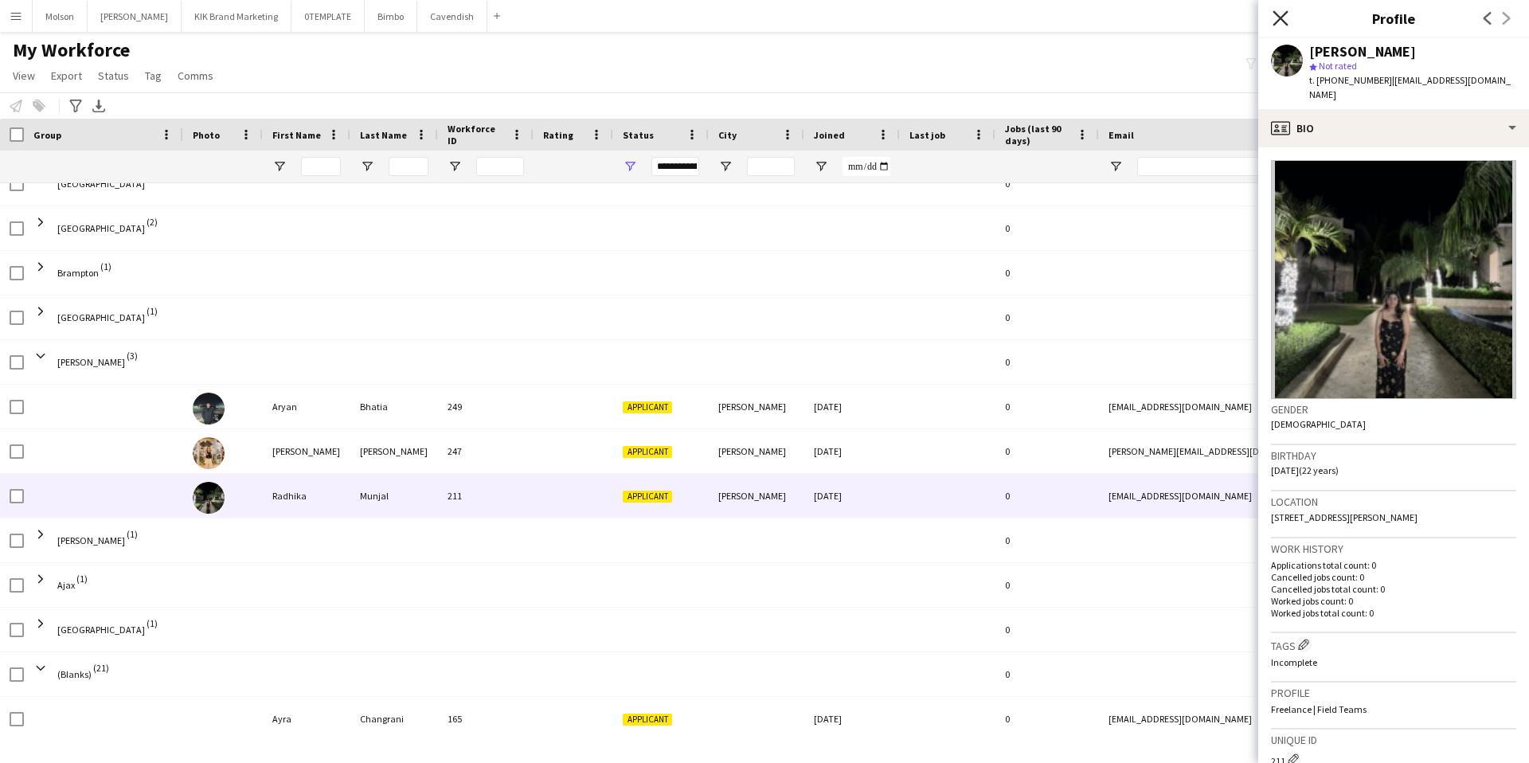
click at [1282, 24] on icon "Close pop-in" at bounding box center [1280, 17] width 15 height 15
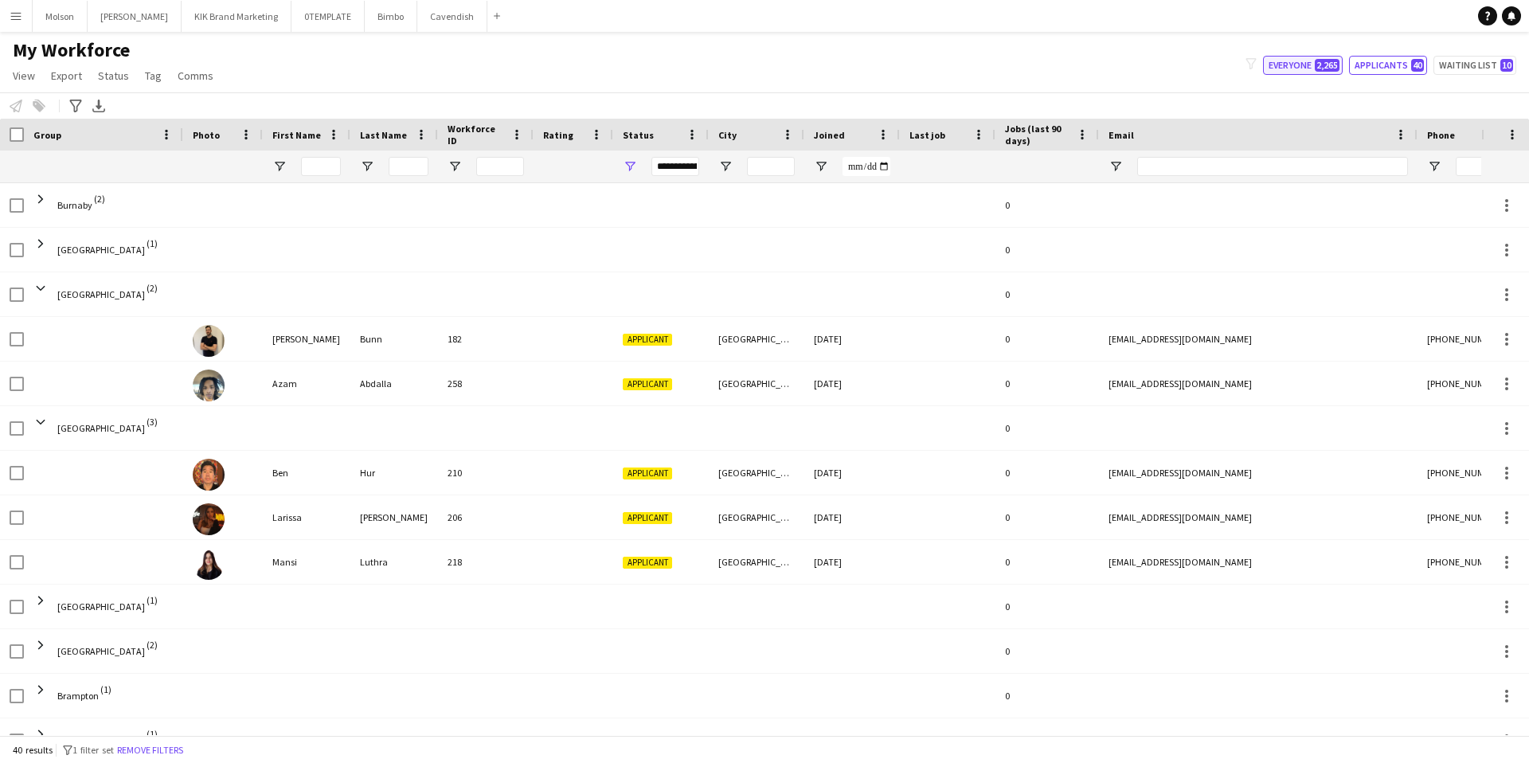
click at [1296, 62] on button "Everyone 2,265" at bounding box center [1303, 65] width 80 height 19
type input "**********"
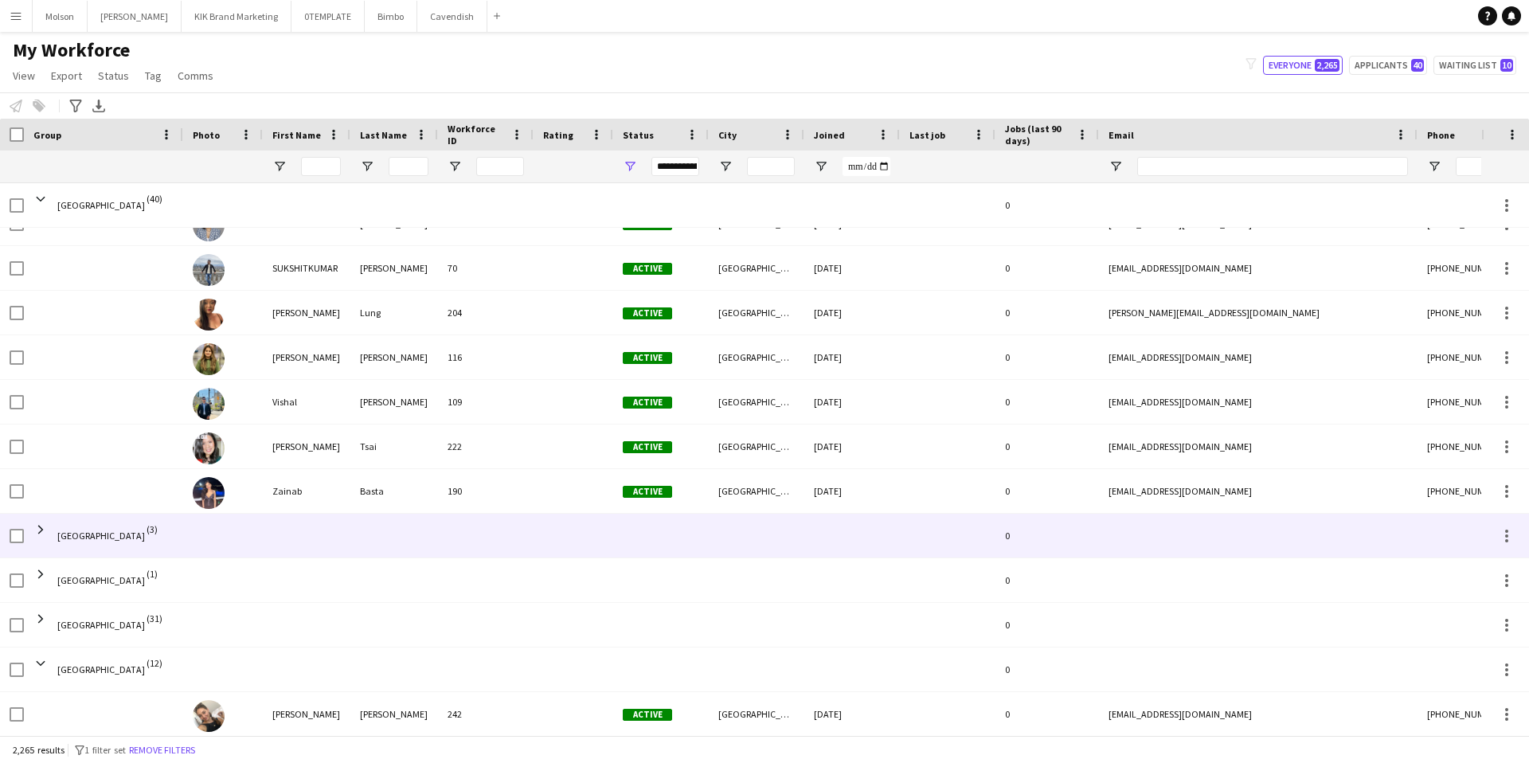
scroll to position [2502, 0]
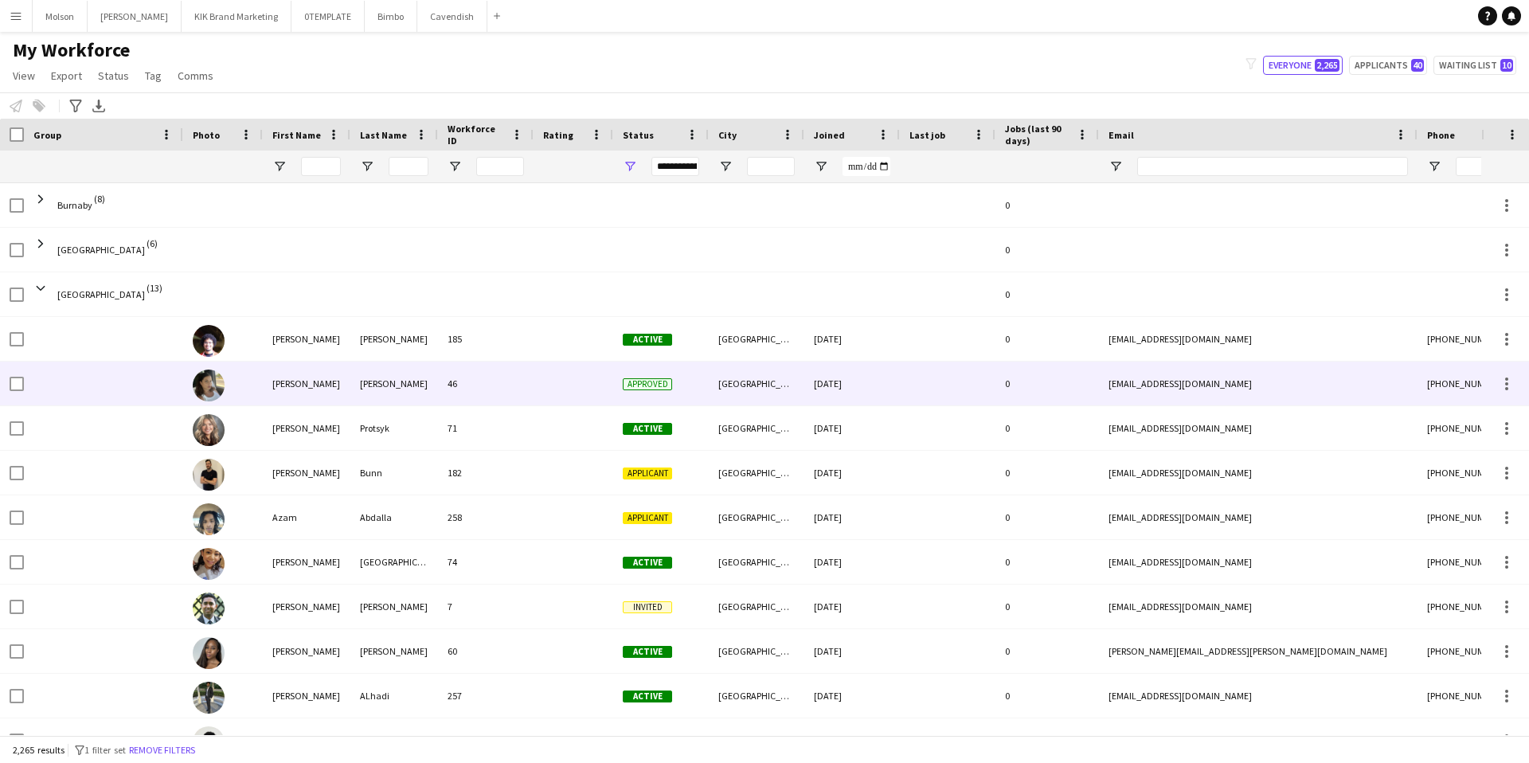
click at [209, 384] on img at bounding box center [209, 386] width 32 height 32
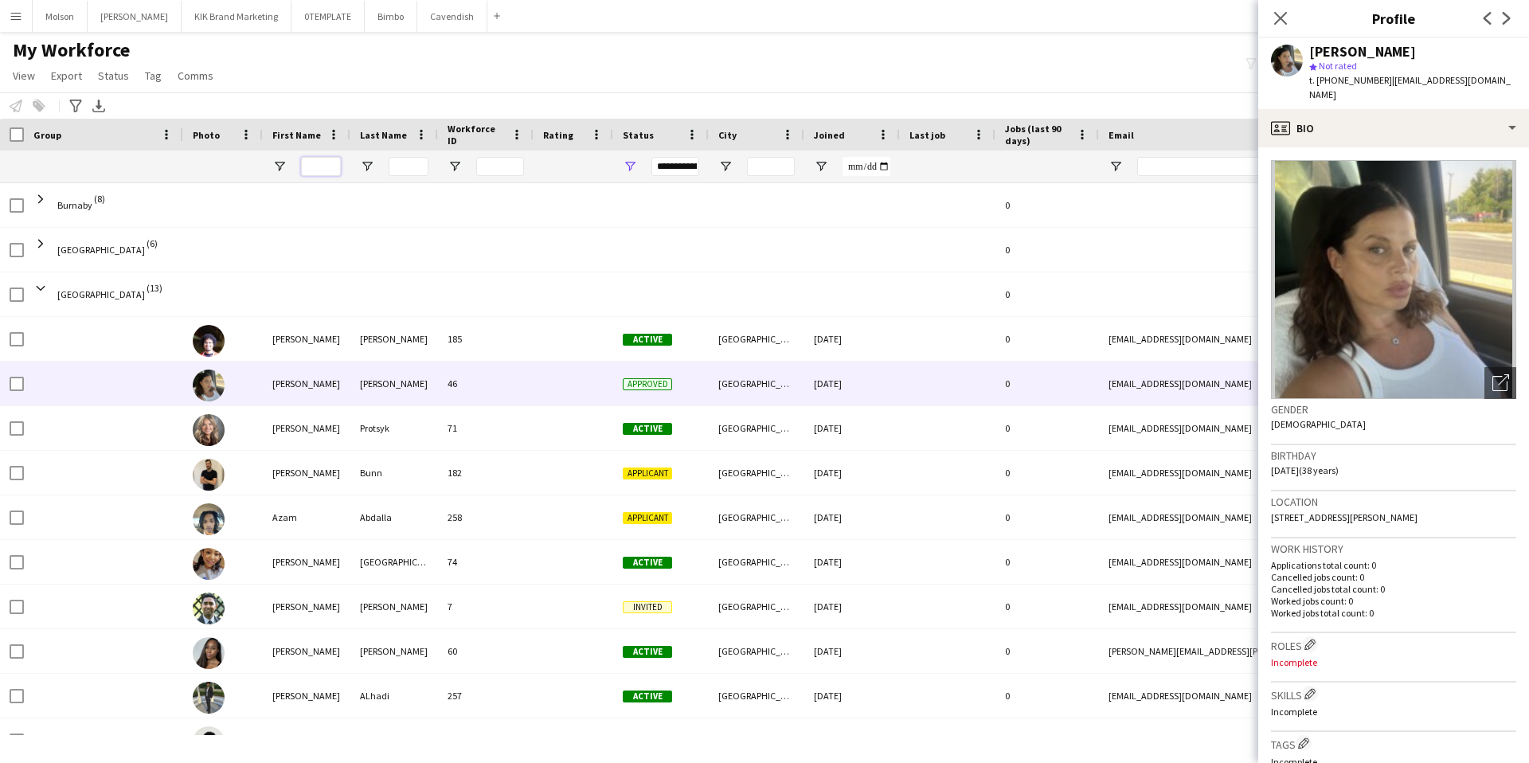
click at [325, 158] on input "First Name Filter Input" at bounding box center [321, 166] width 40 height 19
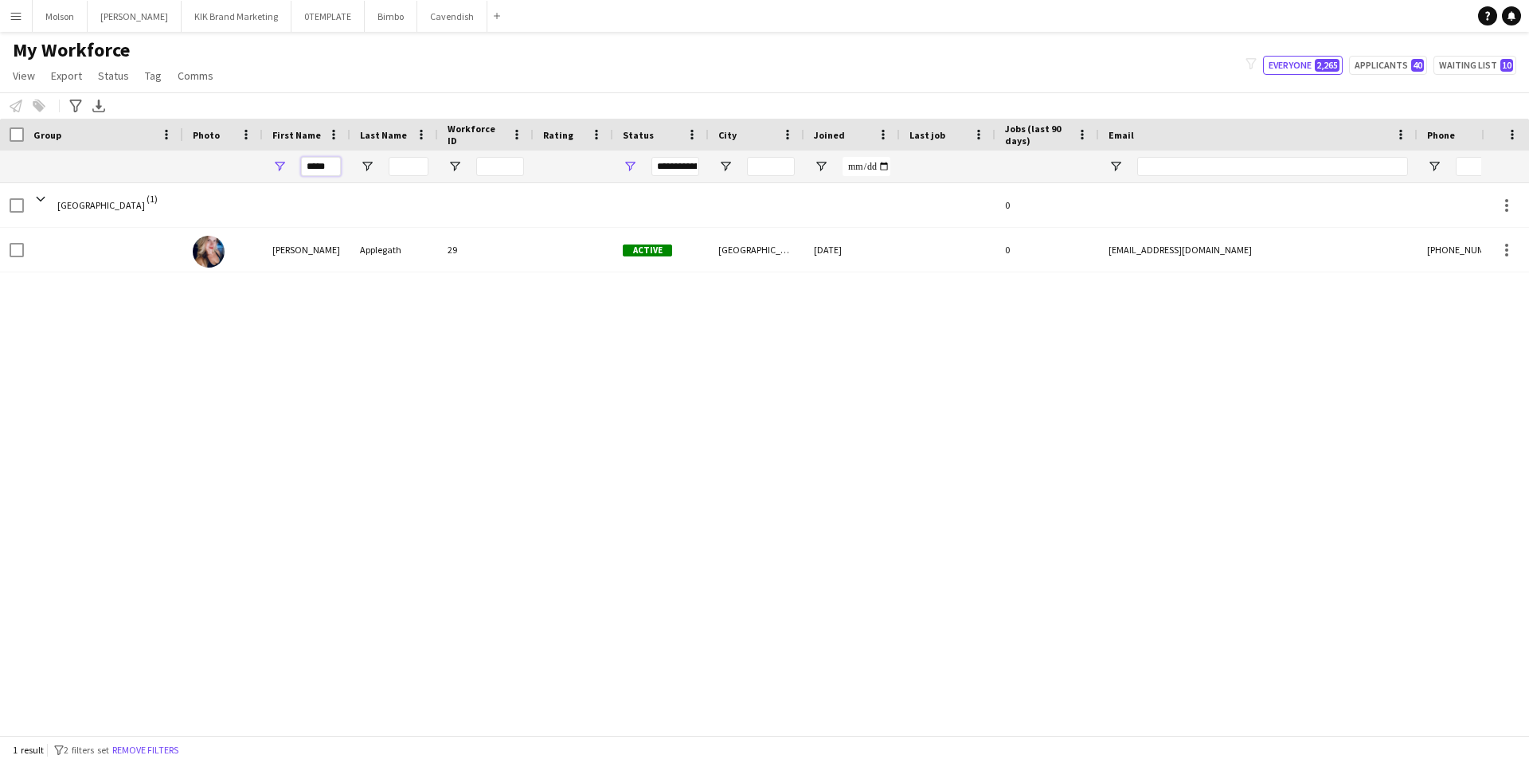
type input "*****"
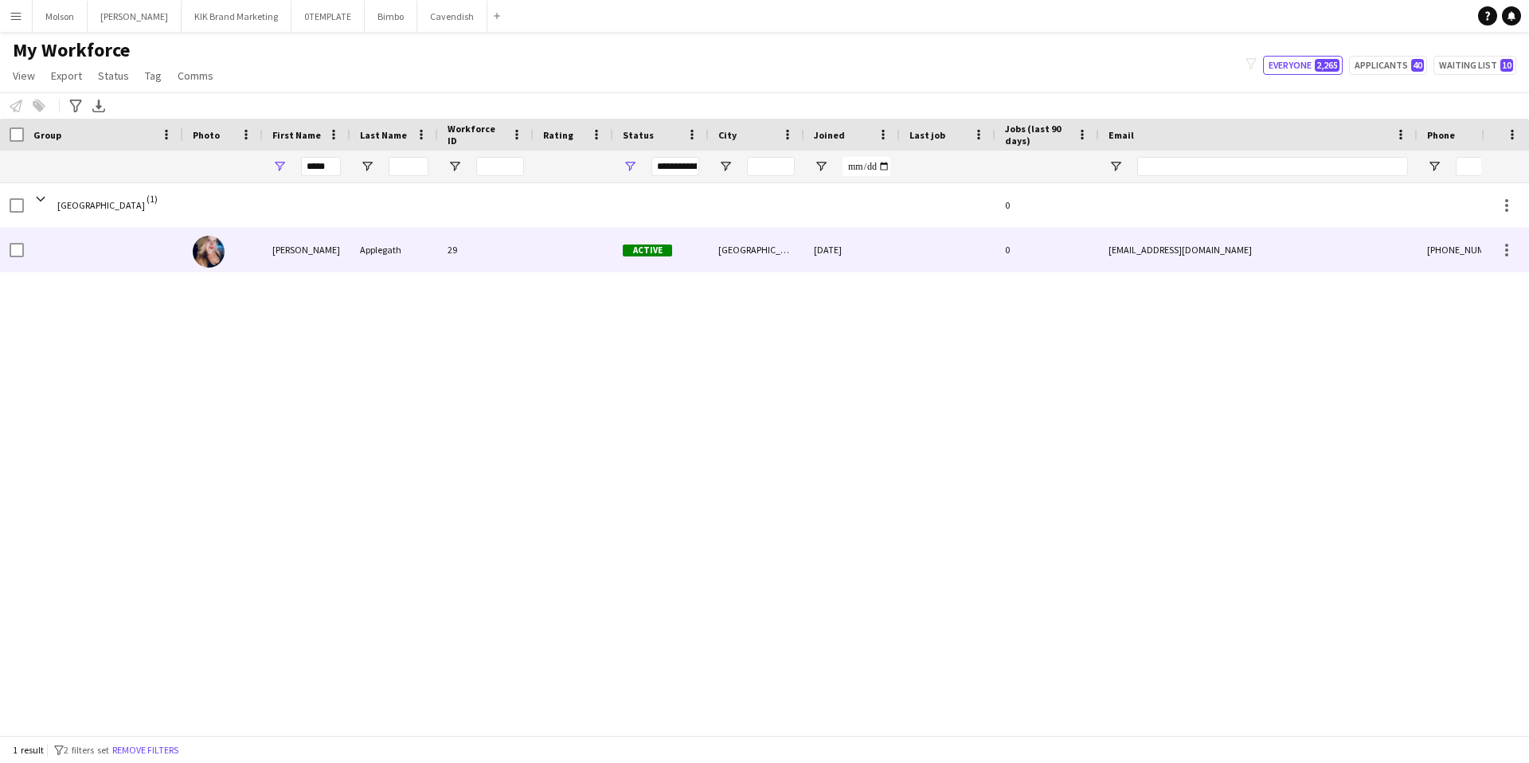
click at [198, 263] on img at bounding box center [209, 252] width 32 height 32
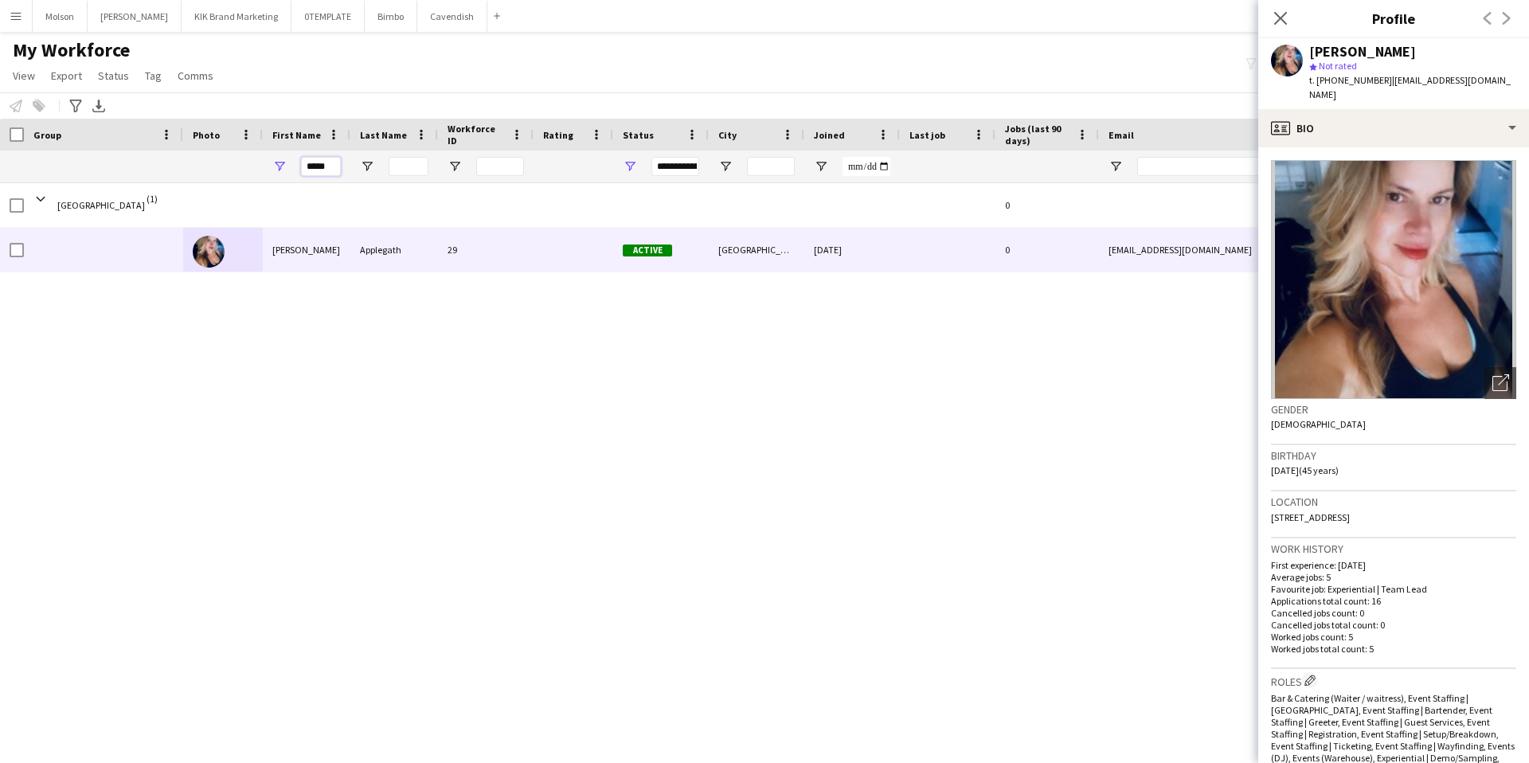
click at [324, 166] on input "*****" at bounding box center [321, 166] width 40 height 19
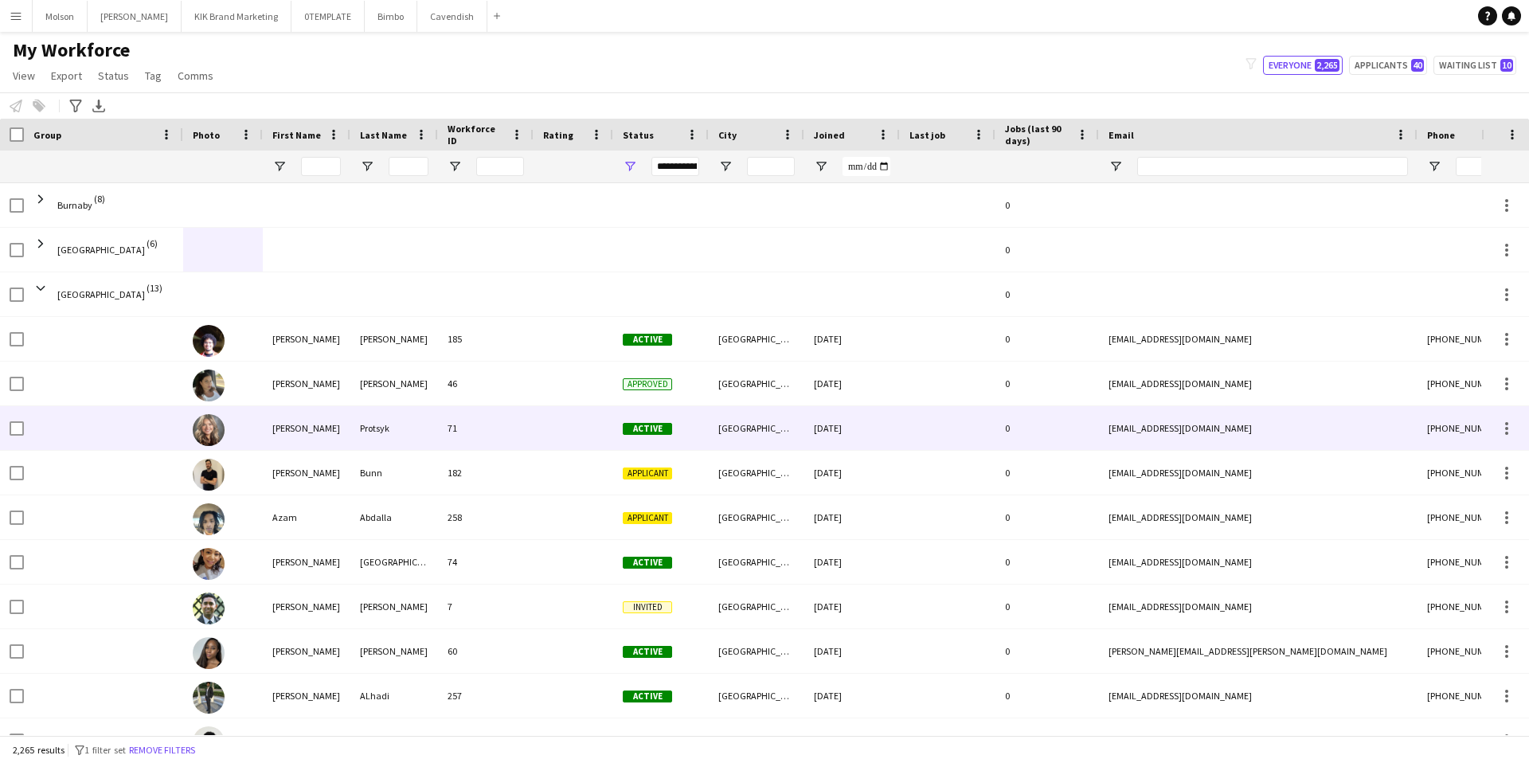
click at [202, 428] on img at bounding box center [209, 430] width 32 height 32
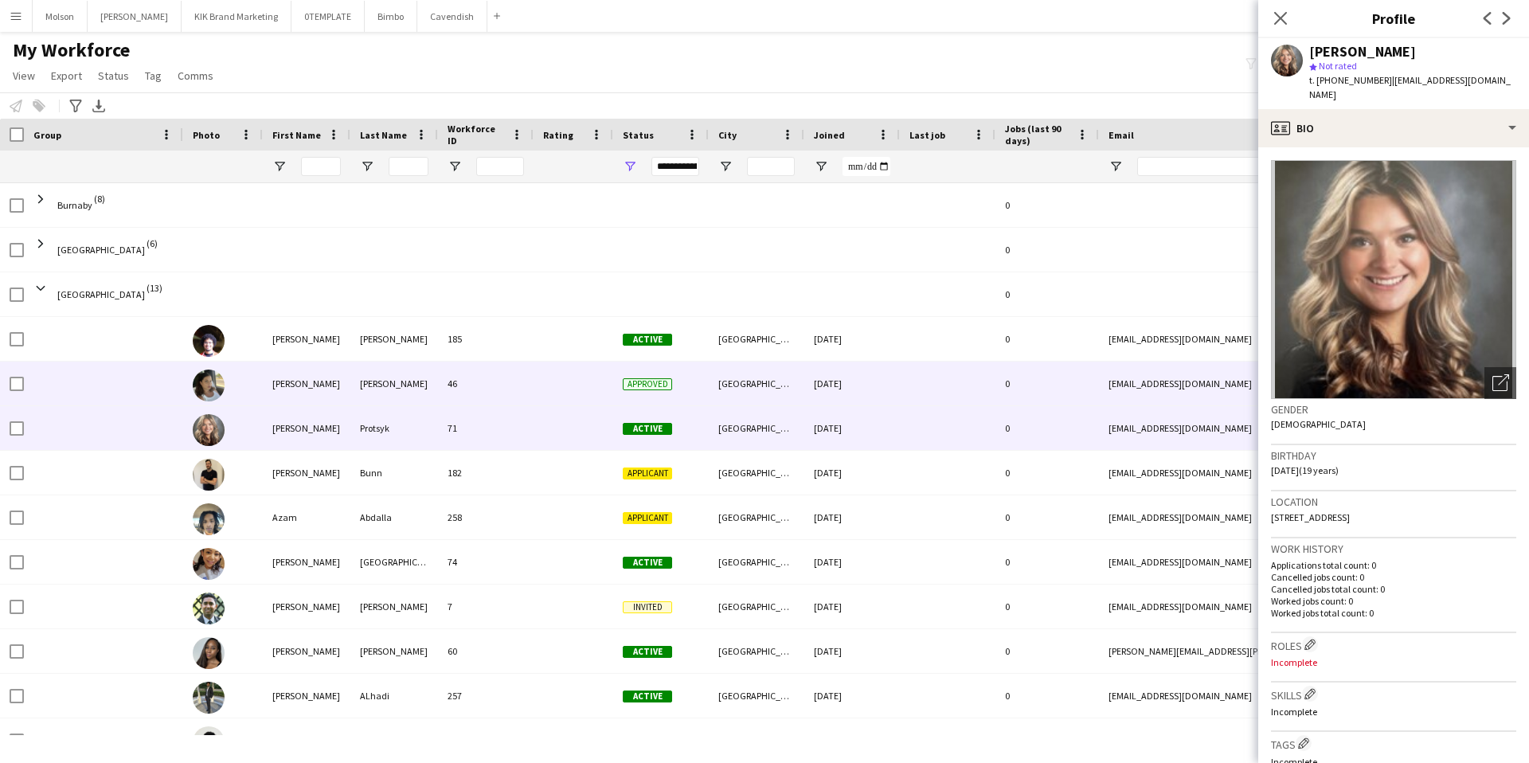
click at [338, 379] on div "[PERSON_NAME]" at bounding box center [307, 384] width 88 height 44
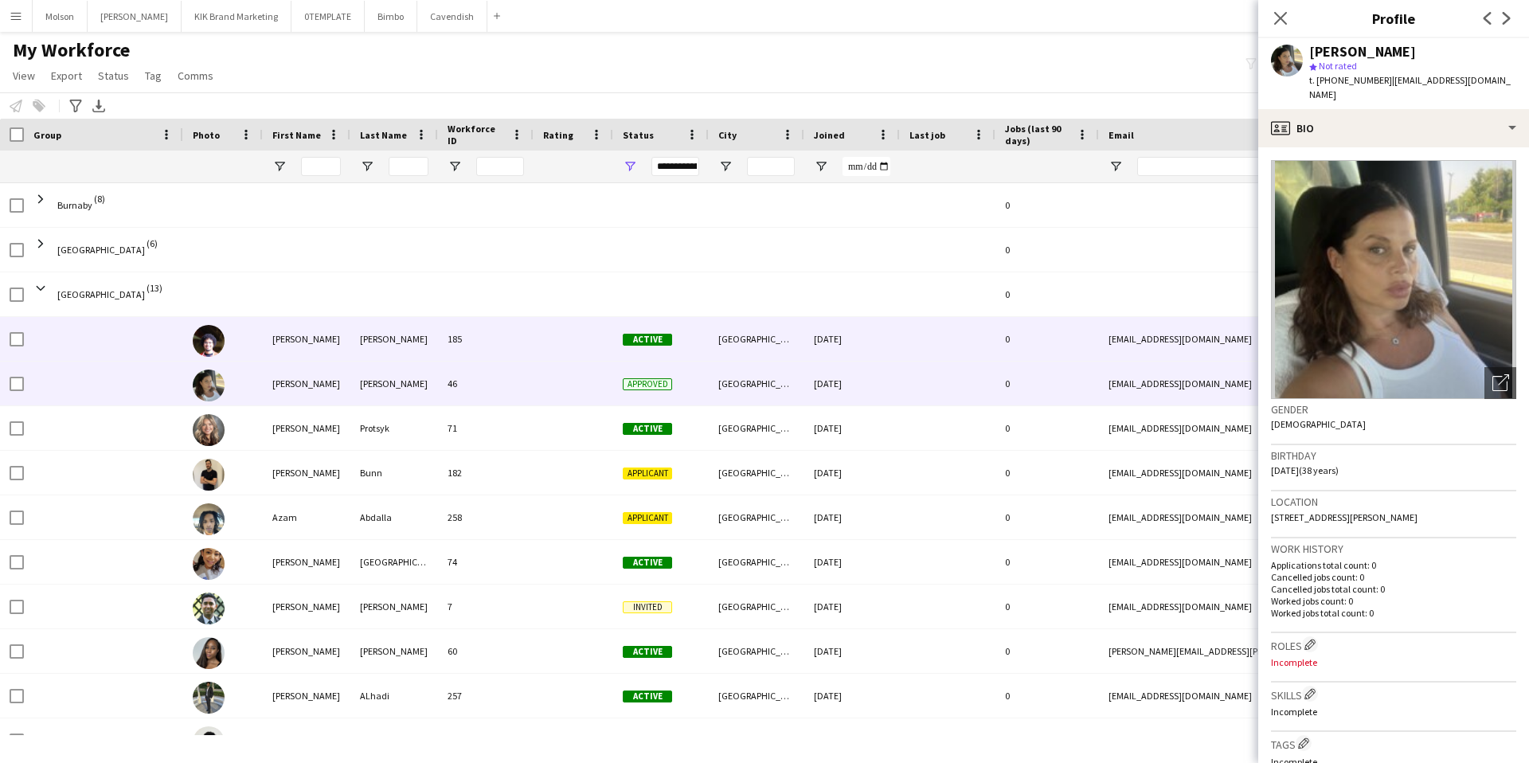
click at [213, 342] on img at bounding box center [209, 341] width 32 height 32
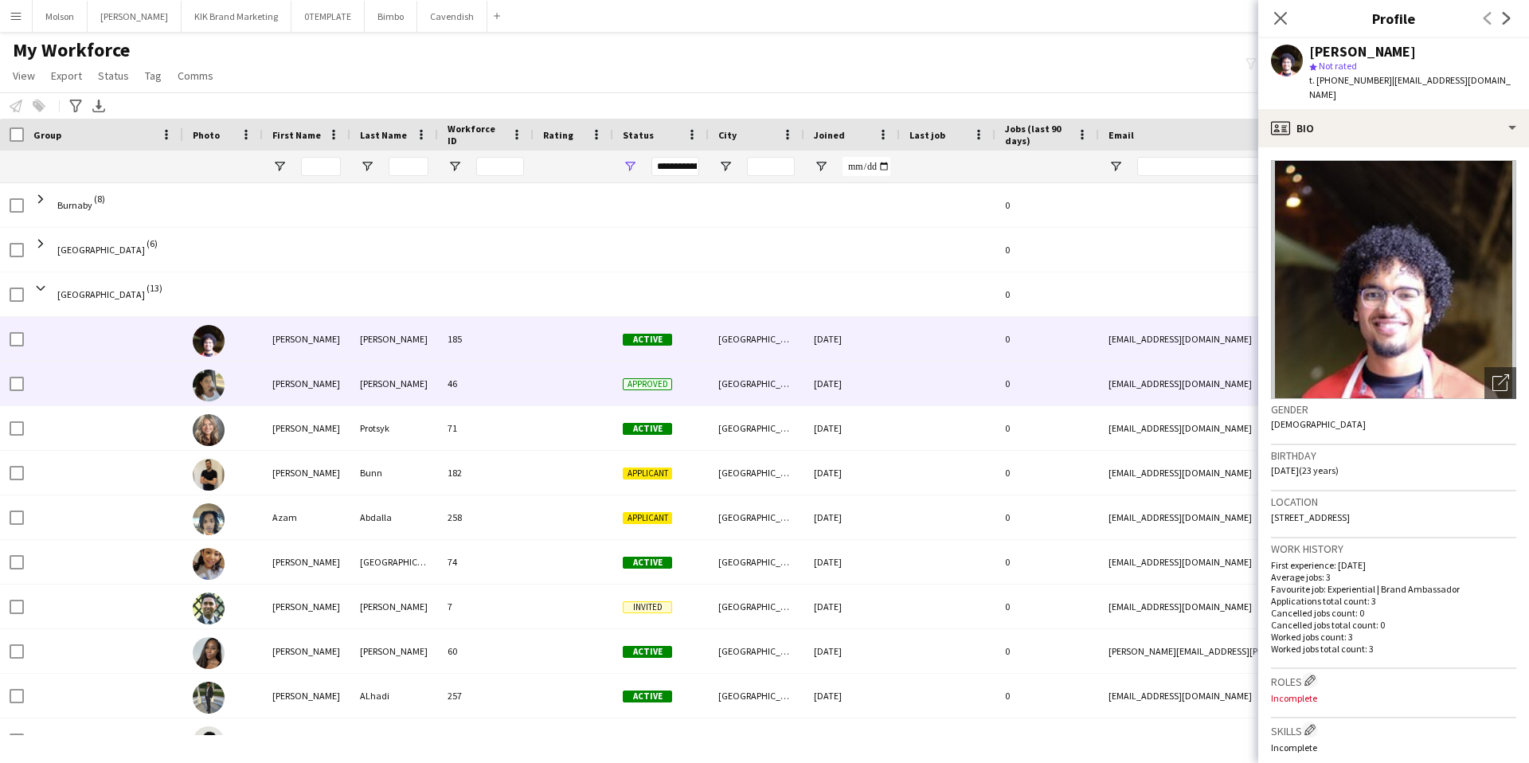
click at [205, 390] on img at bounding box center [209, 386] width 32 height 32
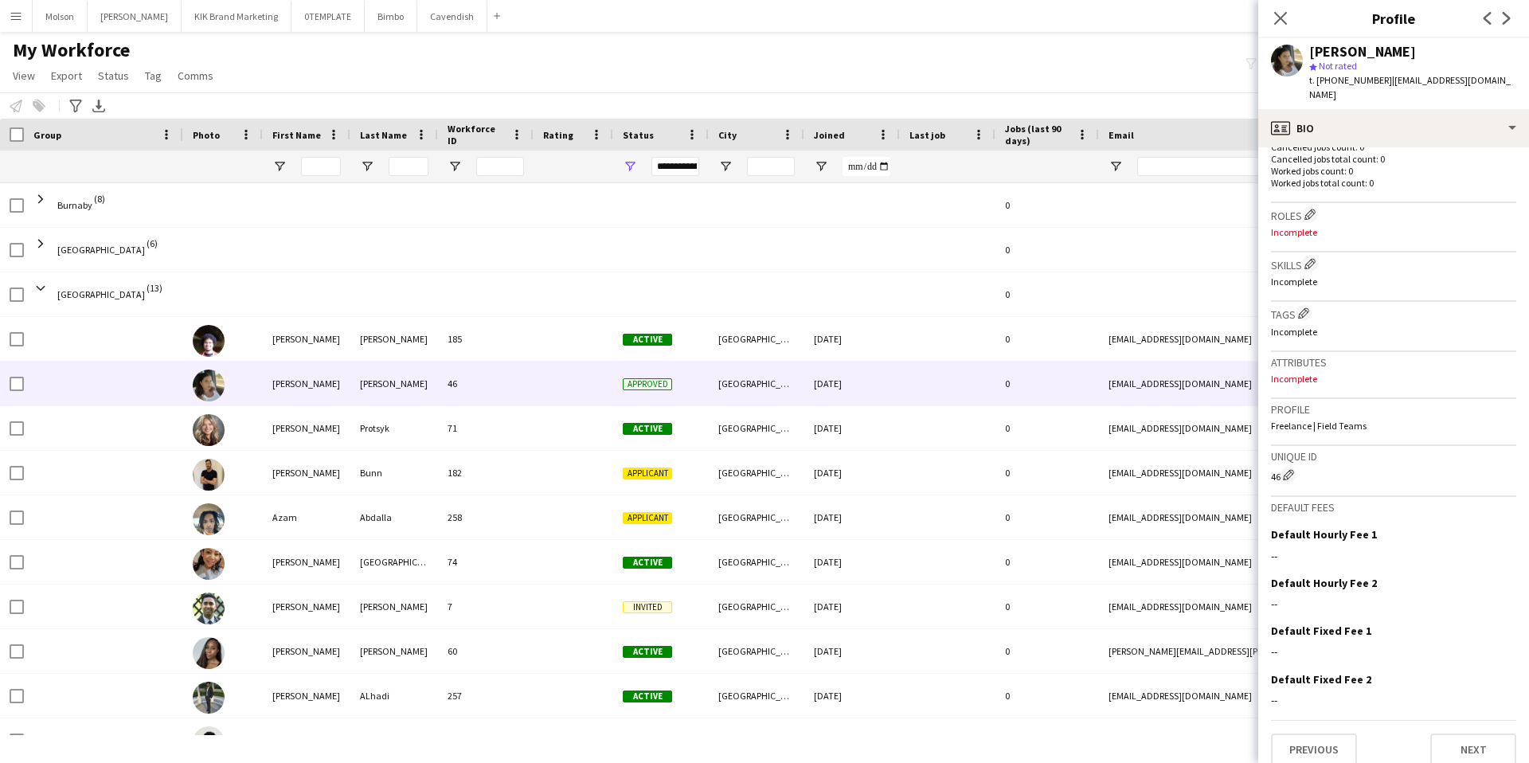
scroll to position [0, 0]
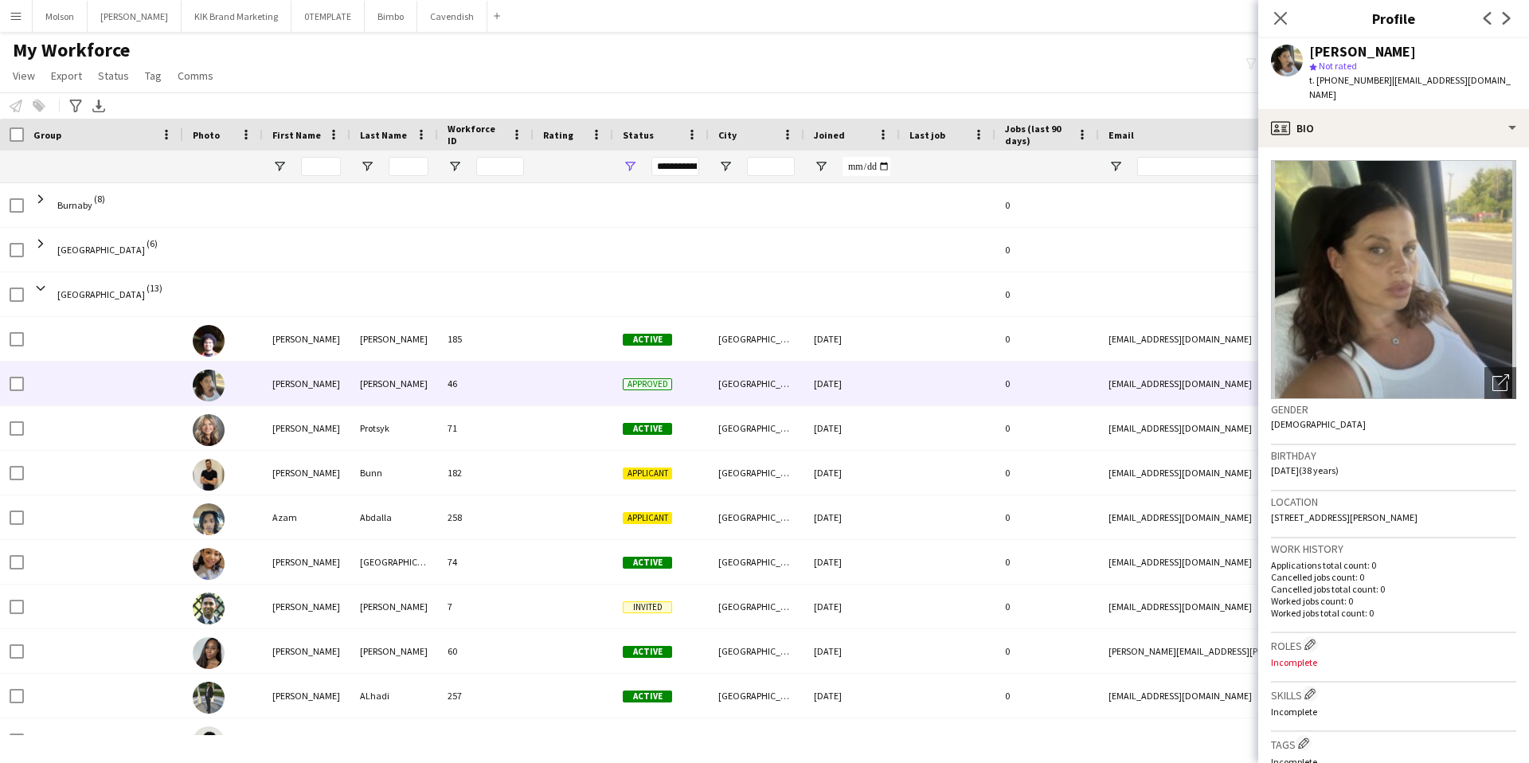
click at [1396, 283] on img at bounding box center [1393, 279] width 245 height 239
click at [1512, 89] on app-profile-header "[PERSON_NAME] star Not rated t. [PHONE_NUMBER] | [EMAIL_ADDRESS][DOMAIN_NAME]" at bounding box center [1393, 73] width 271 height 71
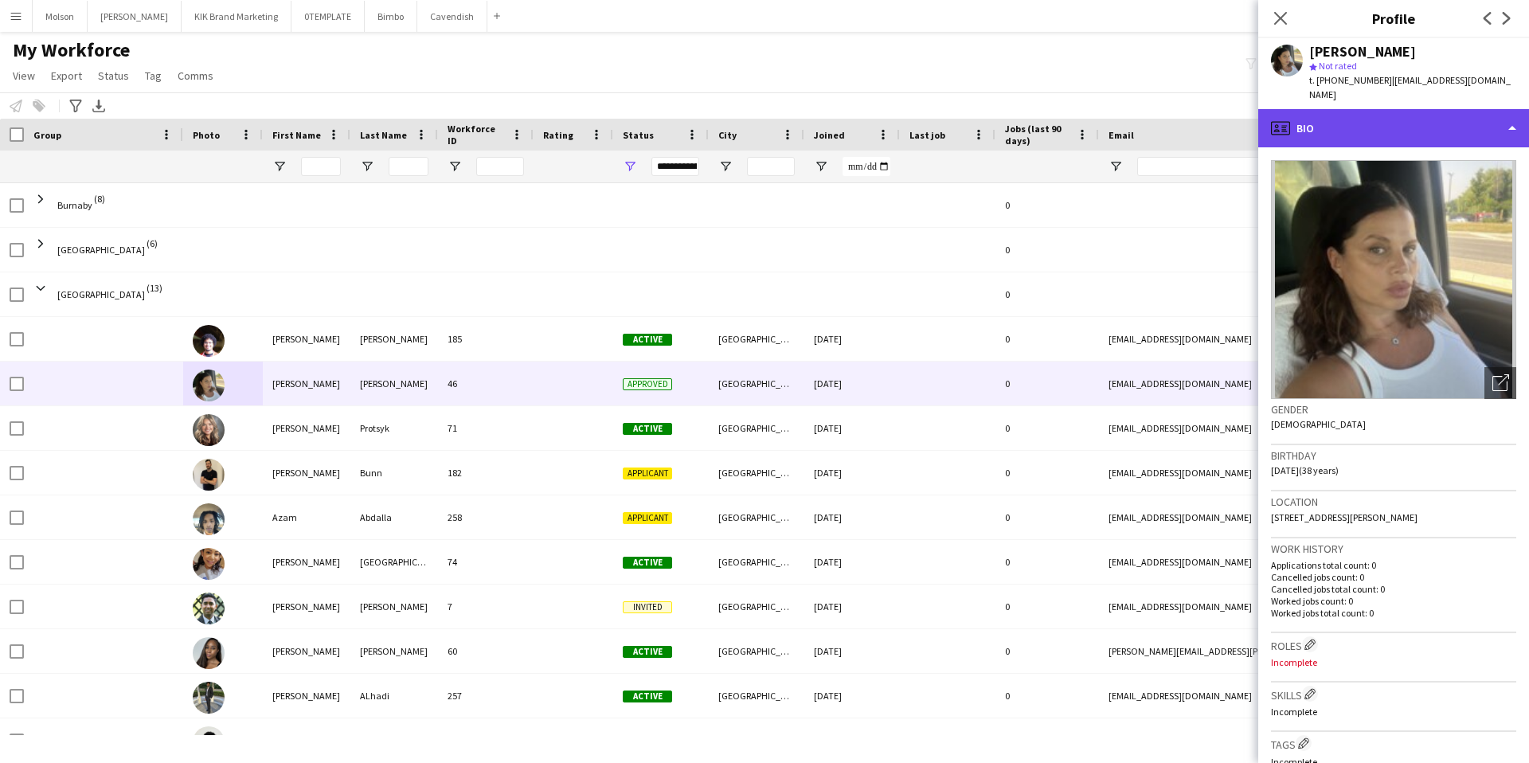
click at [1512, 109] on div "profile Bio" at bounding box center [1393, 128] width 271 height 38
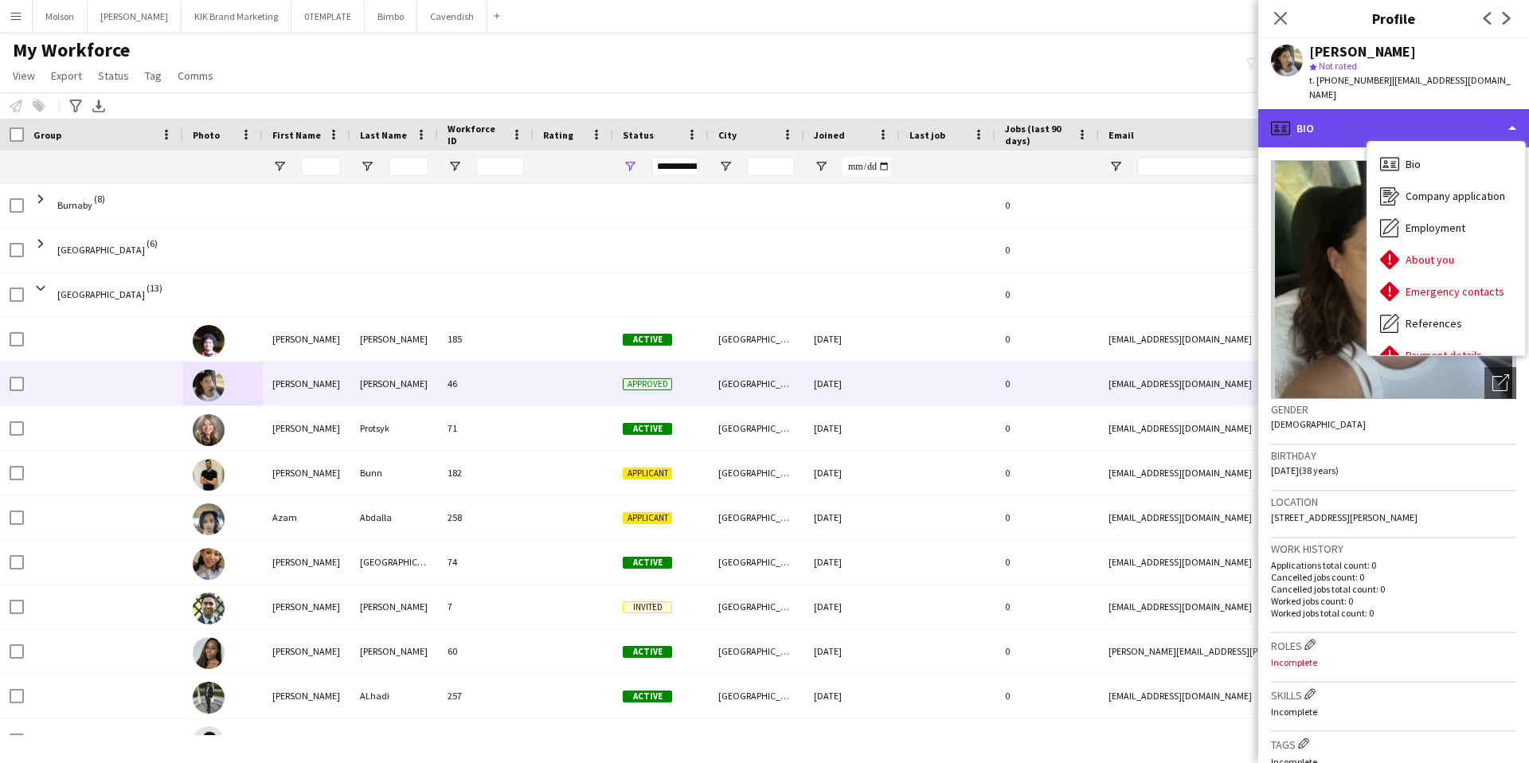
click at [1506, 111] on div "profile Bio" at bounding box center [1393, 128] width 271 height 38
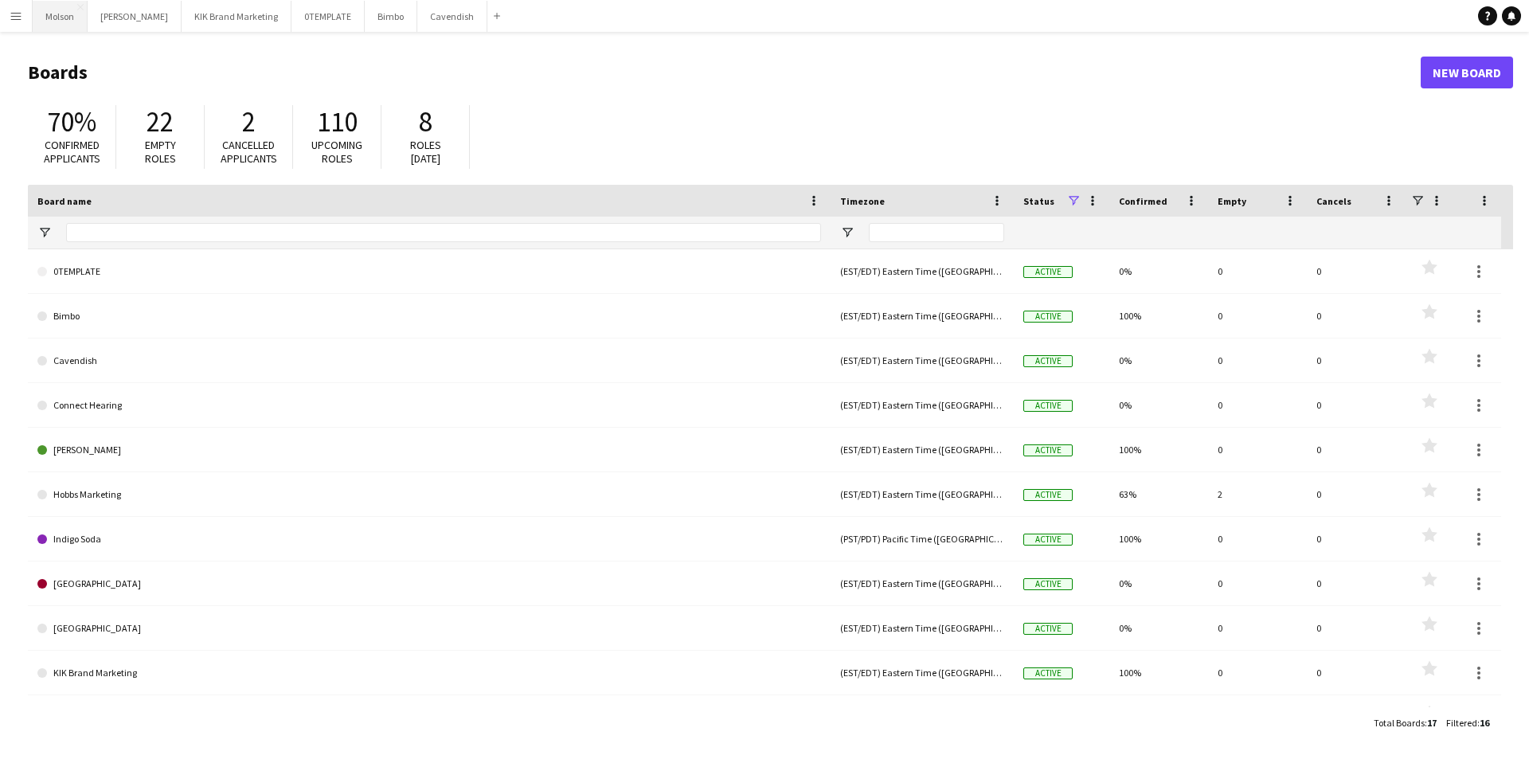
click at [72, 19] on button "Molson Close" at bounding box center [60, 16] width 55 height 31
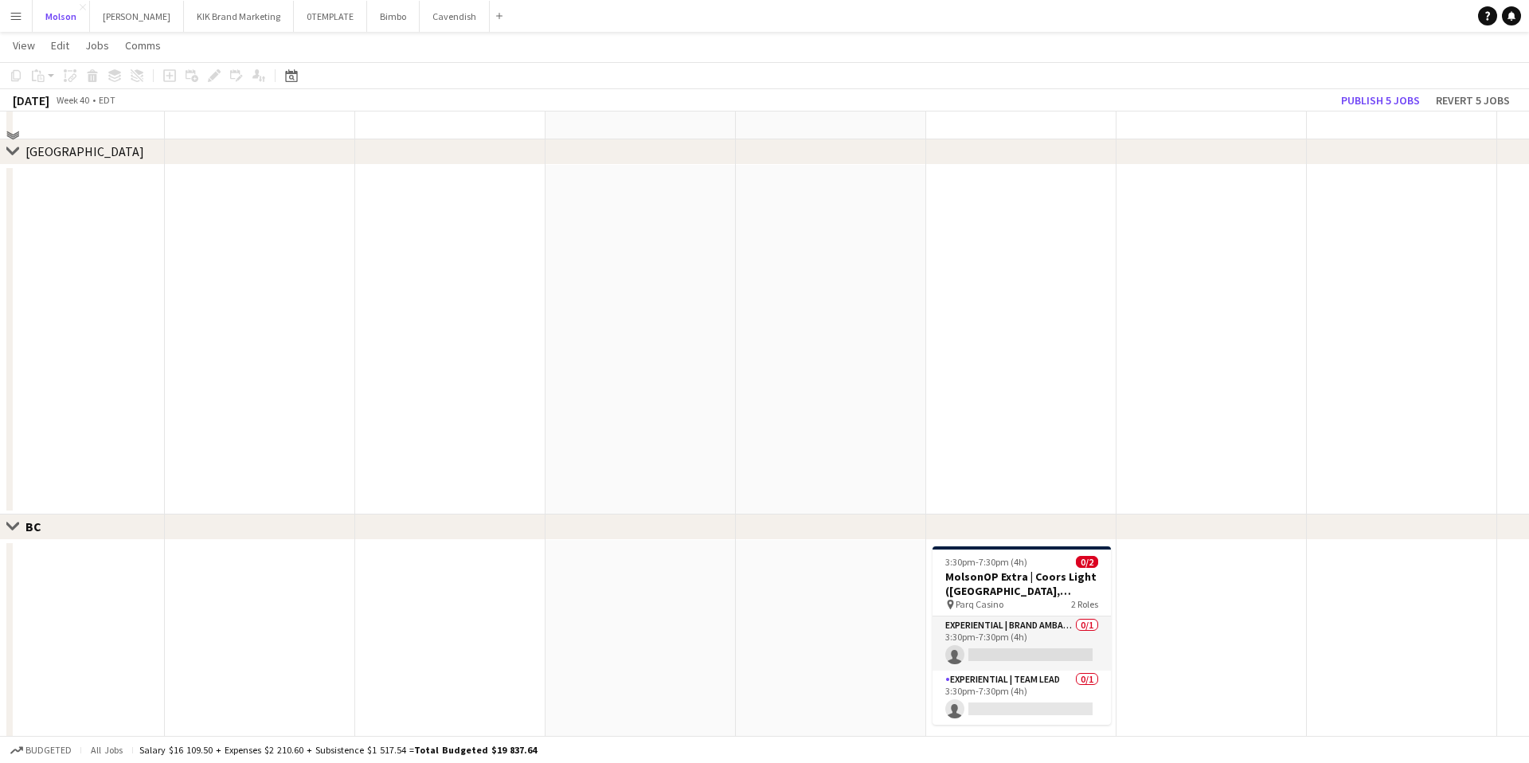
scroll to position [1191, 0]
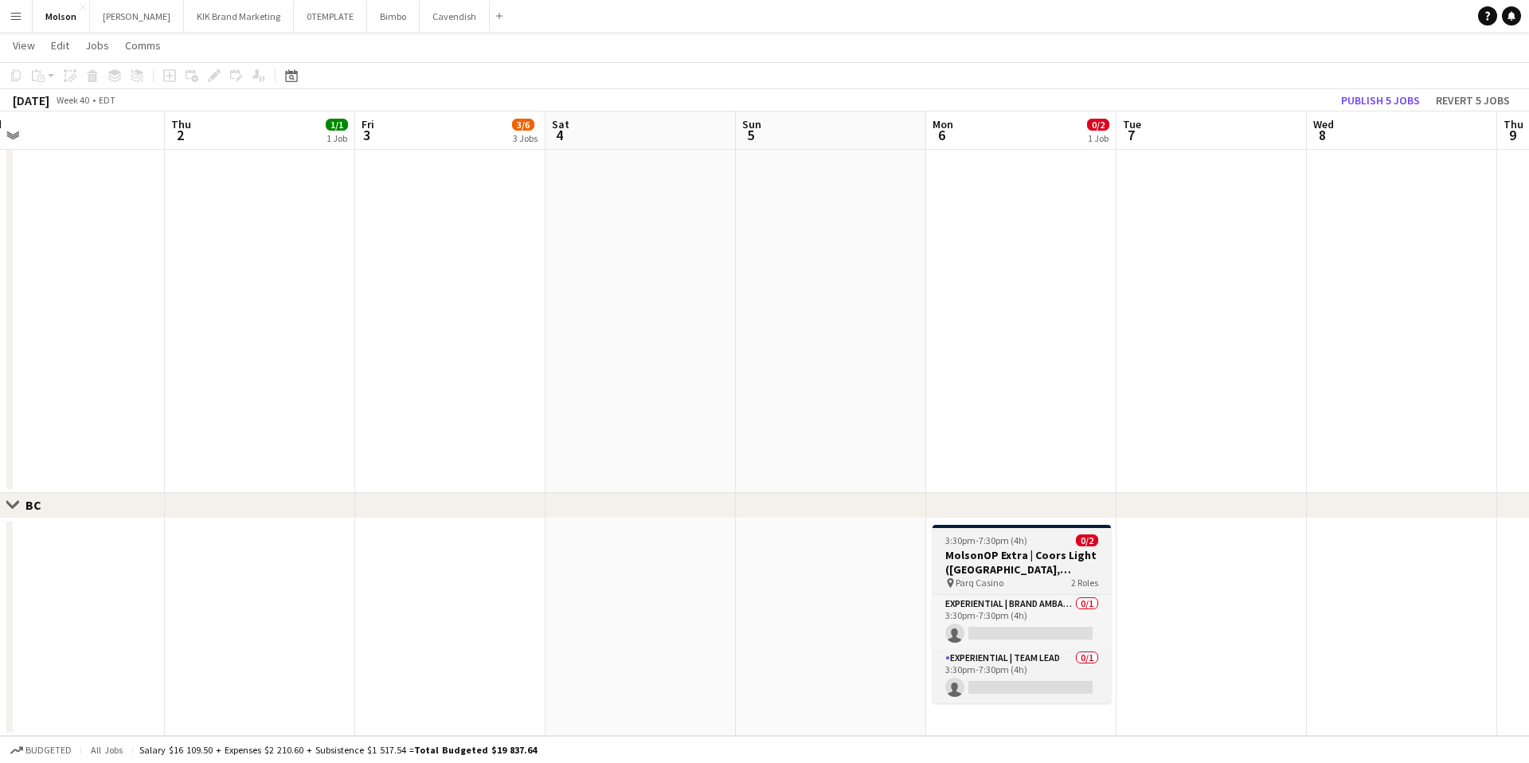
click at [1051, 558] on h3 "MolsonOP Extra | Coors Light (Vancouver, BC)" at bounding box center [1022, 562] width 178 height 29
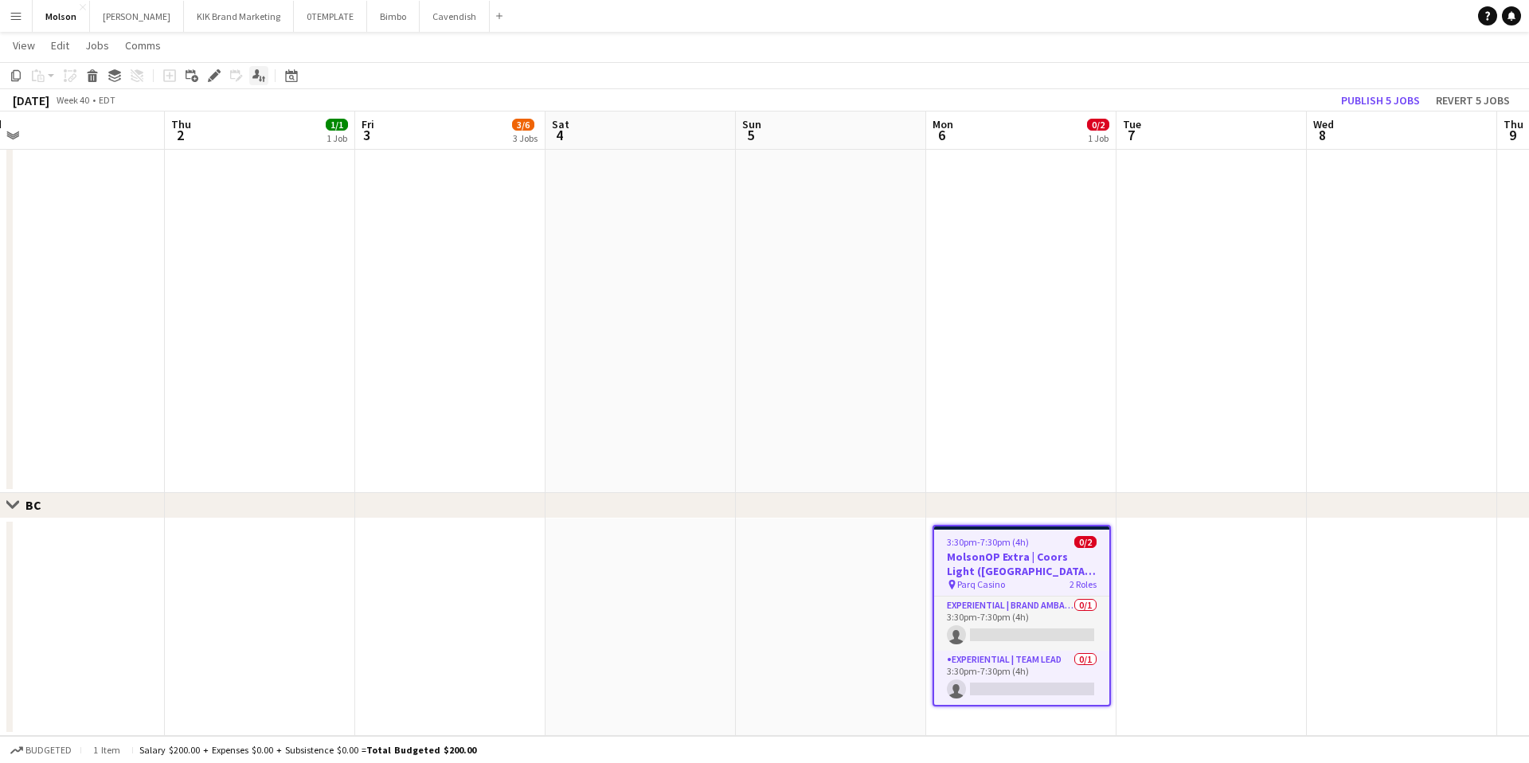
click at [258, 67] on div "Applicants" at bounding box center [258, 75] width 19 height 19
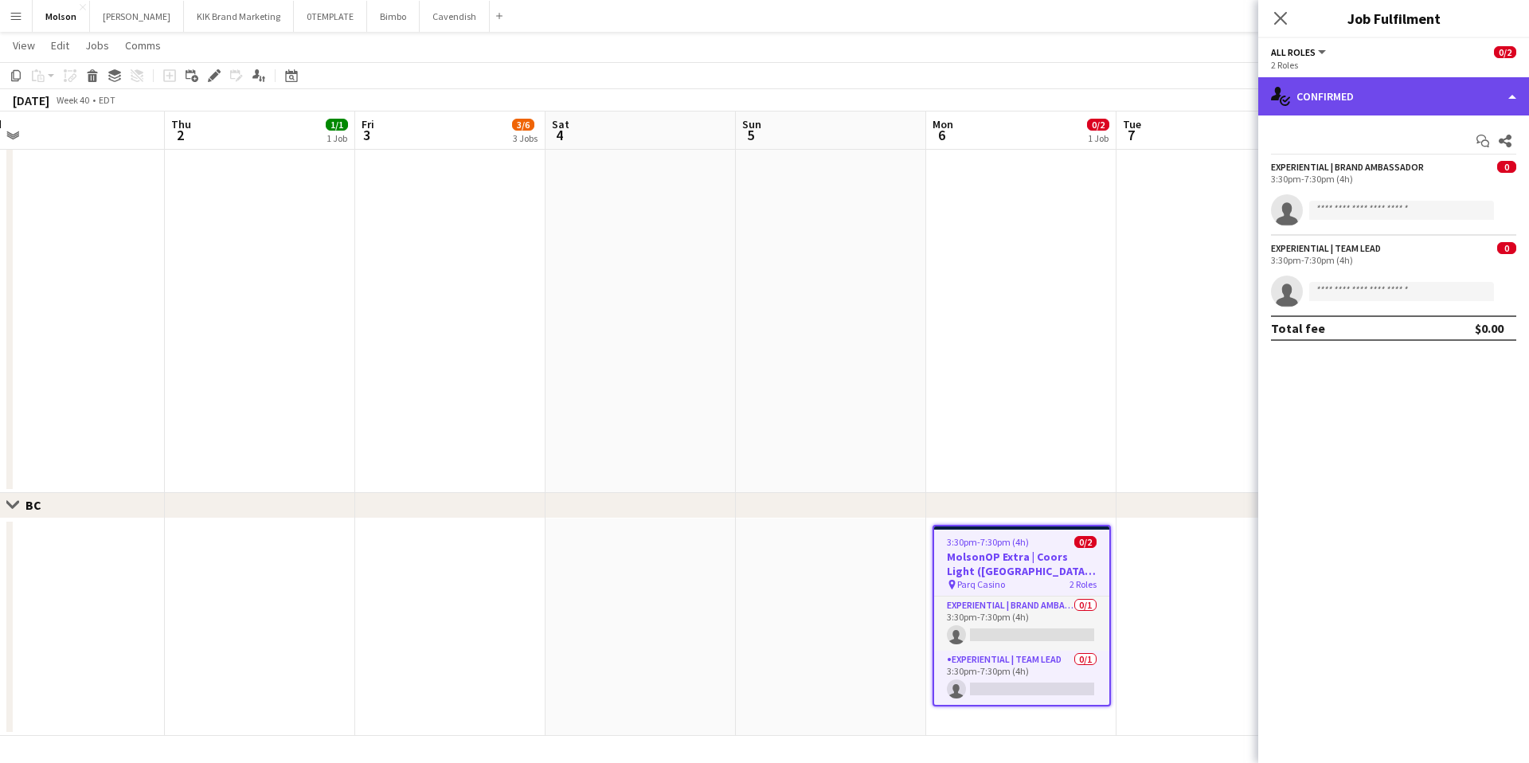
click at [1503, 97] on div "single-neutral-actions-check-2 Confirmed" at bounding box center [1393, 96] width 271 height 38
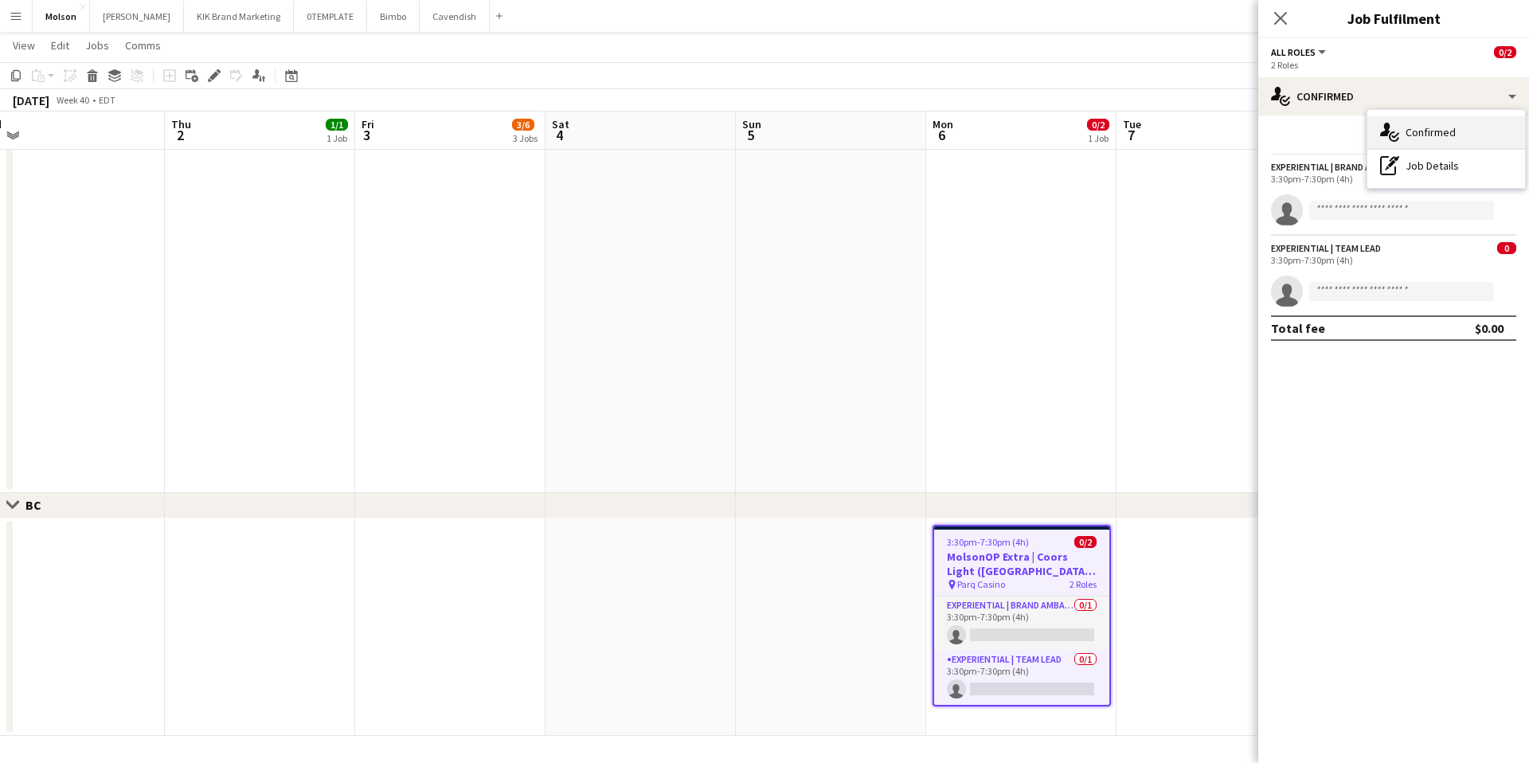
click at [1451, 142] on div "single-neutral-actions-check-2 Confirmed" at bounding box center [1447, 132] width 158 height 32
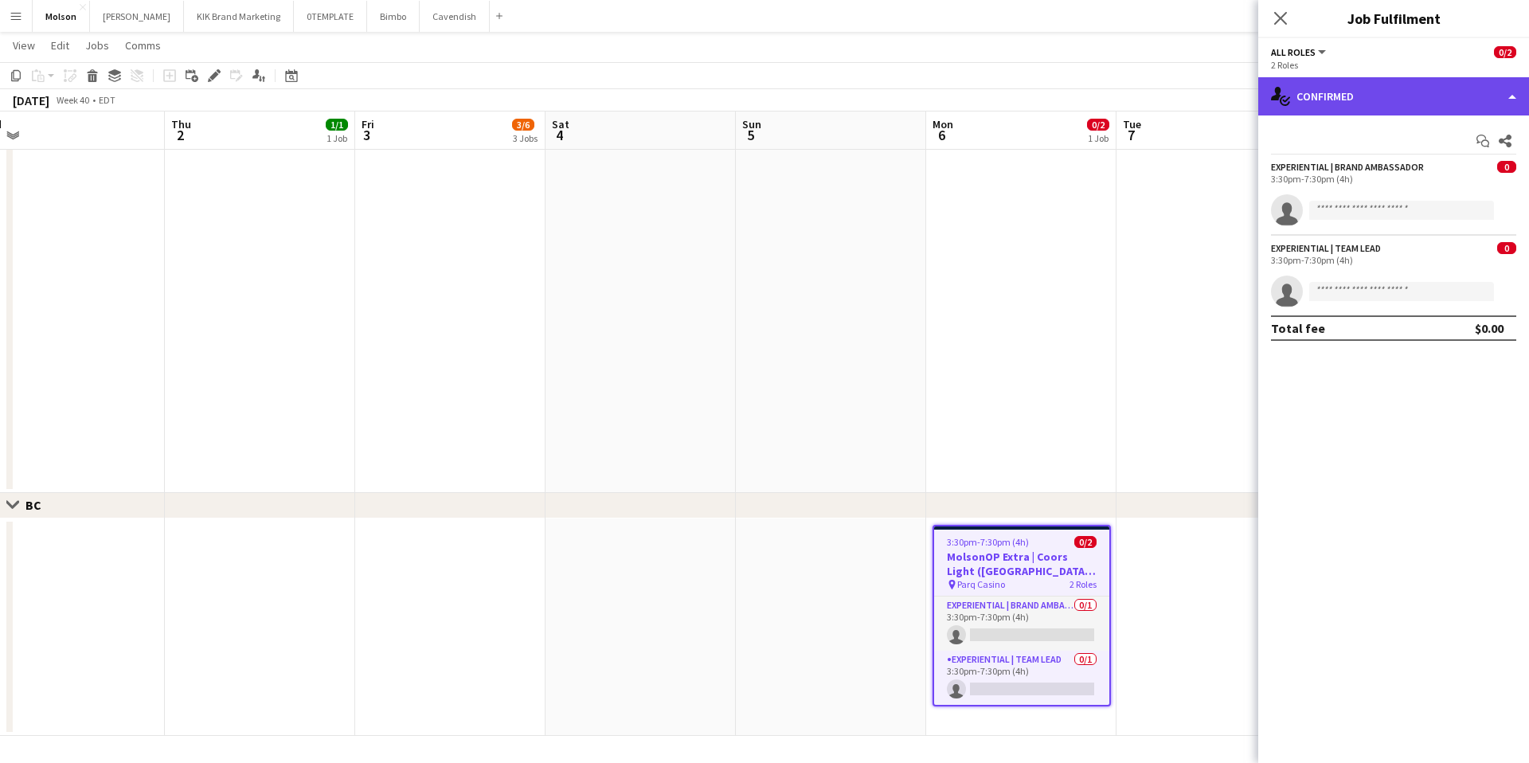
click at [1493, 95] on div "single-neutral-actions-check-2 Confirmed" at bounding box center [1393, 96] width 271 height 38
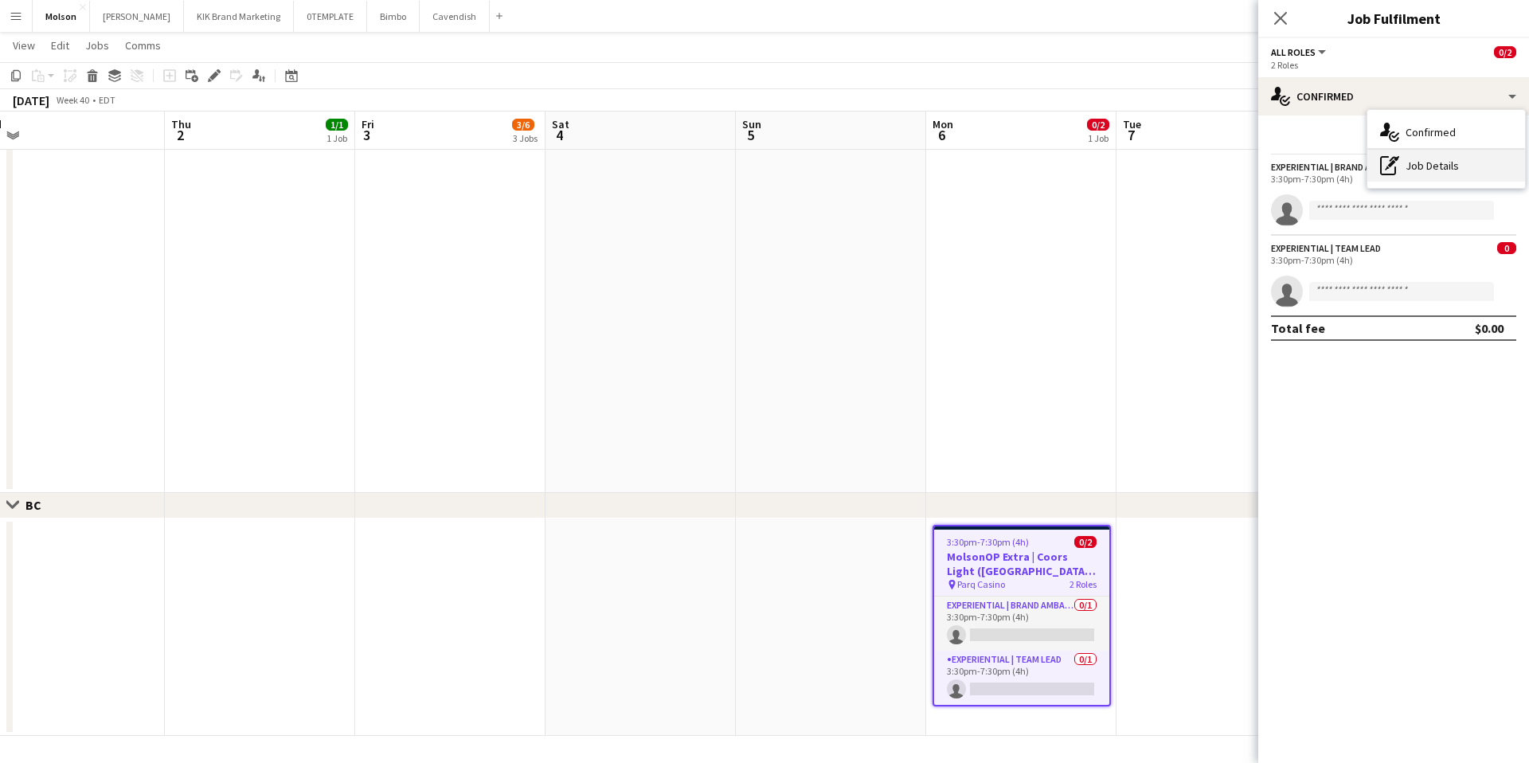
click at [1436, 170] on div "pen-write Job Details" at bounding box center [1447, 166] width 158 height 32
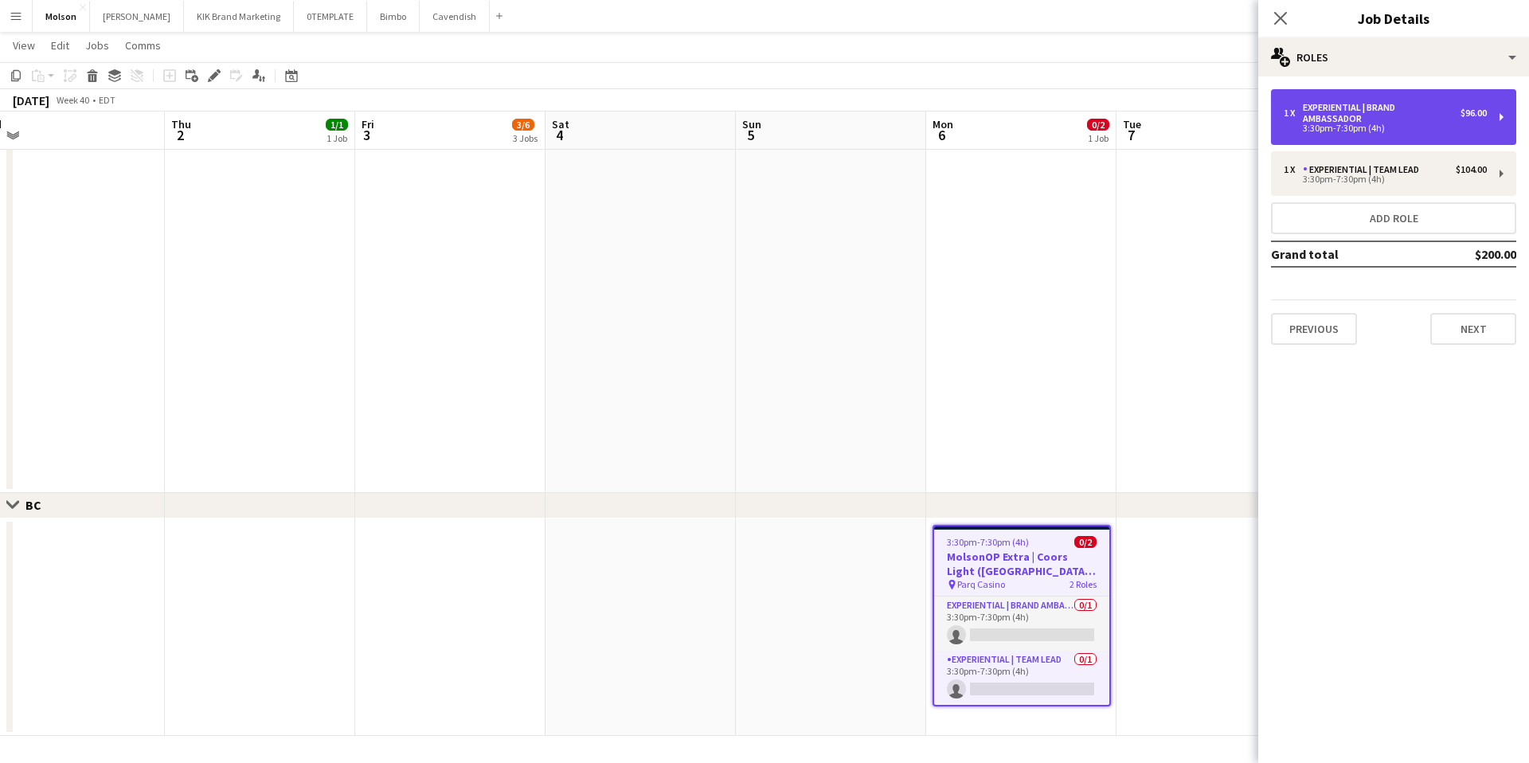
click at [1484, 111] on div "$96.00" at bounding box center [1474, 113] width 26 height 11
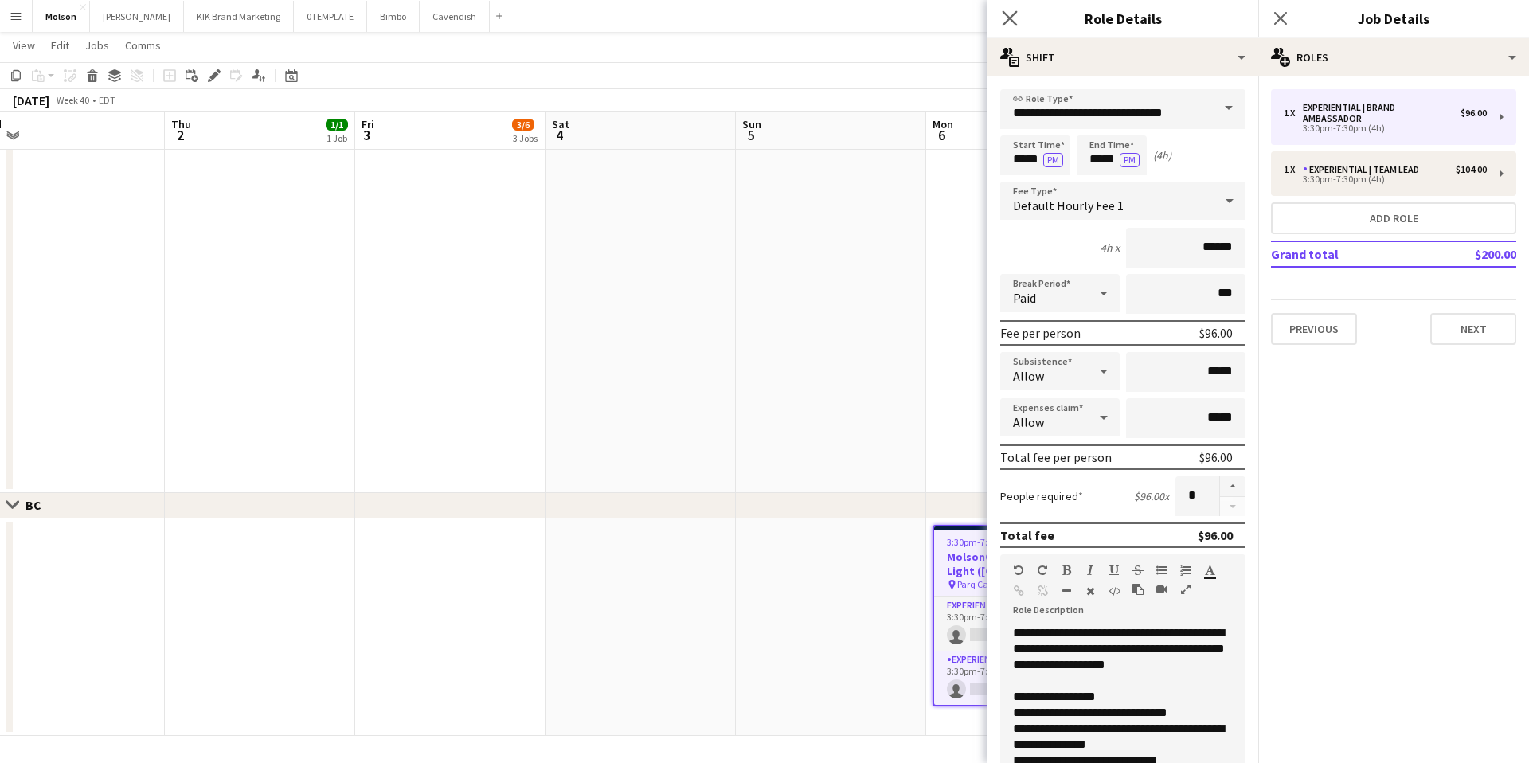
click at [1000, 10] on app-icon "Close pop-in" at bounding box center [1010, 18] width 23 height 23
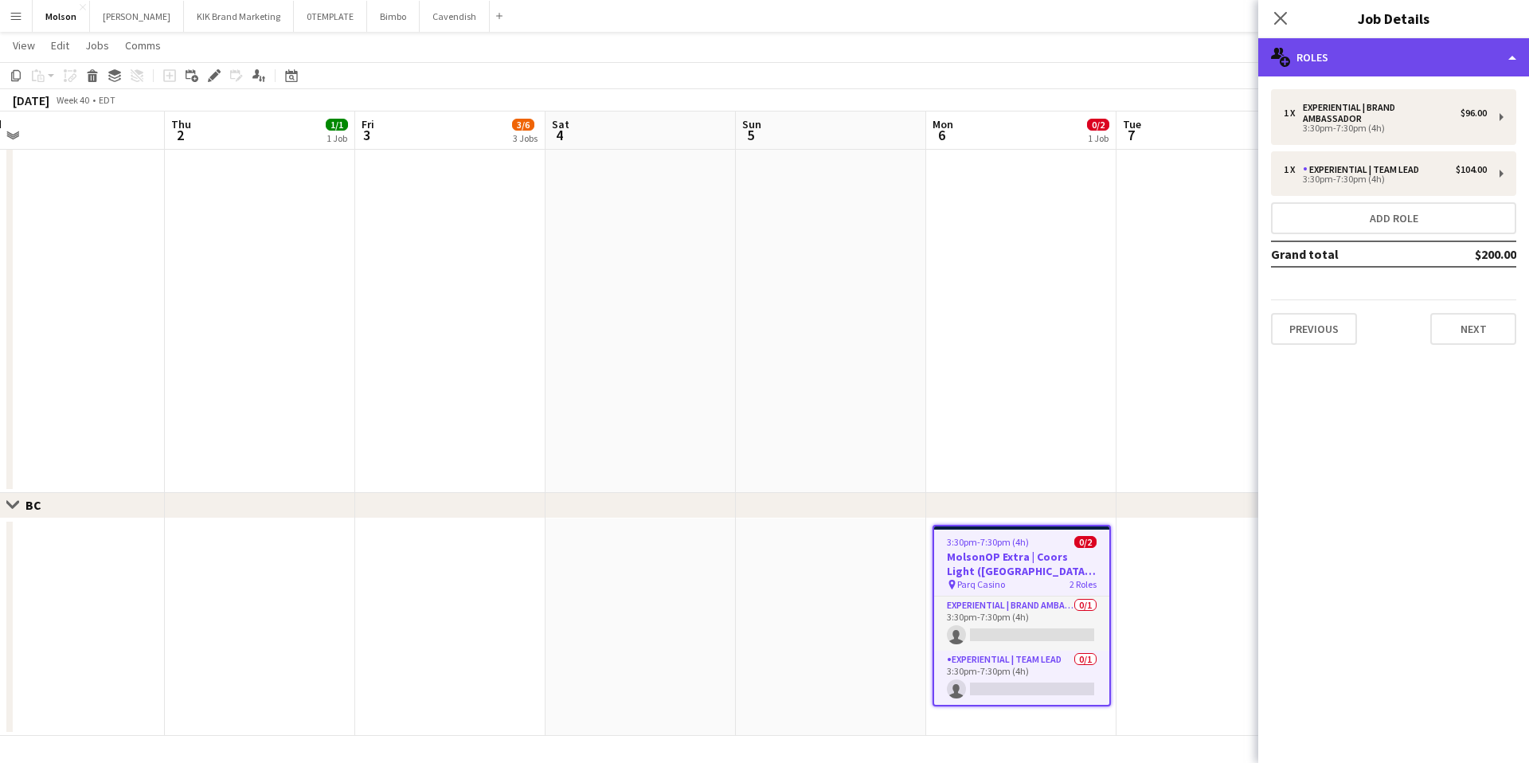
click at [1450, 53] on div "multiple-users-add Roles" at bounding box center [1393, 57] width 271 height 38
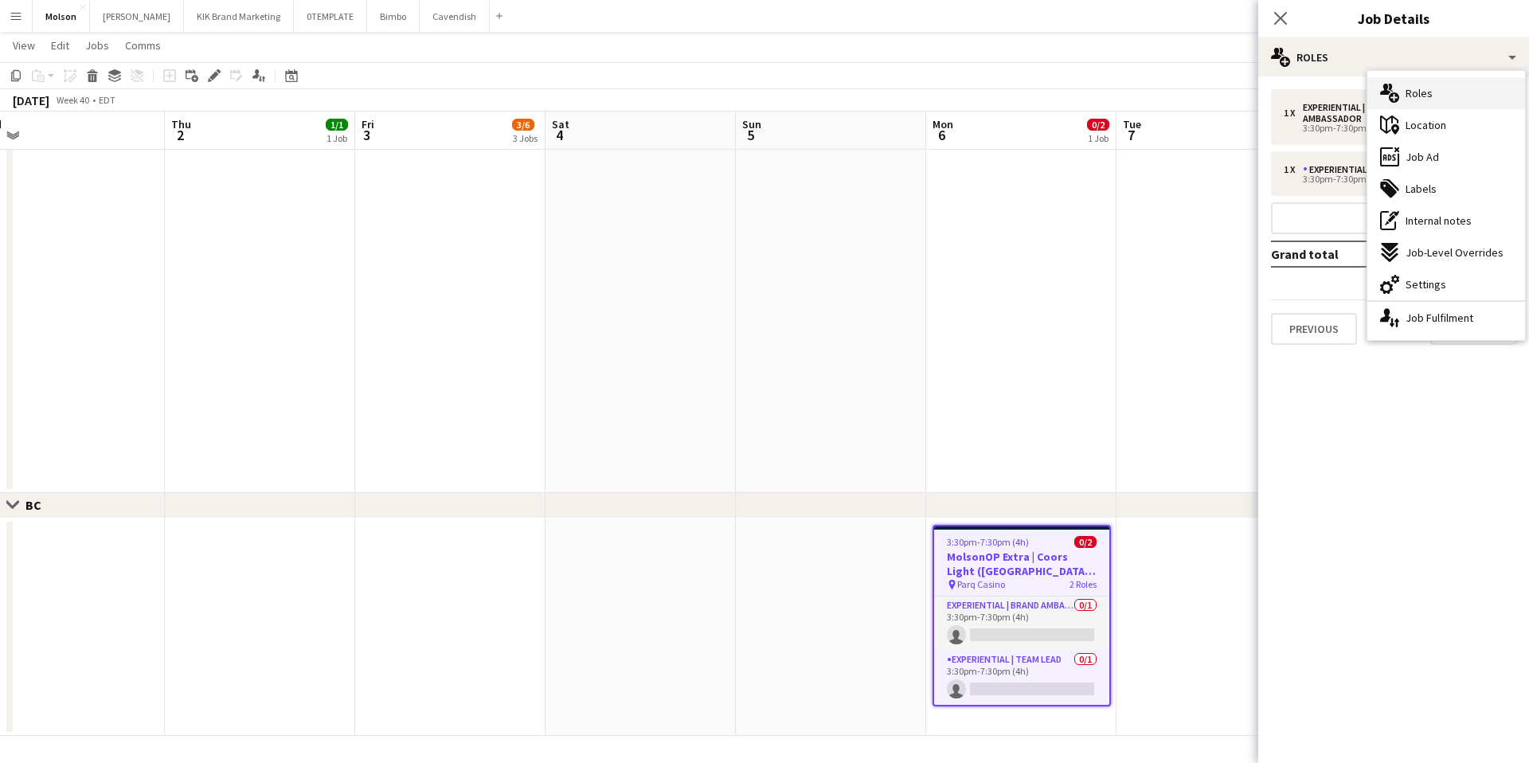
click at [1474, 102] on div "multiple-users-add Roles" at bounding box center [1447, 93] width 158 height 32
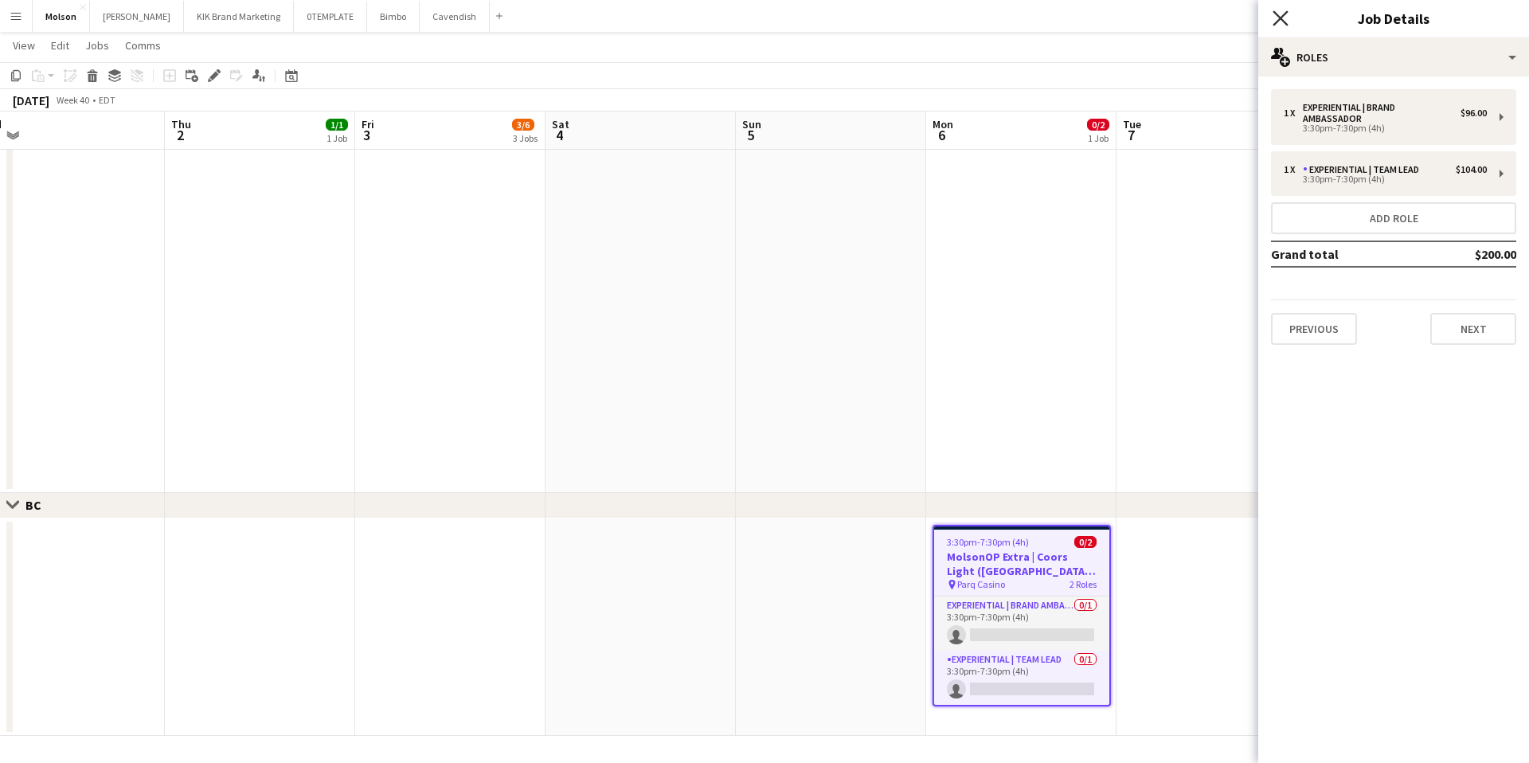
click at [1281, 19] on icon at bounding box center [1280, 17] width 15 height 15
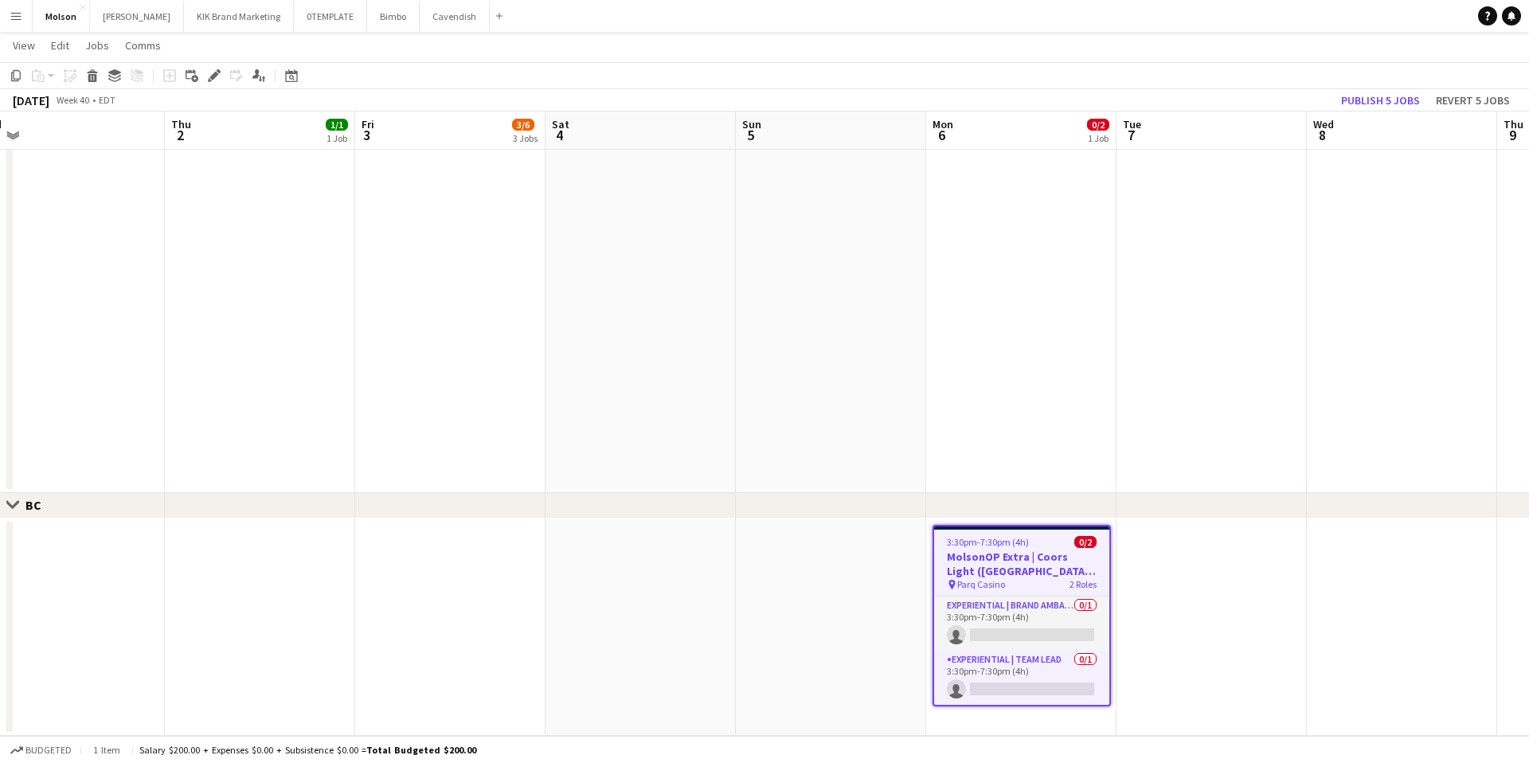
click at [1012, 550] on h3 "MolsonOP Extra | Coors Light (Vancouver, BC)" at bounding box center [1021, 564] width 175 height 29
click at [217, 77] on icon "Edit" at bounding box center [214, 75] width 13 height 13
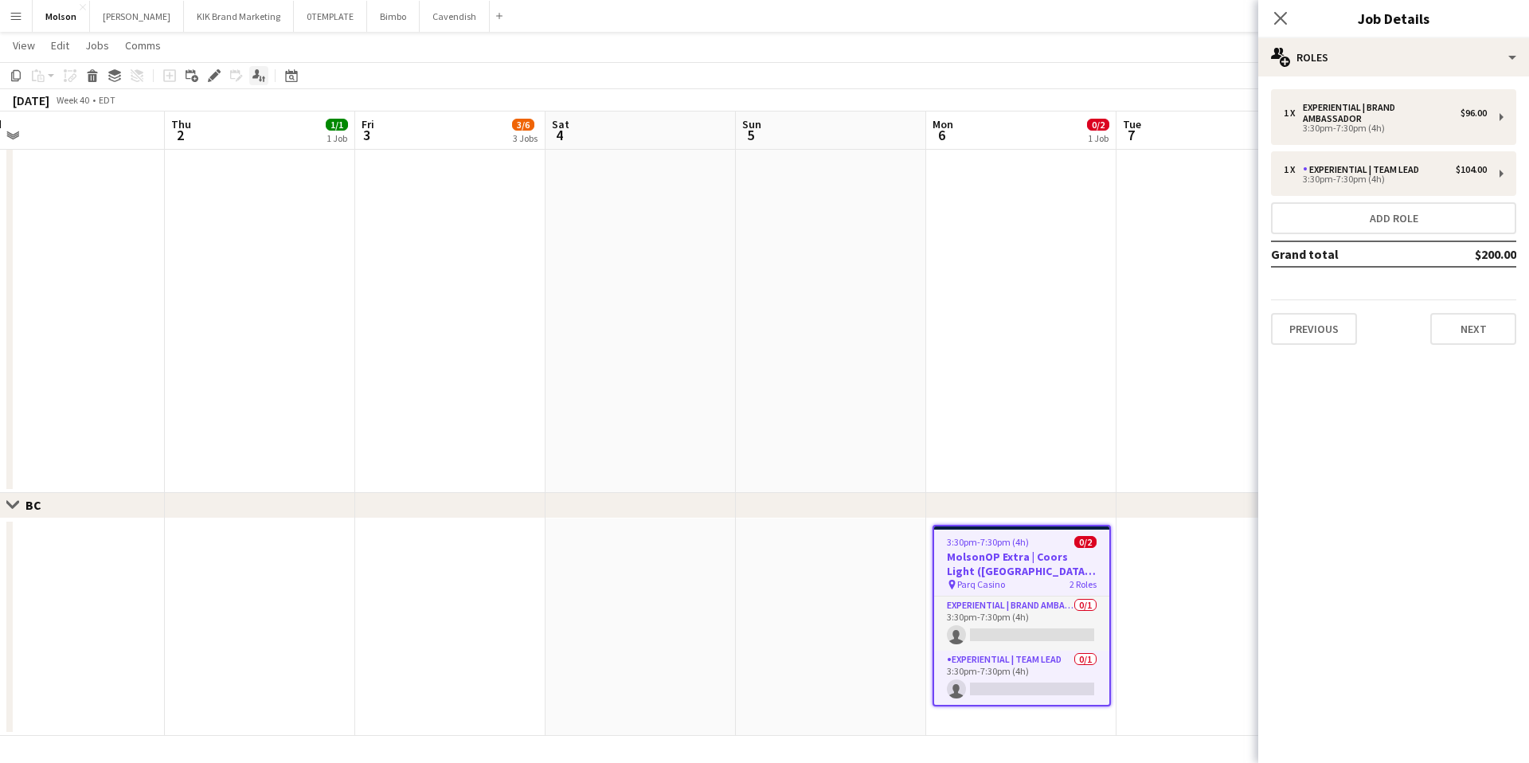
click at [260, 72] on icon "Applicants" at bounding box center [258, 75] width 13 height 13
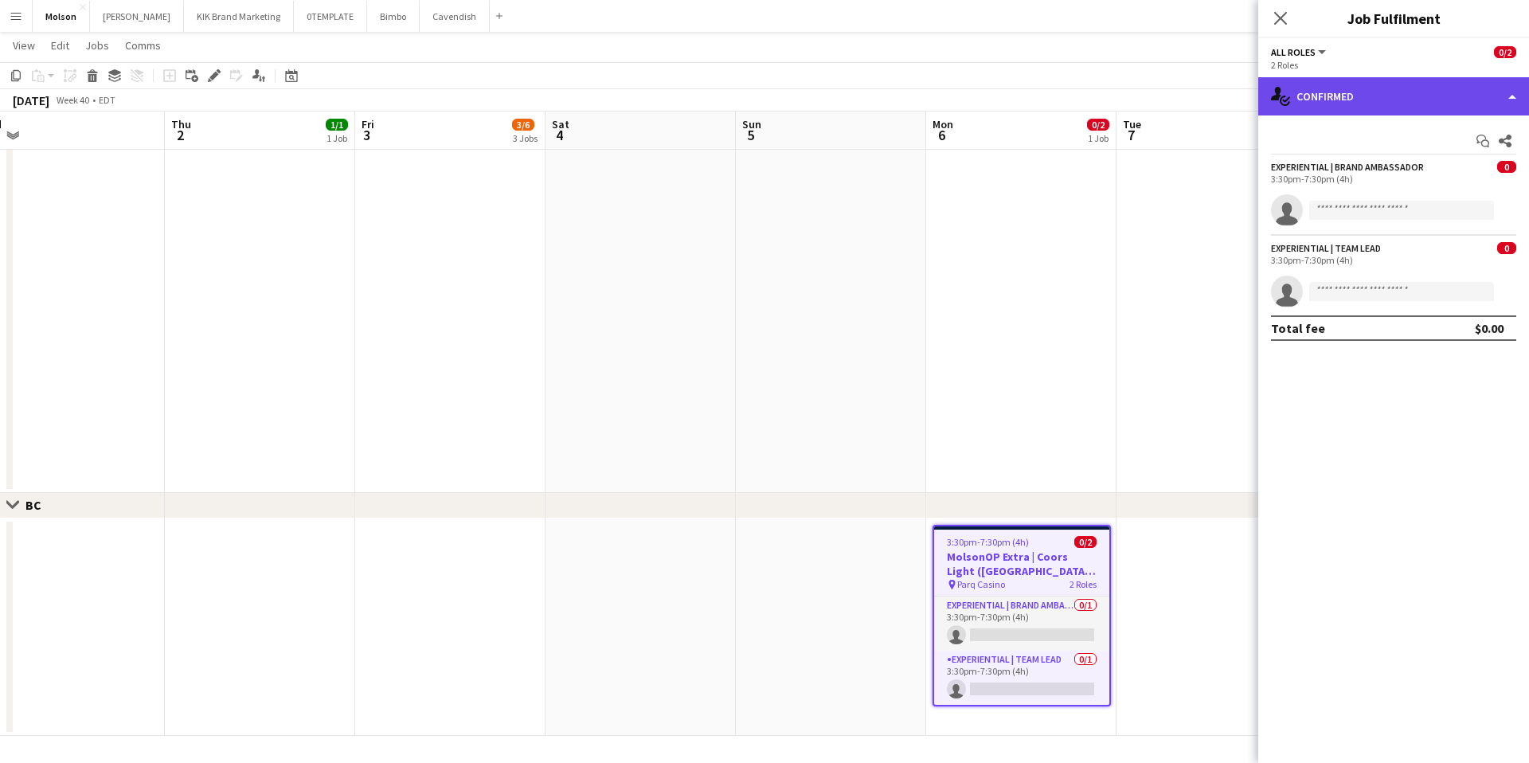
click at [1518, 107] on div "single-neutral-actions-check-2 Confirmed" at bounding box center [1393, 96] width 271 height 38
click at [1457, 100] on div "single-neutral-actions-check-2 Confirmed" at bounding box center [1393, 96] width 271 height 38
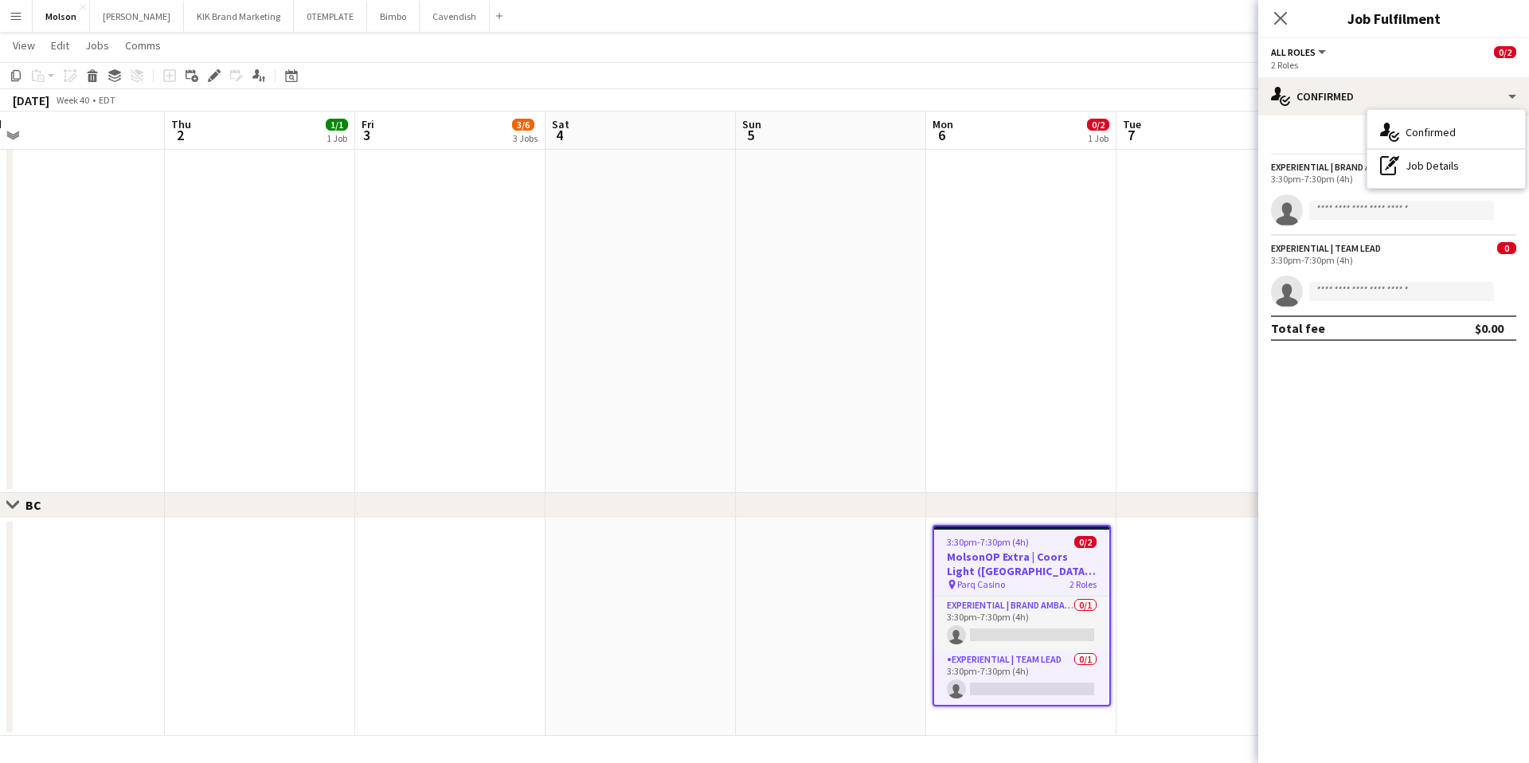
click at [1324, 62] on div "2 Roles" at bounding box center [1393, 65] width 245 height 12
click at [1319, 53] on button "All roles" at bounding box center [1299, 52] width 57 height 12
click at [1322, 99] on li "Experiential | Brand Ambassador" at bounding box center [1362, 106] width 154 height 14
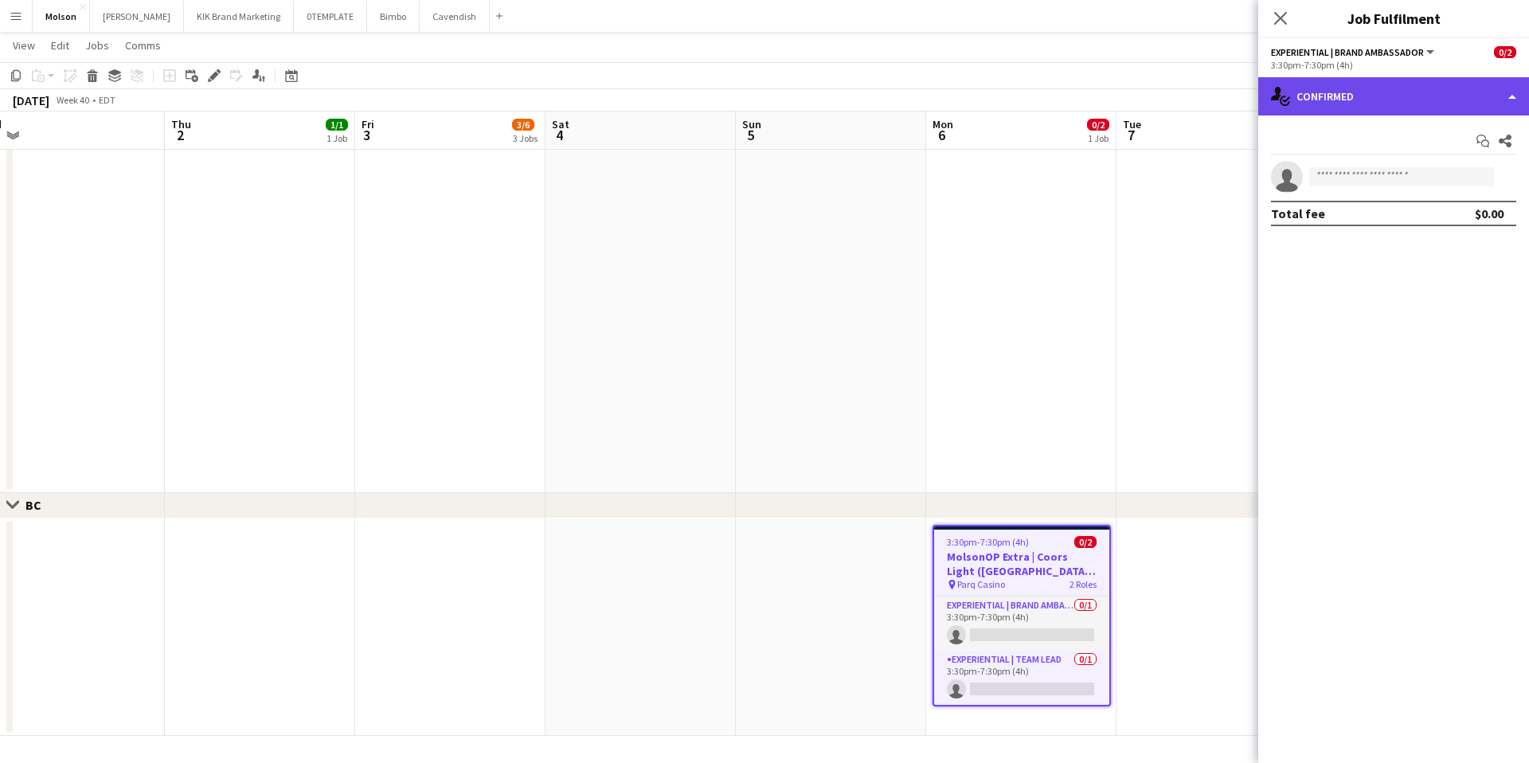
click at [1517, 96] on div "single-neutral-actions-check-2 Confirmed" at bounding box center [1393, 96] width 271 height 38
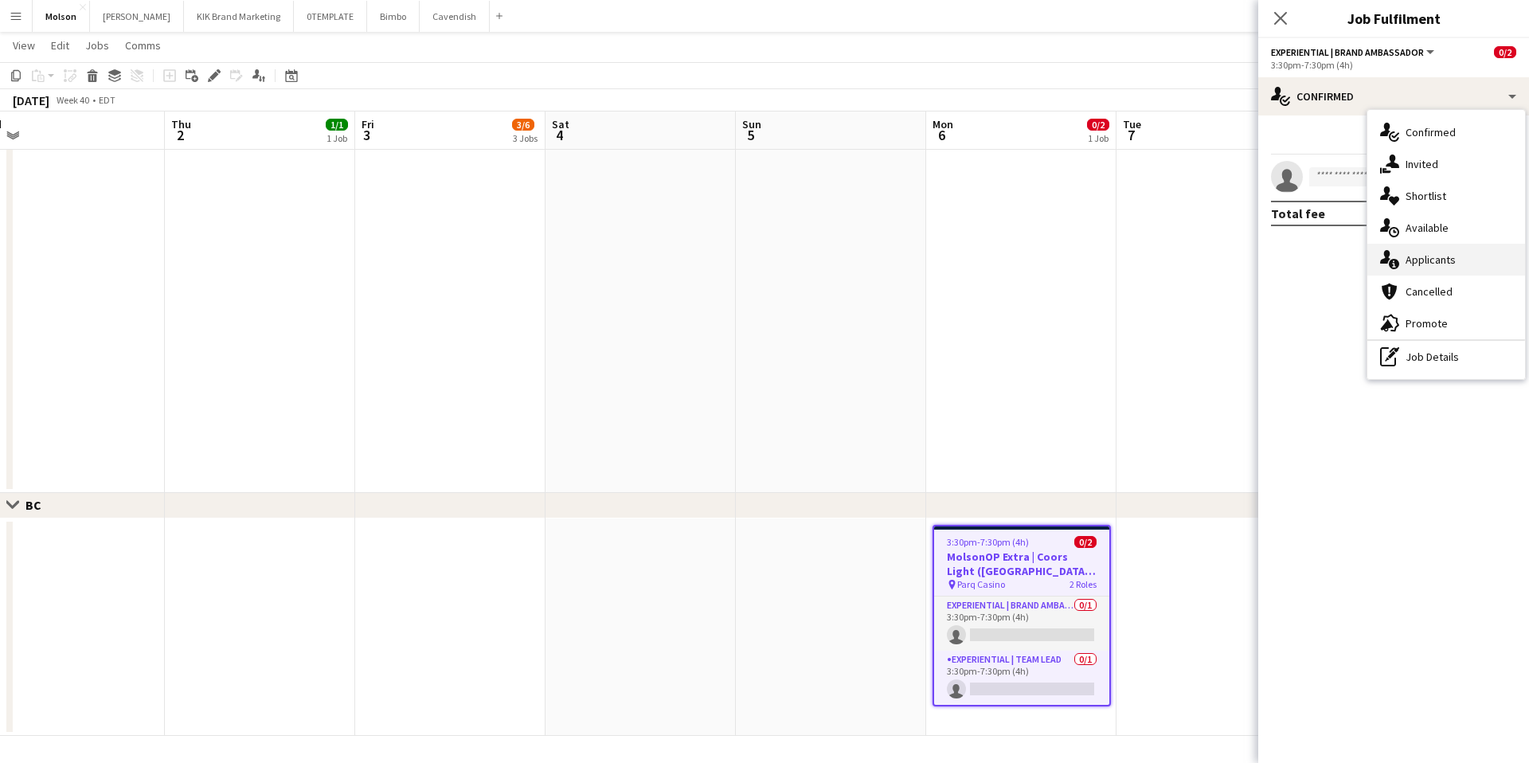
click at [1452, 261] on span "Applicants" at bounding box center [1431, 259] width 50 height 14
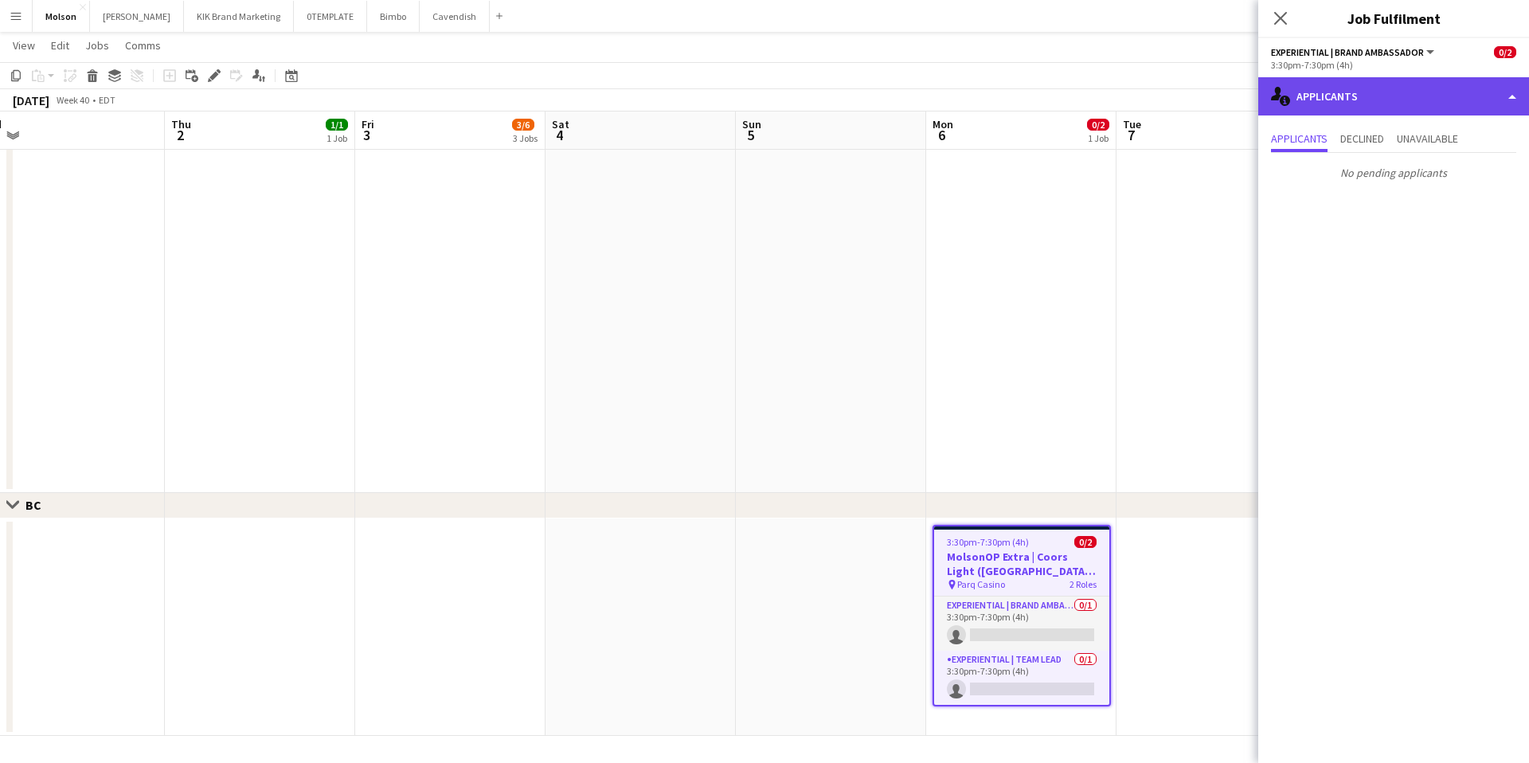
click at [1355, 101] on div "single-neutral-actions-information Applicants" at bounding box center [1393, 96] width 271 height 38
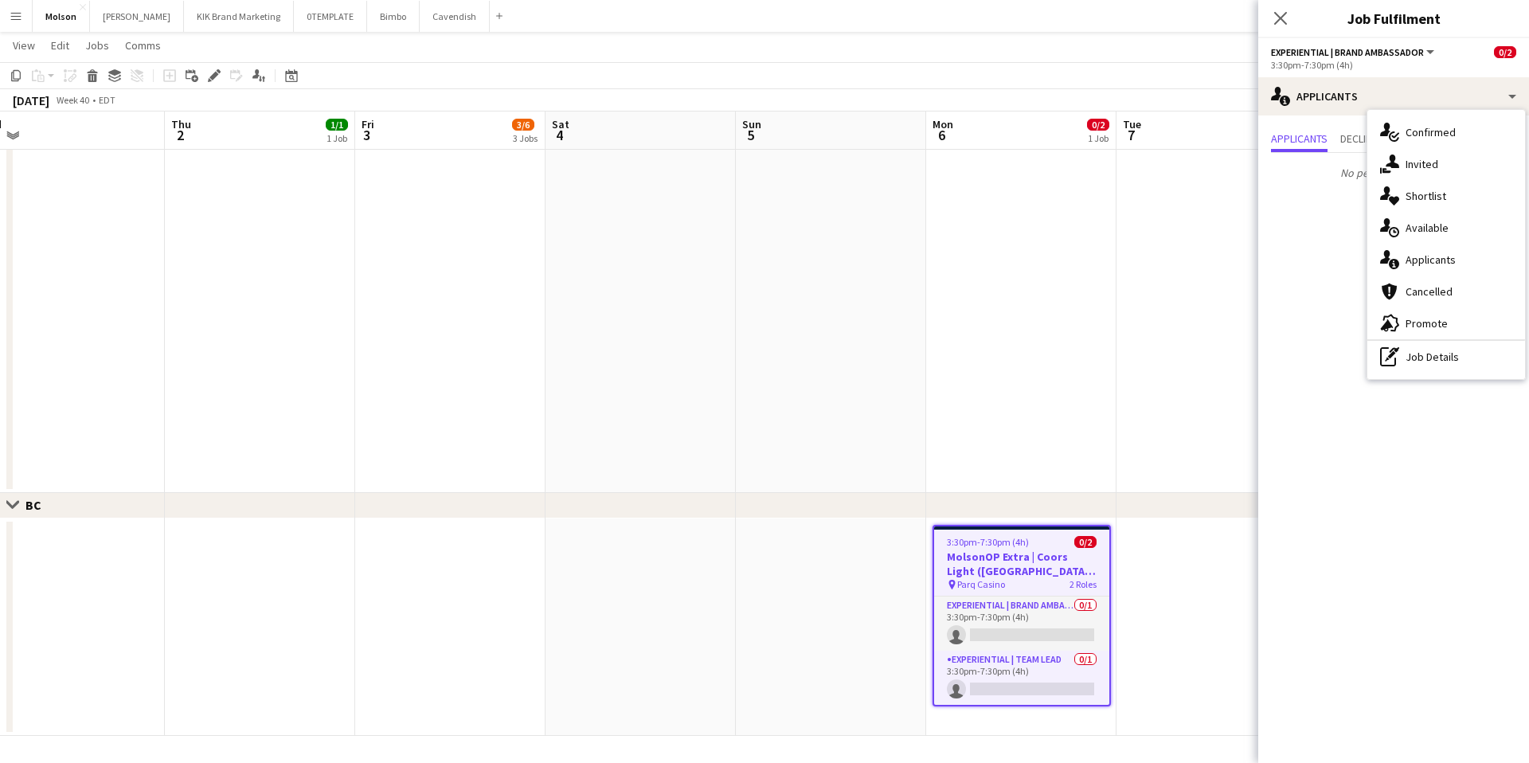
click at [1342, 64] on div "3:30pm-7:30pm (4h)" at bounding box center [1393, 65] width 245 height 12
click at [1405, 53] on span "Experiential | Brand Ambassador" at bounding box center [1347, 52] width 153 height 12
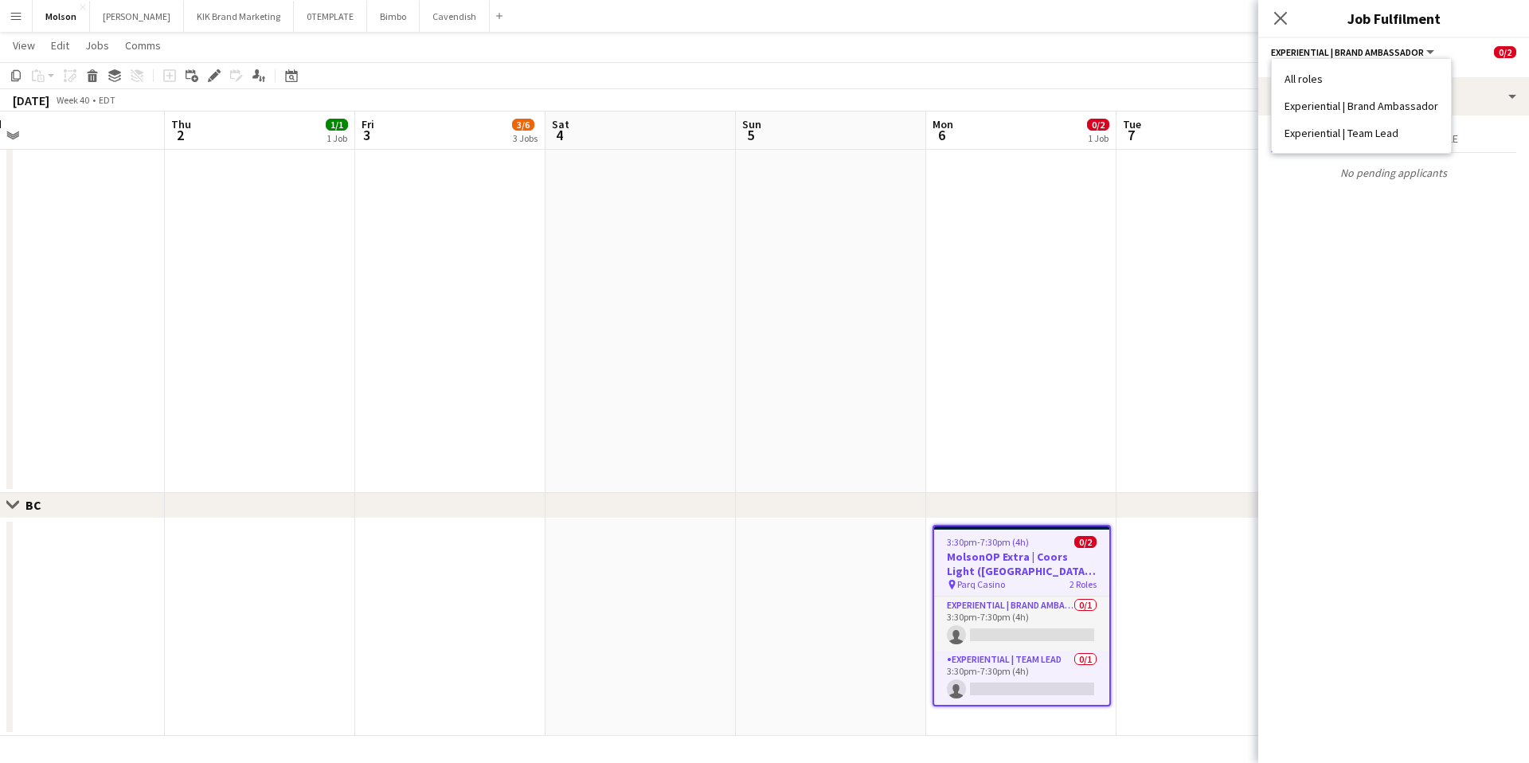
click at [1374, 139] on li "Experiential | Team Lead" at bounding box center [1362, 133] width 154 height 14
click at [1282, 18] on icon "Close pop-in" at bounding box center [1280, 17] width 15 height 15
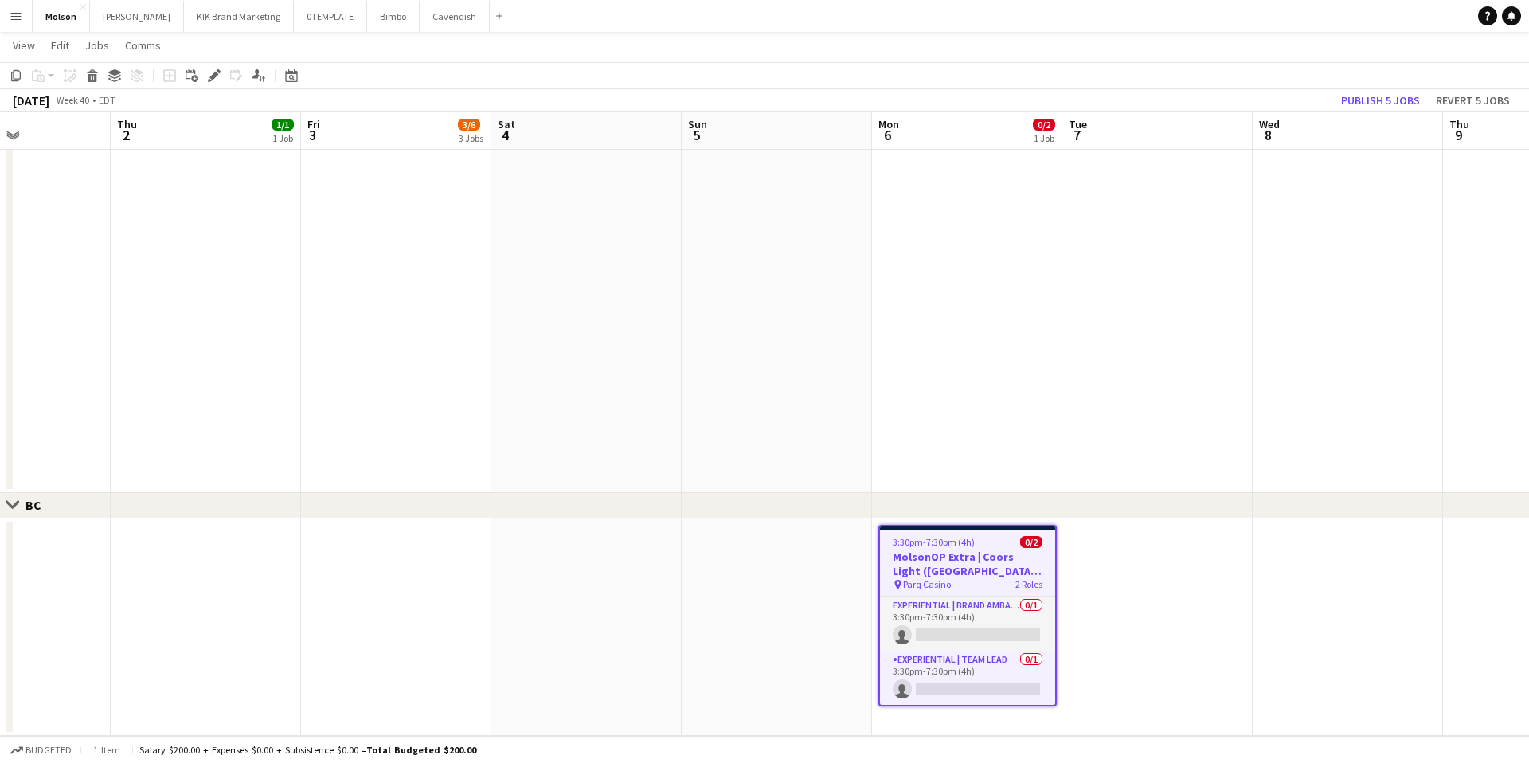
click at [941, 542] on span "3:30pm-7:30pm (4h)" at bounding box center [934, 542] width 82 height 12
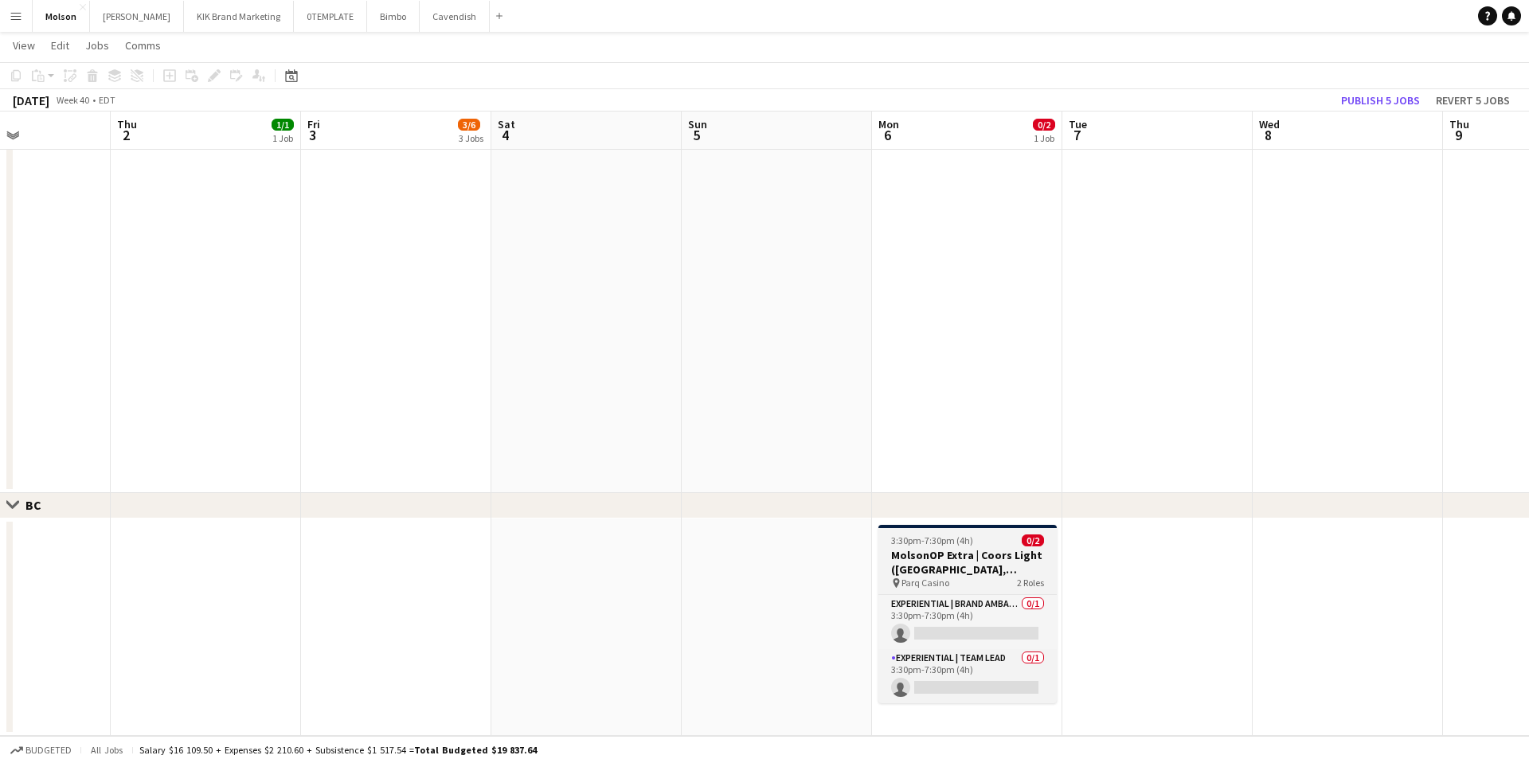
click at [936, 532] on app-job-card "3:30pm-7:30pm (4h) 0/2 MolsonOP Extra | Coors Light (Vancouver, BC) pin Parq Ca…" at bounding box center [967, 614] width 178 height 178
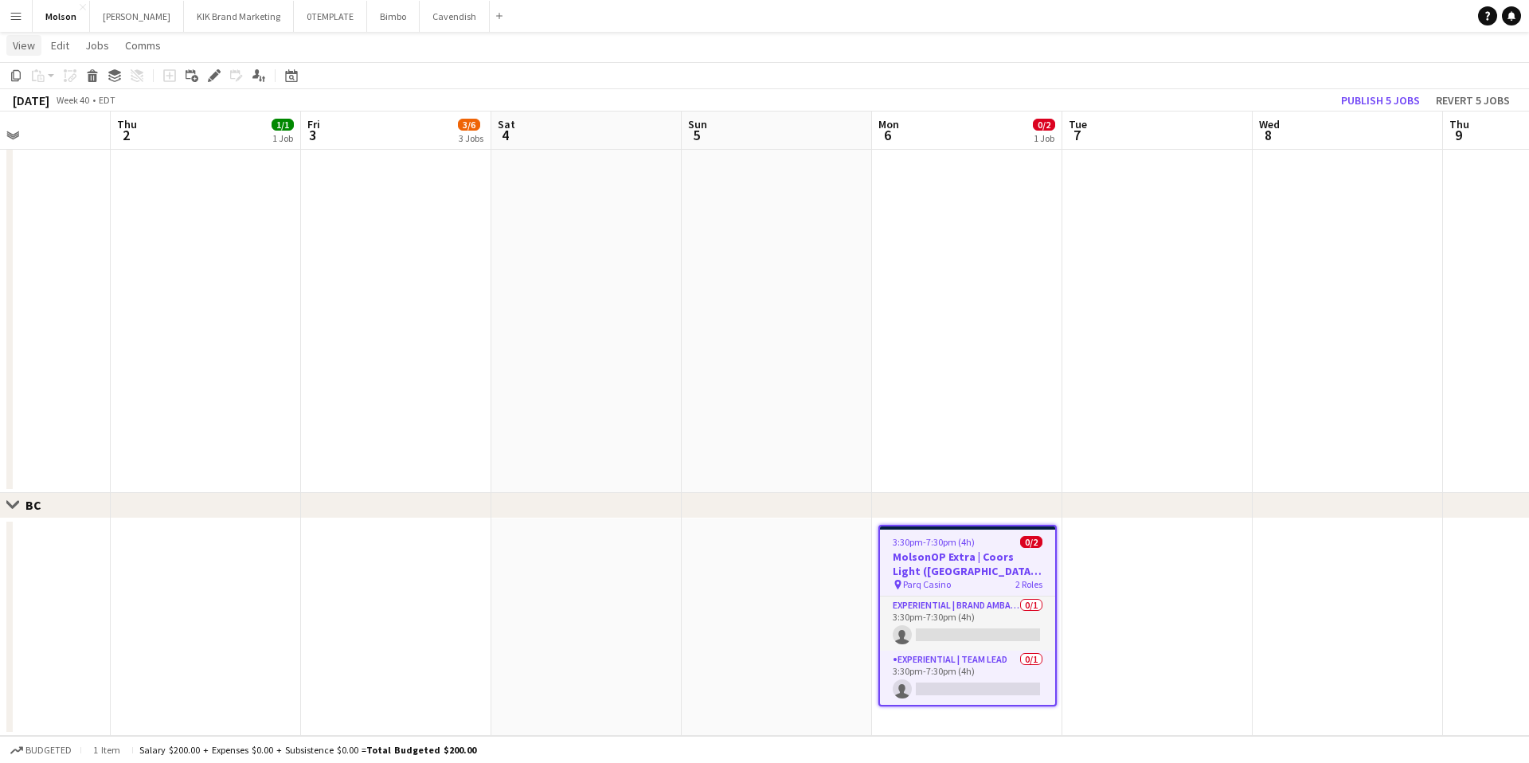
click at [25, 53] on link "View" at bounding box center [23, 45] width 35 height 21
click at [61, 45] on span "Edit" at bounding box center [60, 45] width 18 height 14
click at [102, 45] on span "Jobs" at bounding box center [97, 45] width 24 height 14
click at [123, 106] on span "Edit Job" at bounding box center [111, 113] width 39 height 14
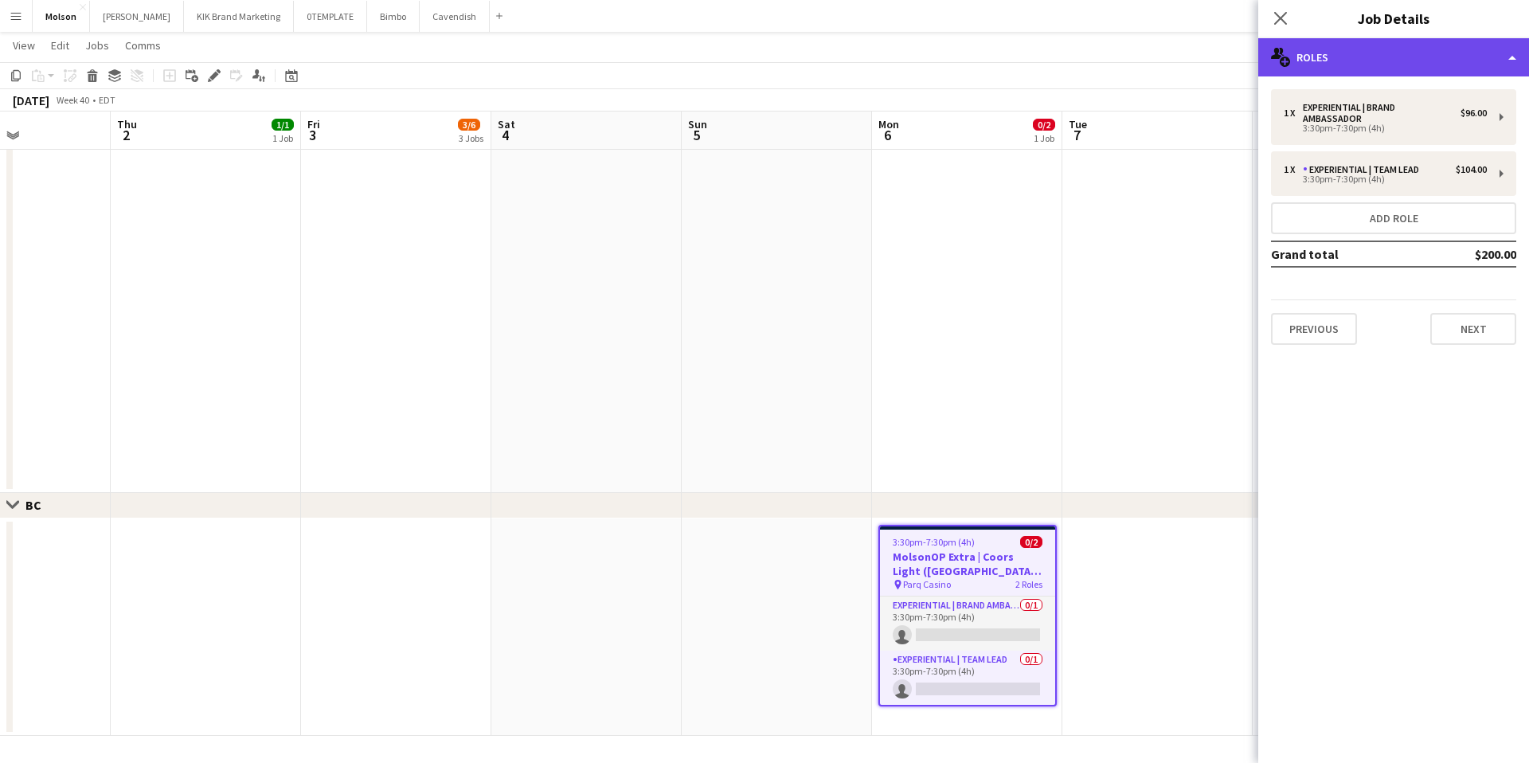
click at [1382, 53] on div "multiple-users-add Roles" at bounding box center [1393, 57] width 271 height 38
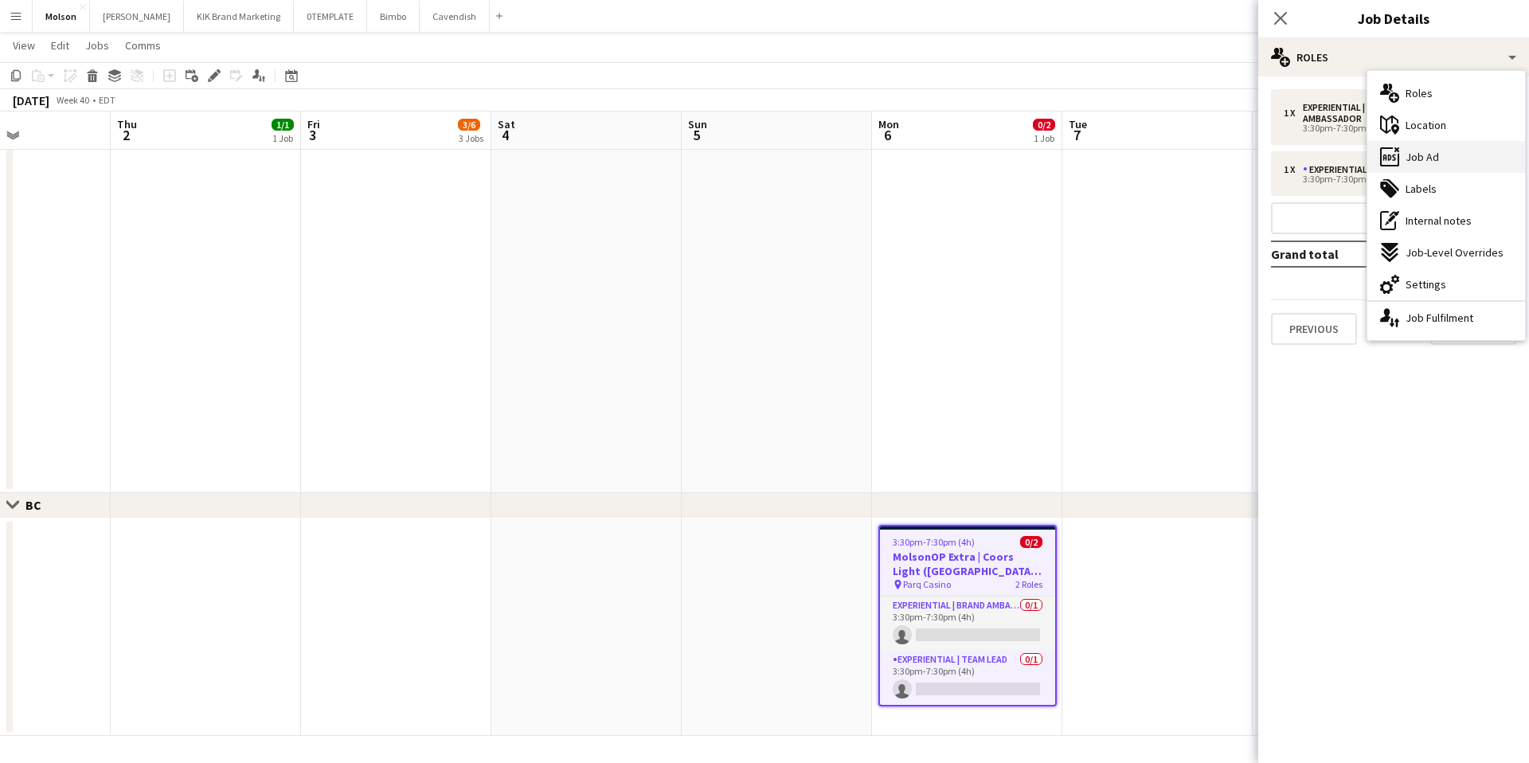
click at [1411, 148] on div "ads-window Job Ad" at bounding box center [1447, 157] width 158 height 32
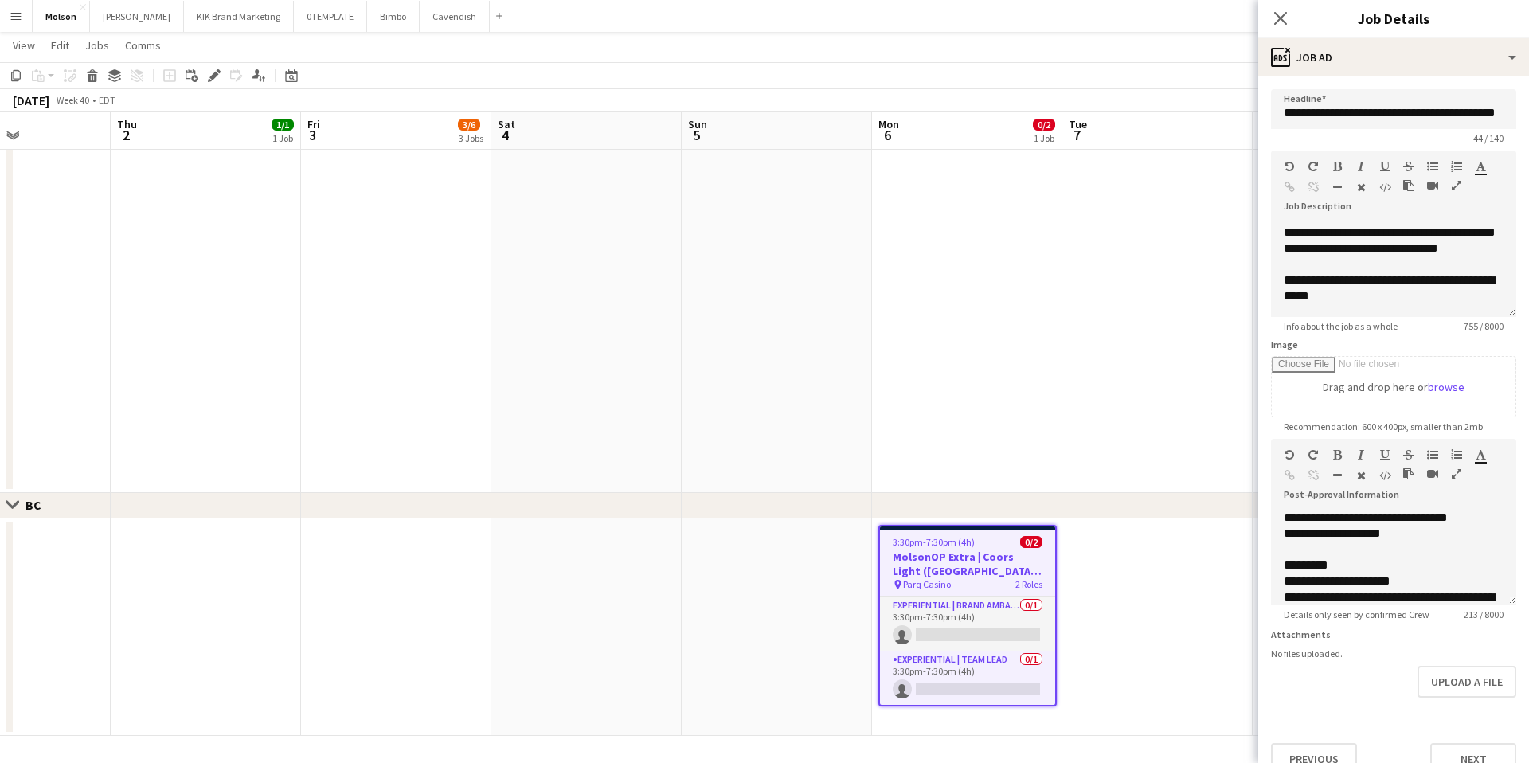
scroll to position [25, 0]
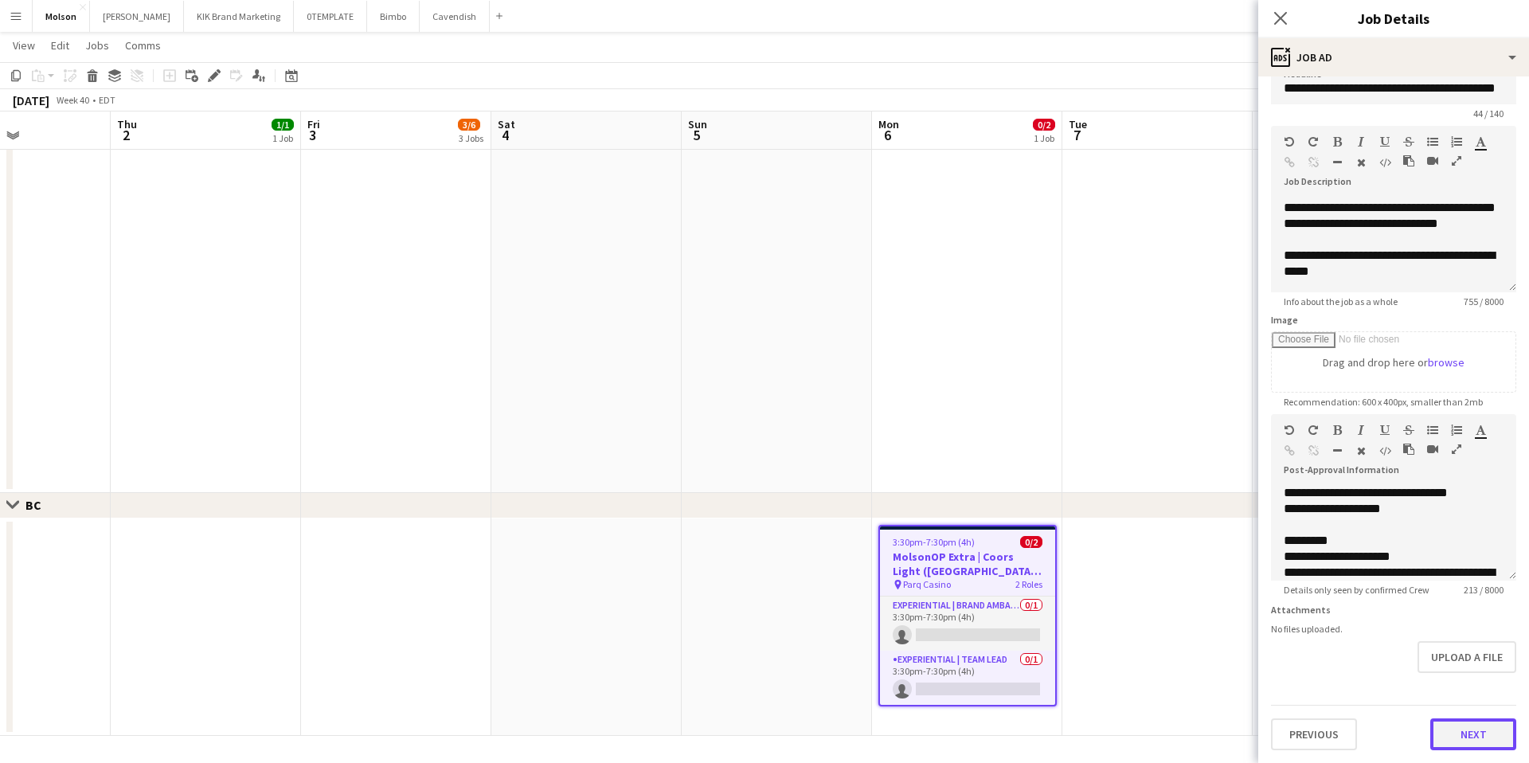
click at [1474, 730] on button "Next" at bounding box center [1473, 734] width 86 height 32
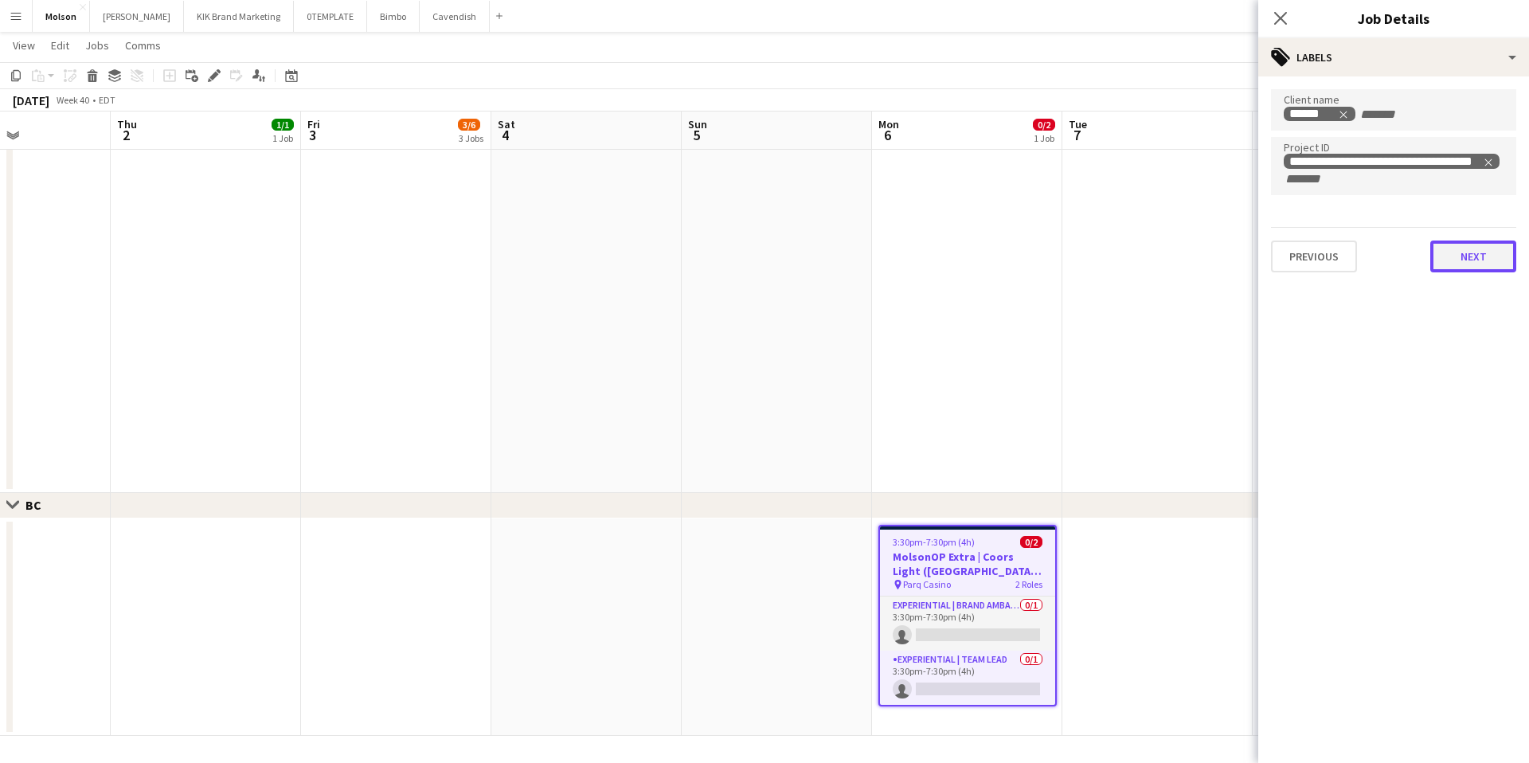
click at [1461, 246] on button "Next" at bounding box center [1473, 257] width 86 height 32
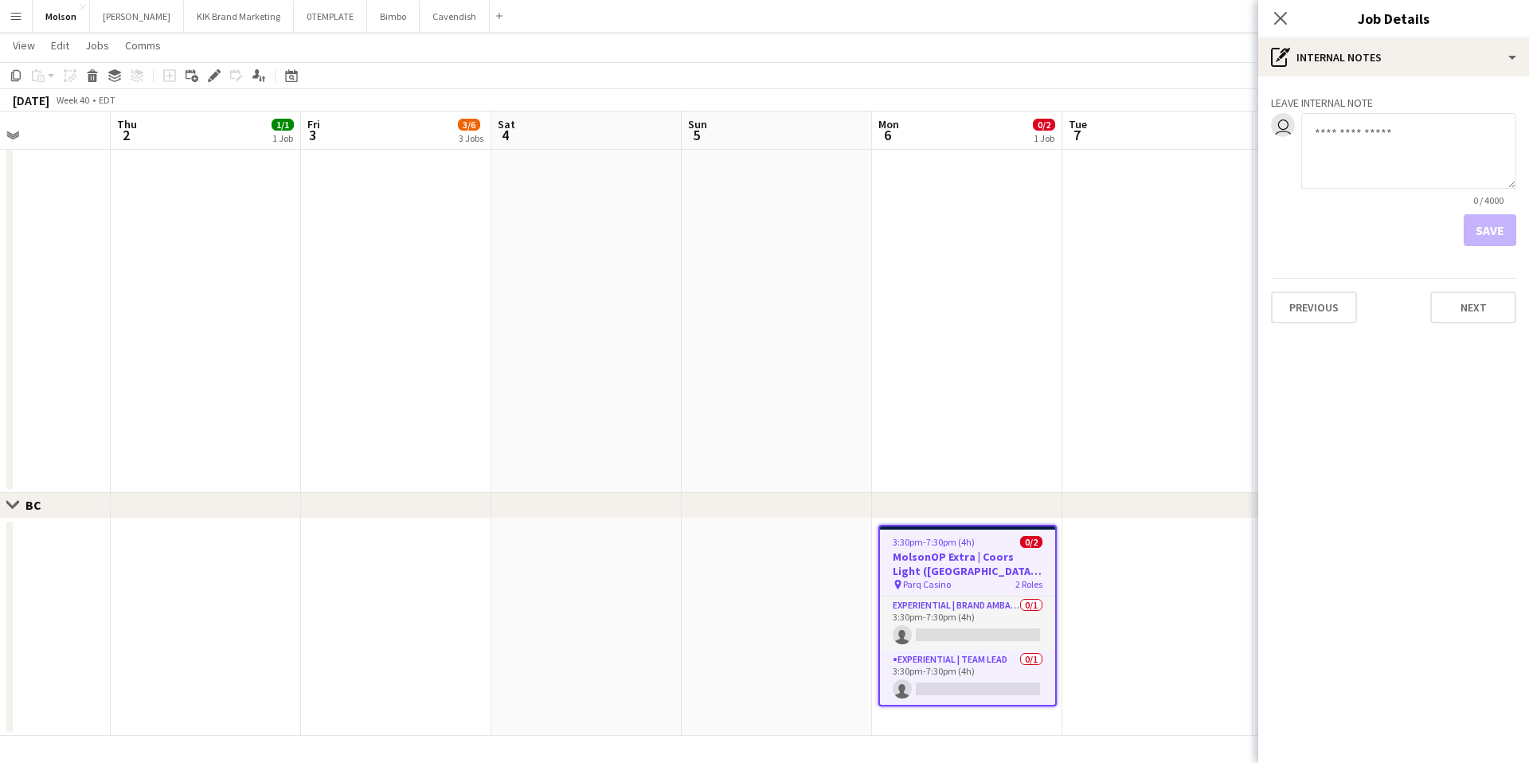
click at [1461, 246] on div "Leave internal note user 0 / 4000 Save Previous Next" at bounding box center [1393, 206] width 271 height 260
click at [1460, 314] on button "Next" at bounding box center [1473, 308] width 86 height 32
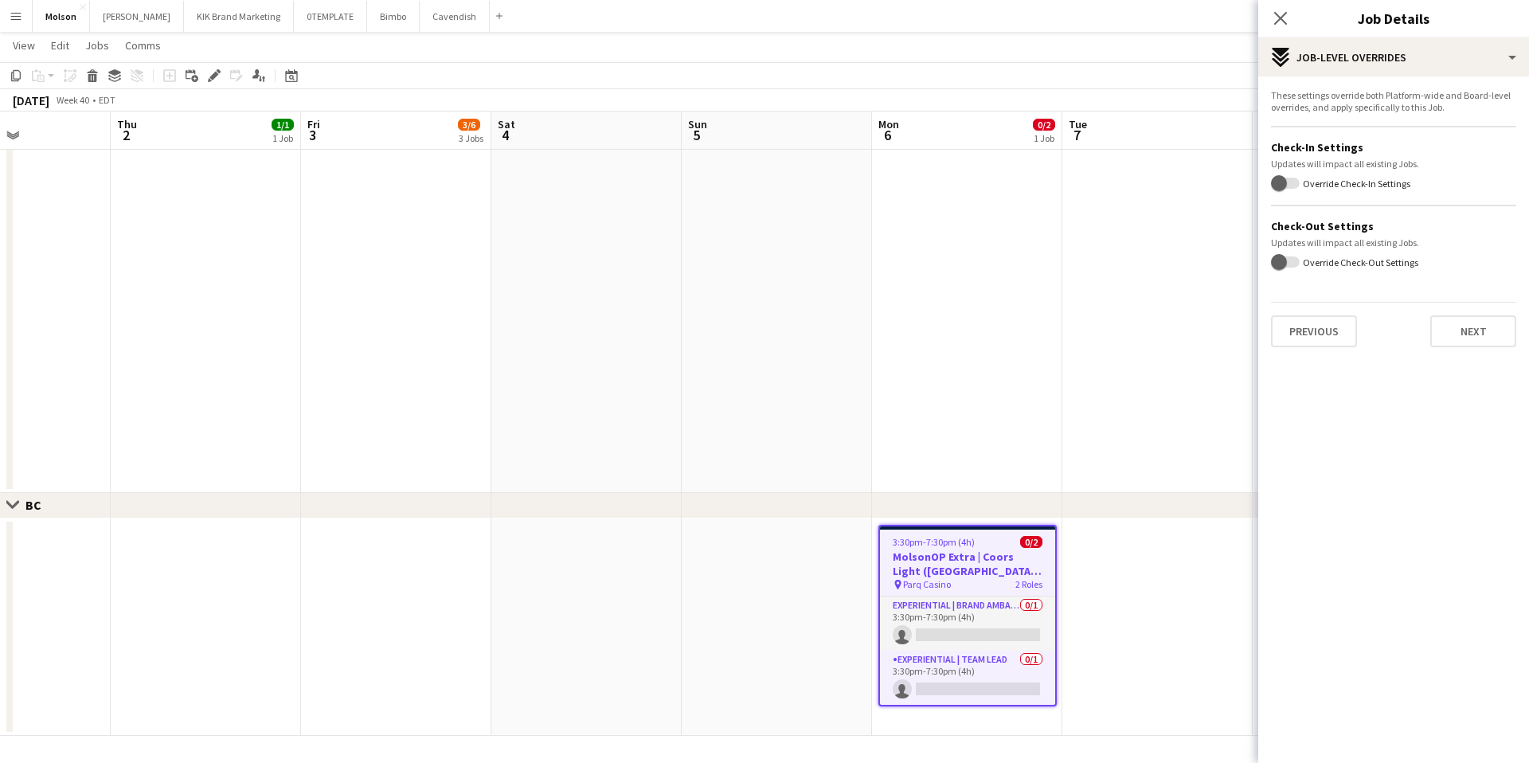
click at [1460, 350] on div "These settings override both Platform-wide and Board-level overrides, and apply…" at bounding box center [1393, 218] width 271 height 284
click at [1465, 341] on button "Next" at bounding box center [1473, 331] width 86 height 32
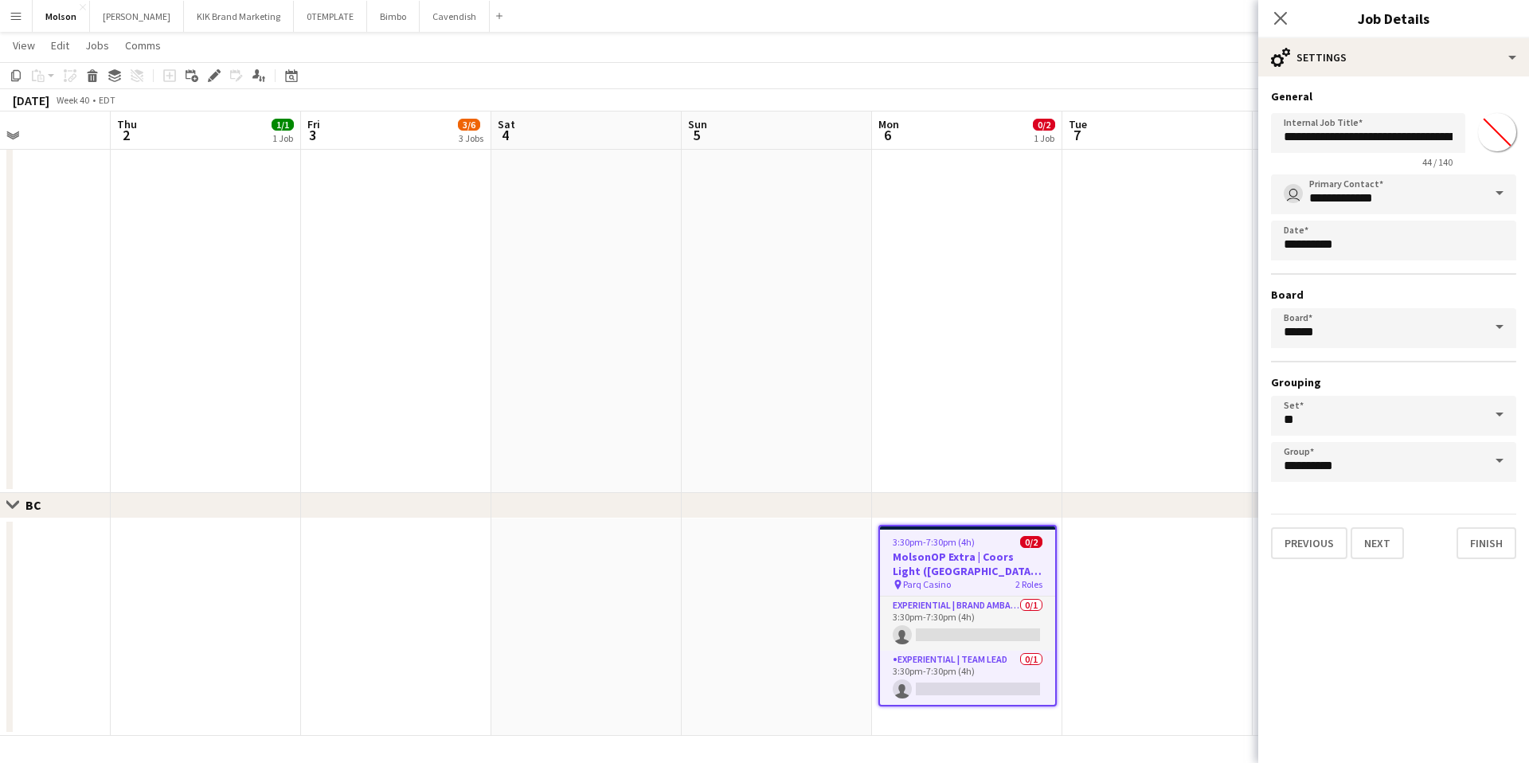
click at [1493, 461] on span at bounding box center [1499, 461] width 33 height 38
click at [1407, 675] on mat-expansion-panel "**********" at bounding box center [1393, 419] width 271 height 687
click at [1489, 548] on button "Finish" at bounding box center [1487, 543] width 60 height 32
